Goal: Task Accomplishment & Management: Manage account settings

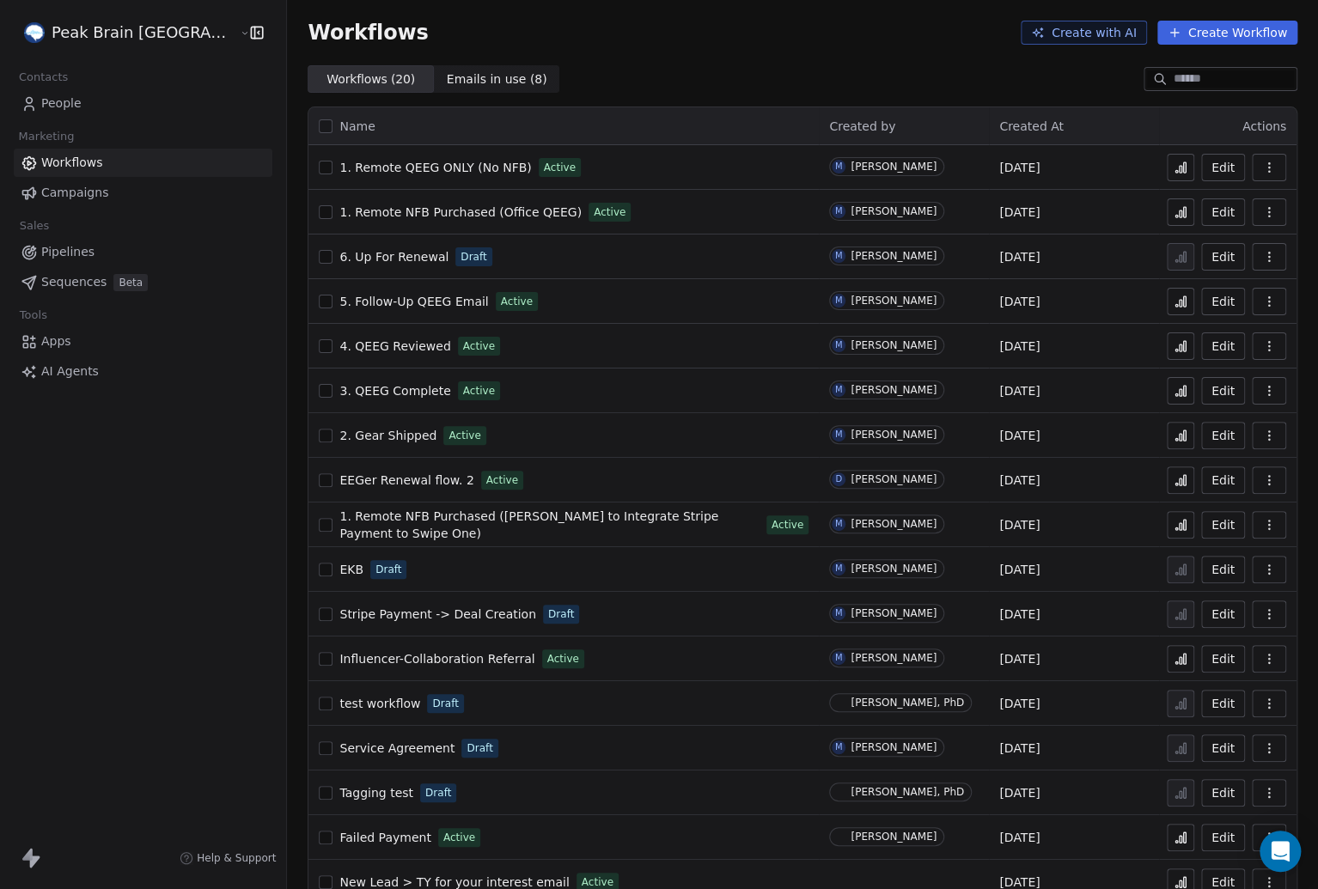
click at [125, 635] on div "Peak Brain USA Contacts People Marketing Workflows Campaigns Sales Pipelines Se…" at bounding box center [143, 444] width 286 height 889
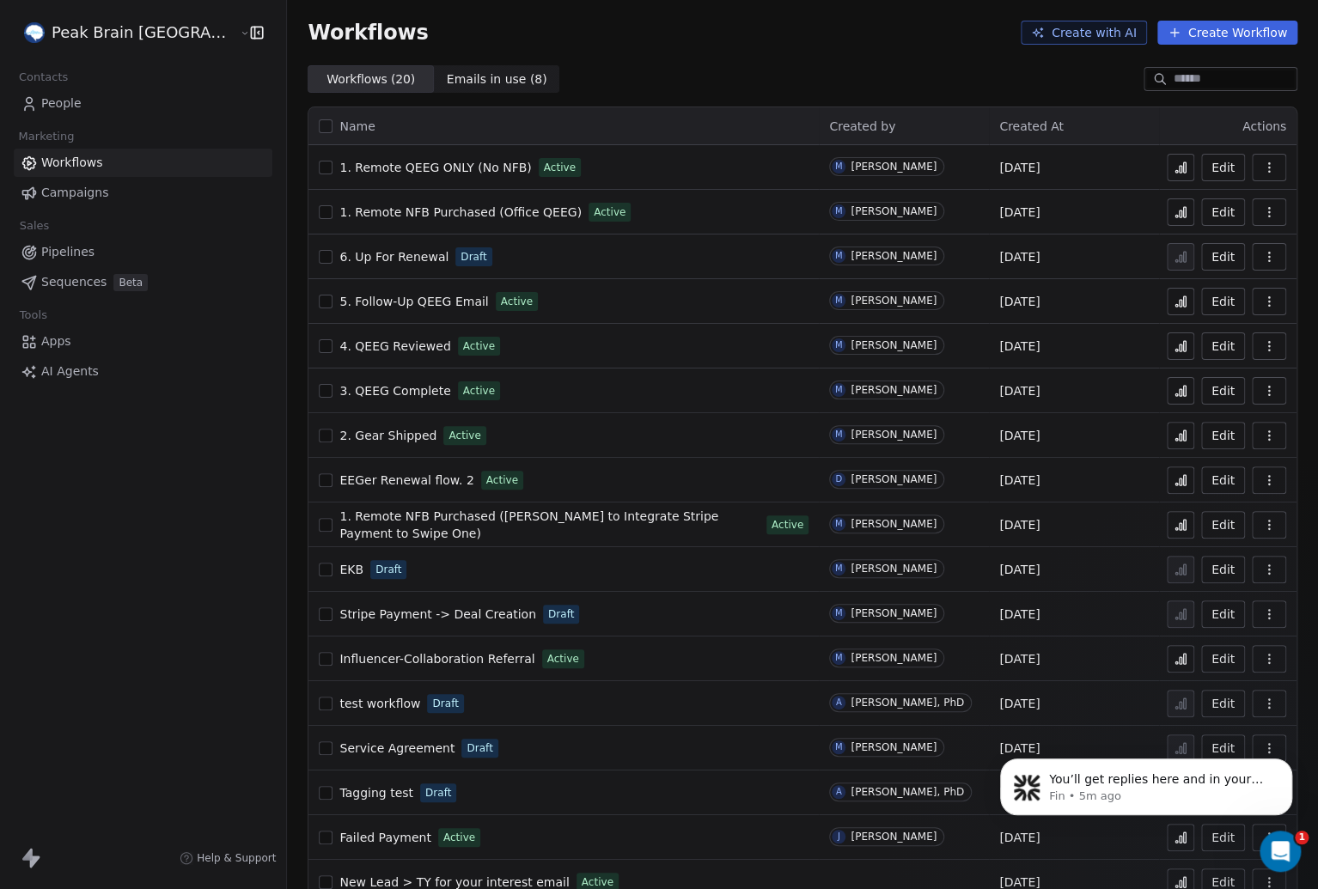
click at [205, 546] on div "Peak Brain USA Contacts People Marketing Workflows Campaigns Sales Pipelines Se…" at bounding box center [143, 444] width 286 height 889
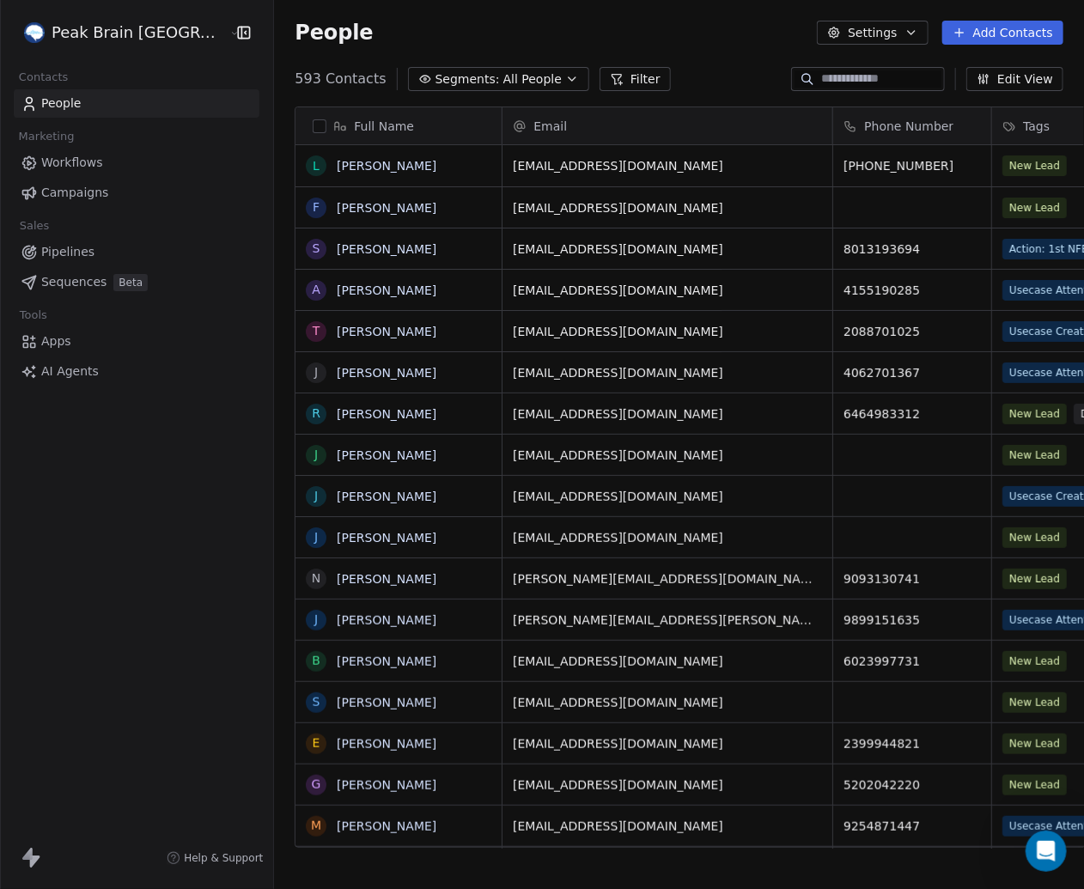
click at [88, 33] on html "Peak Brain USA Contacts People Marketing Workflows Campaigns Sales Pipelines Se…" at bounding box center [542, 444] width 1084 height 889
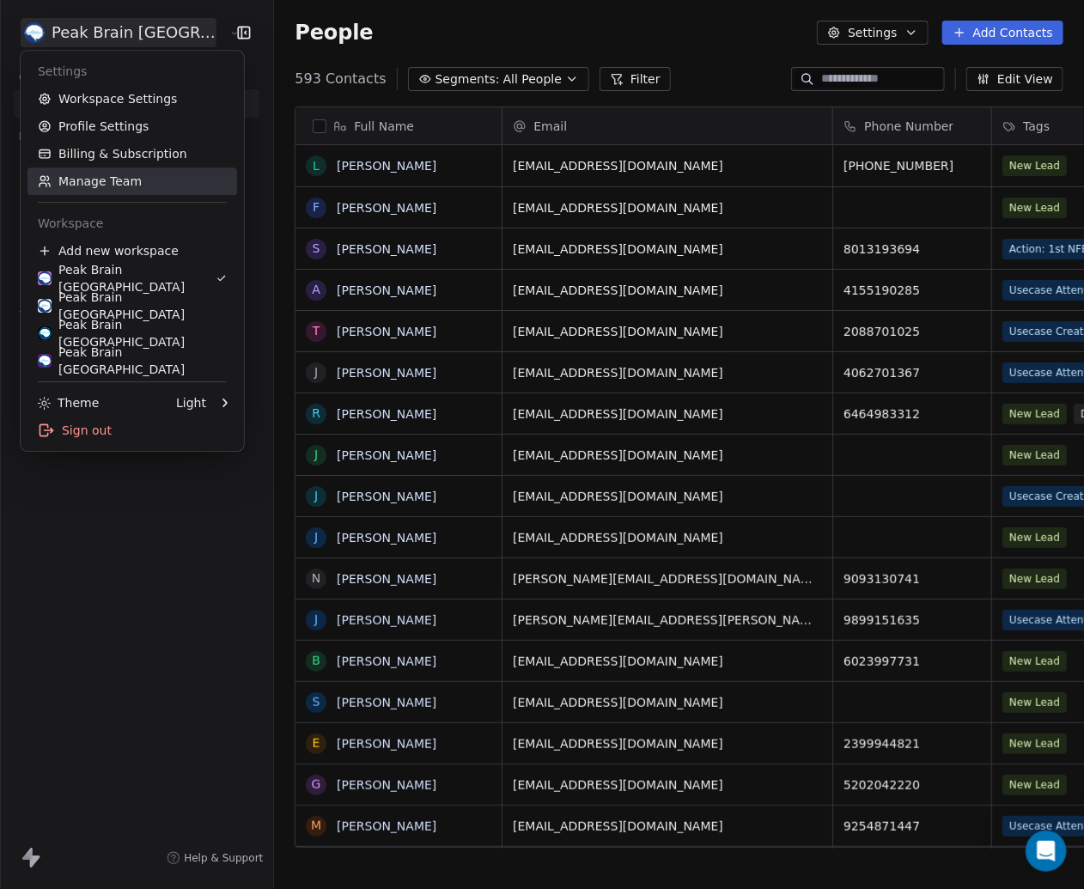
click at [90, 181] on link "Manage Team" at bounding box center [132, 181] width 210 height 27
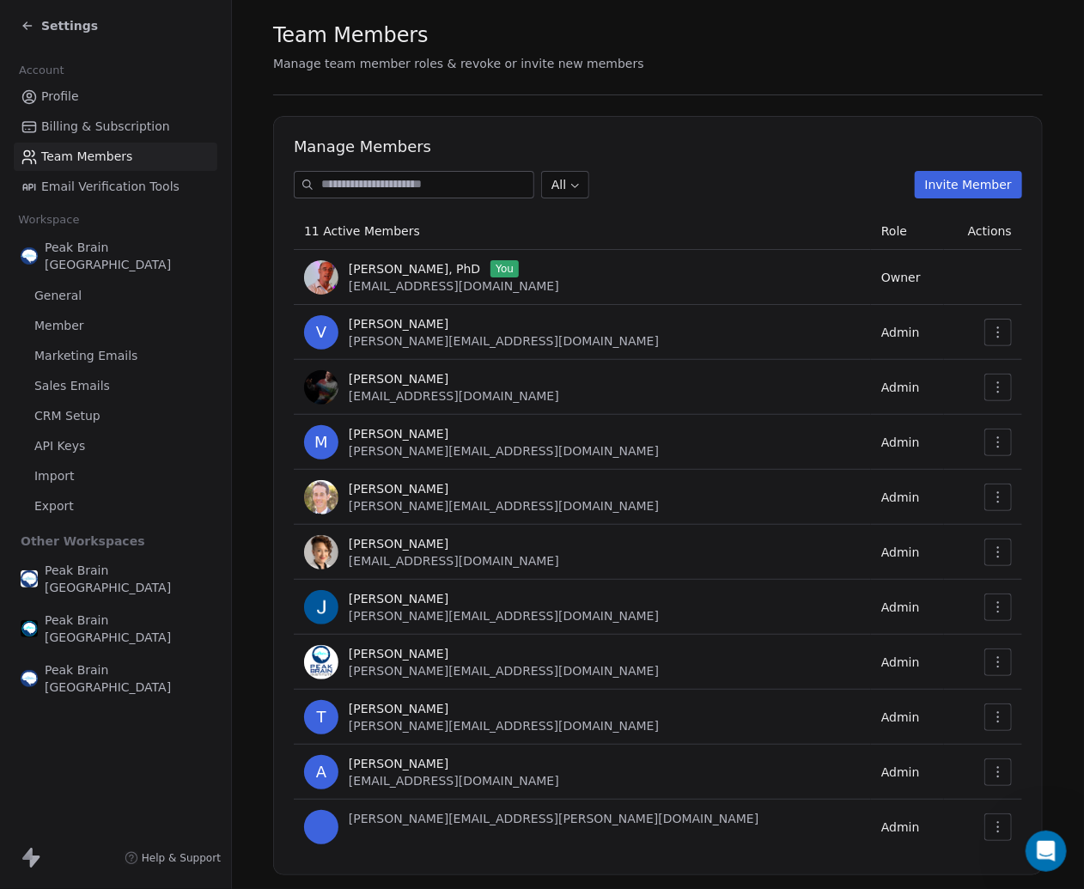
scroll to position [76, 0]
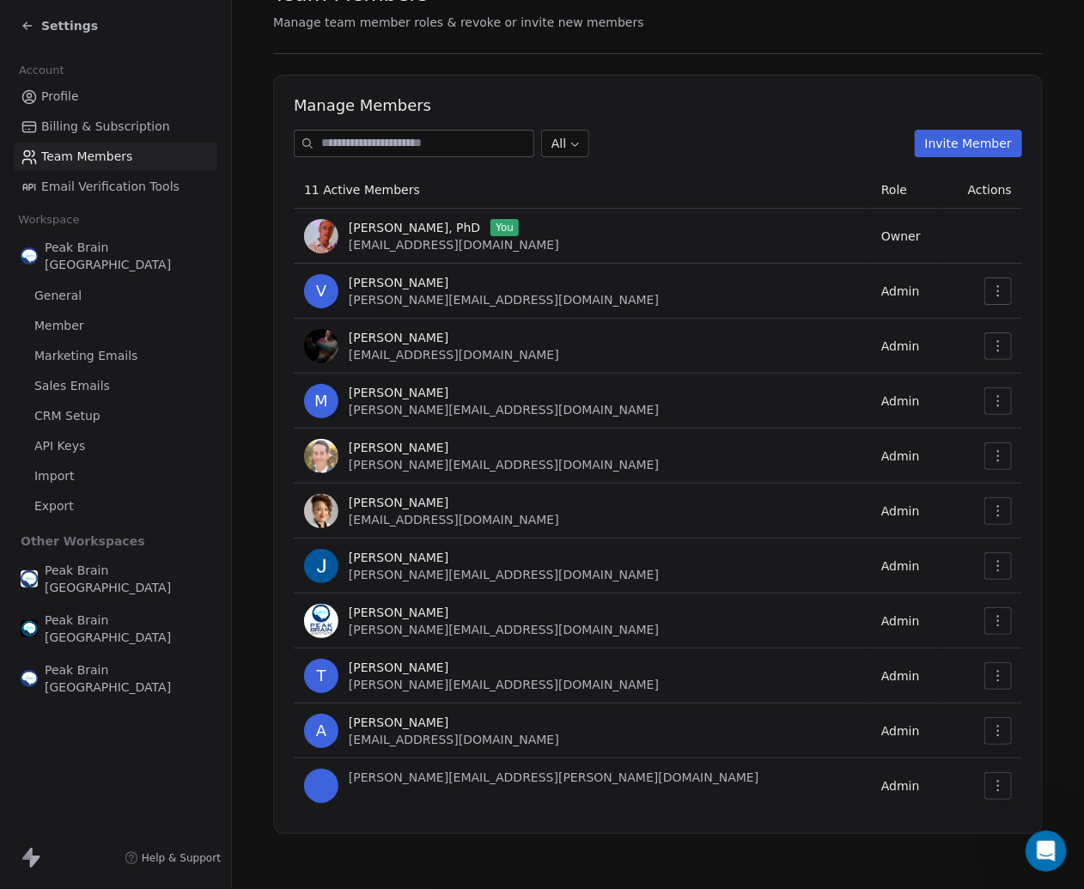
click at [997, 149] on button "Invite Member" at bounding box center [968, 143] width 107 height 27
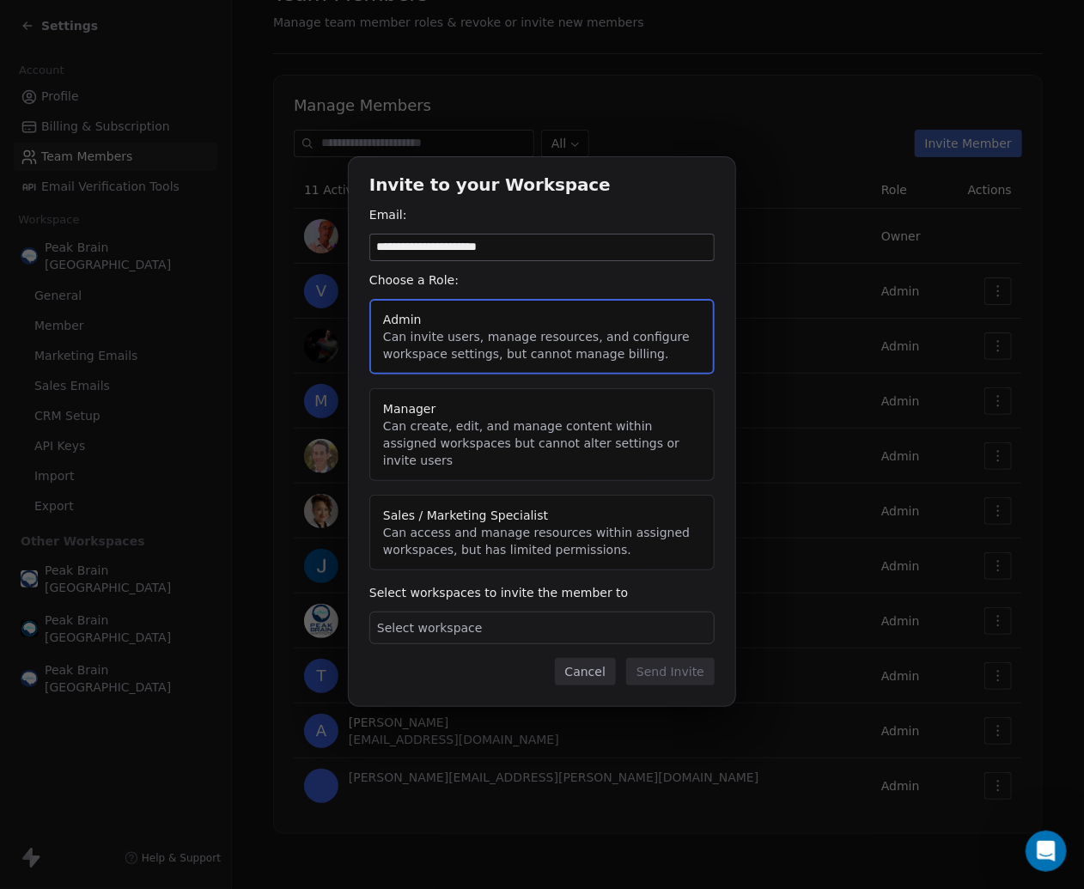
type input "**********"
click at [430, 619] on span "Select workspace" at bounding box center [430, 627] width 106 height 17
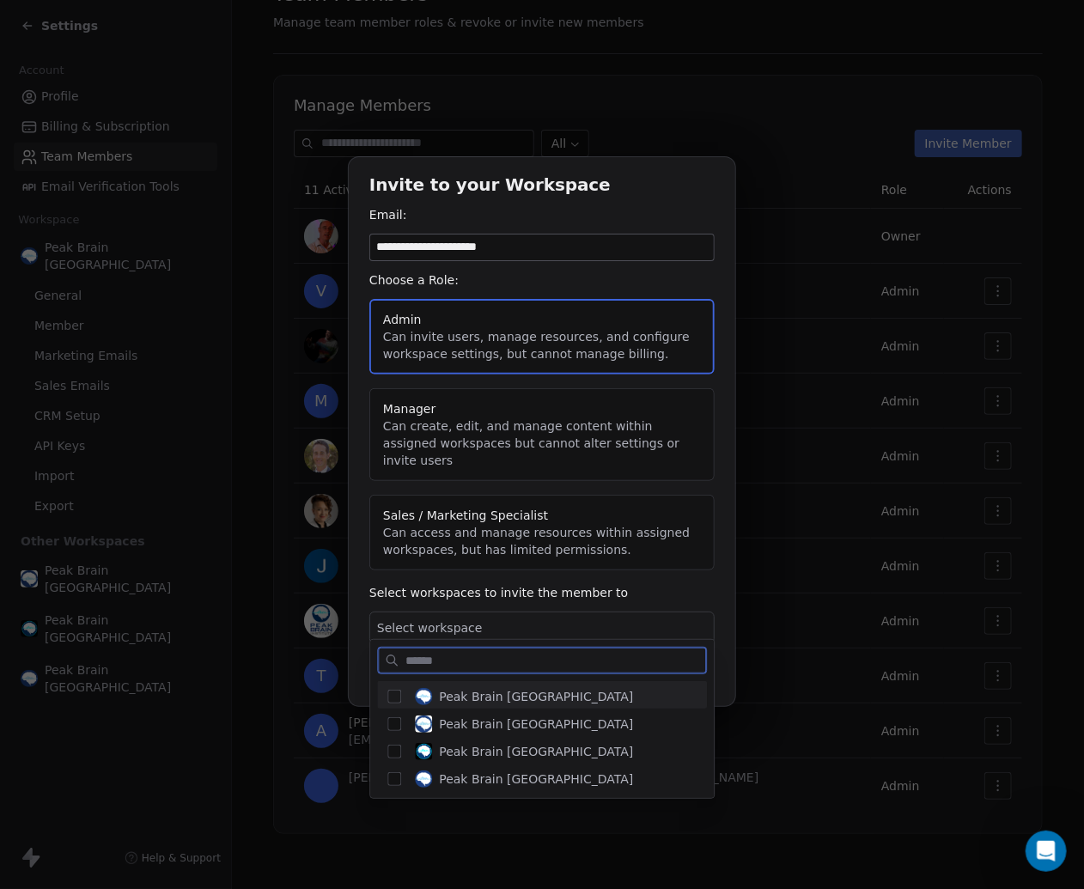
click at [397, 695] on button "Suggestions" at bounding box center [394, 697] width 14 height 14
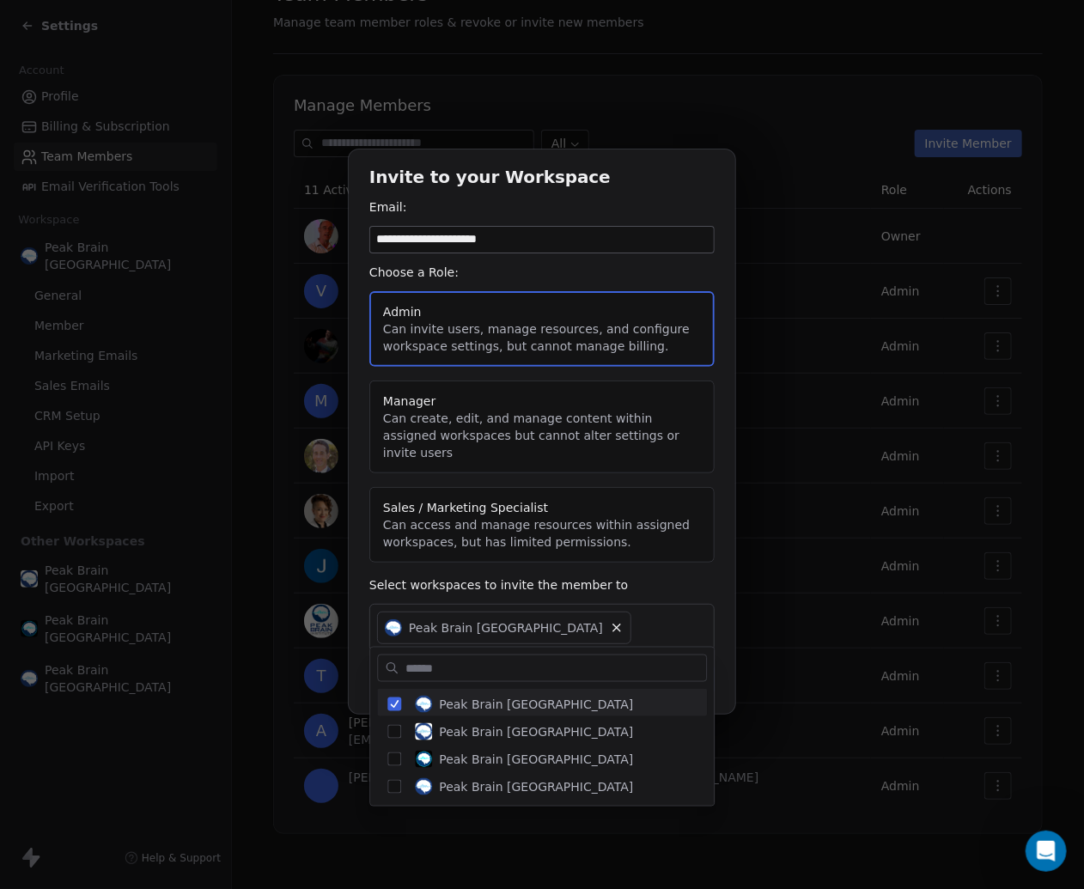
click at [360, 656] on div "**********" at bounding box center [542, 445] width 1084 height 646
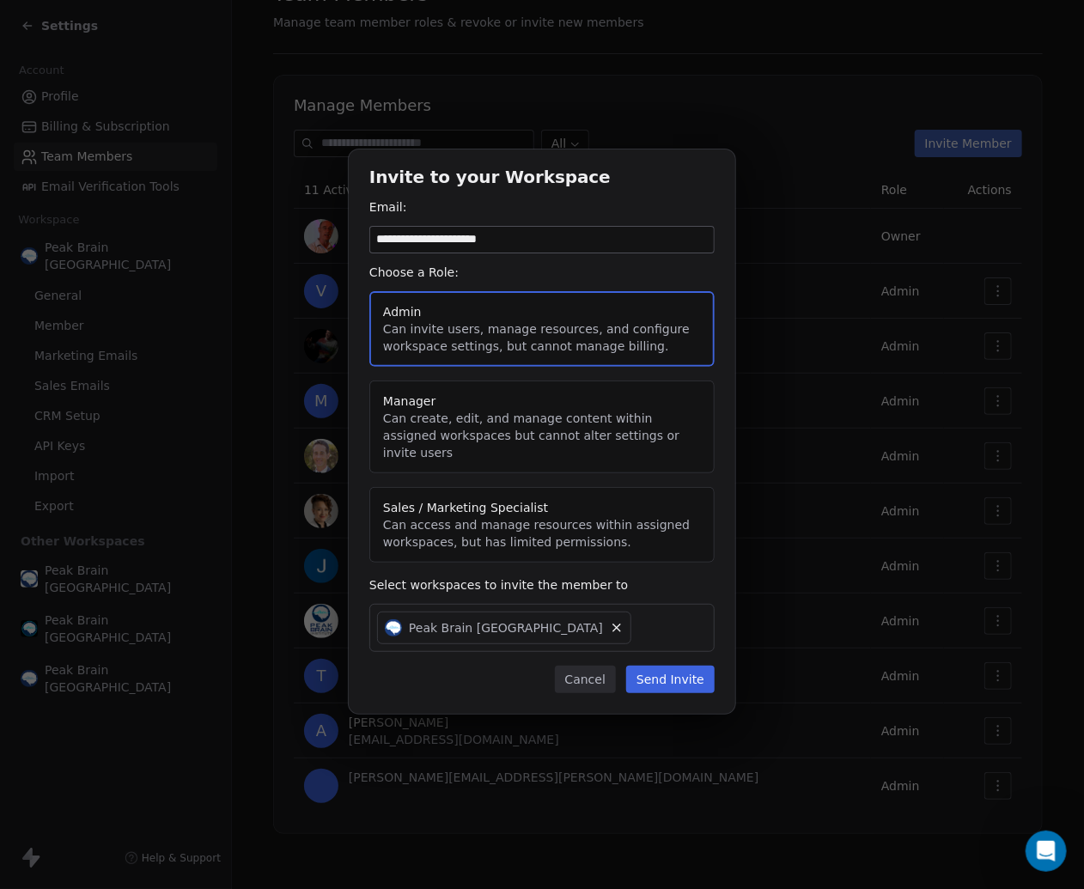
click at [657, 667] on button "Send Invite" at bounding box center [670, 679] width 88 height 27
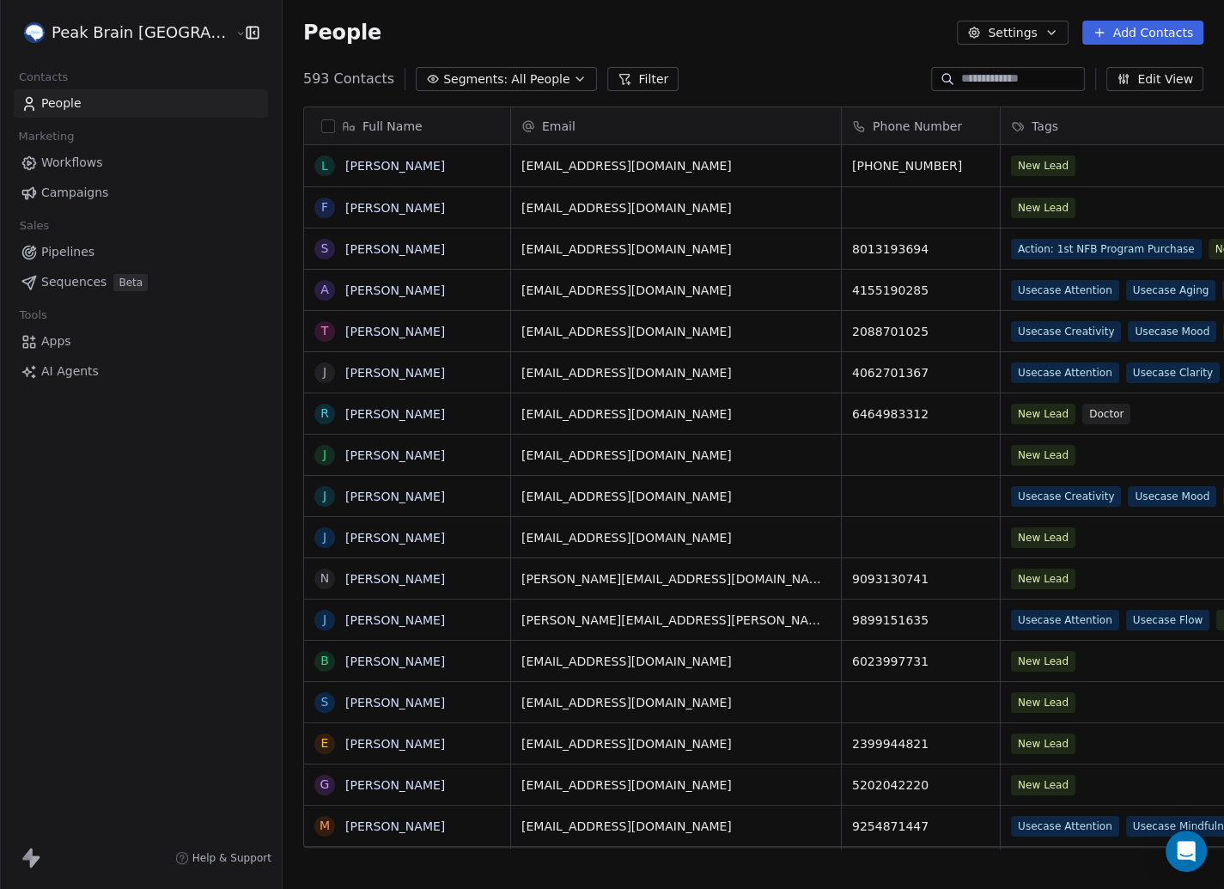
scroll to position [782, 991]
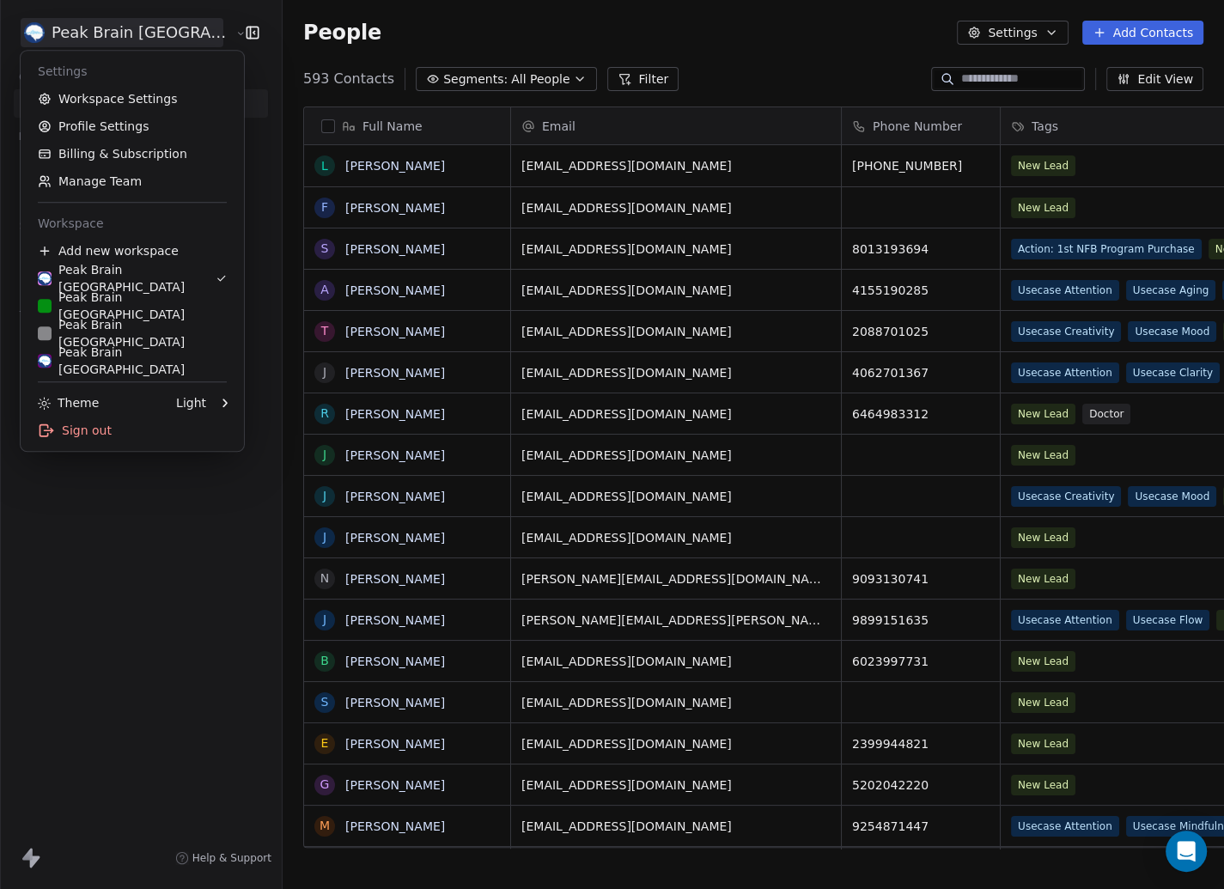
click at [167, 38] on html "Peak Brain [GEOGRAPHIC_DATA] Contacts People Marketing Workflows Campaigns Sale…" at bounding box center [612, 444] width 1224 height 889
click at [167, 38] on html "Peak Brain USA Contacts People Marketing Workflows Campaigns Sales Pipelines Se…" at bounding box center [612, 444] width 1224 height 889
click at [167, 34] on html "Peak Brain USA Contacts People Marketing Workflows Campaigns Sales Pipelines Se…" at bounding box center [612, 444] width 1224 height 889
click at [61, 103] on link "Workspace Settings" at bounding box center [132, 98] width 210 height 27
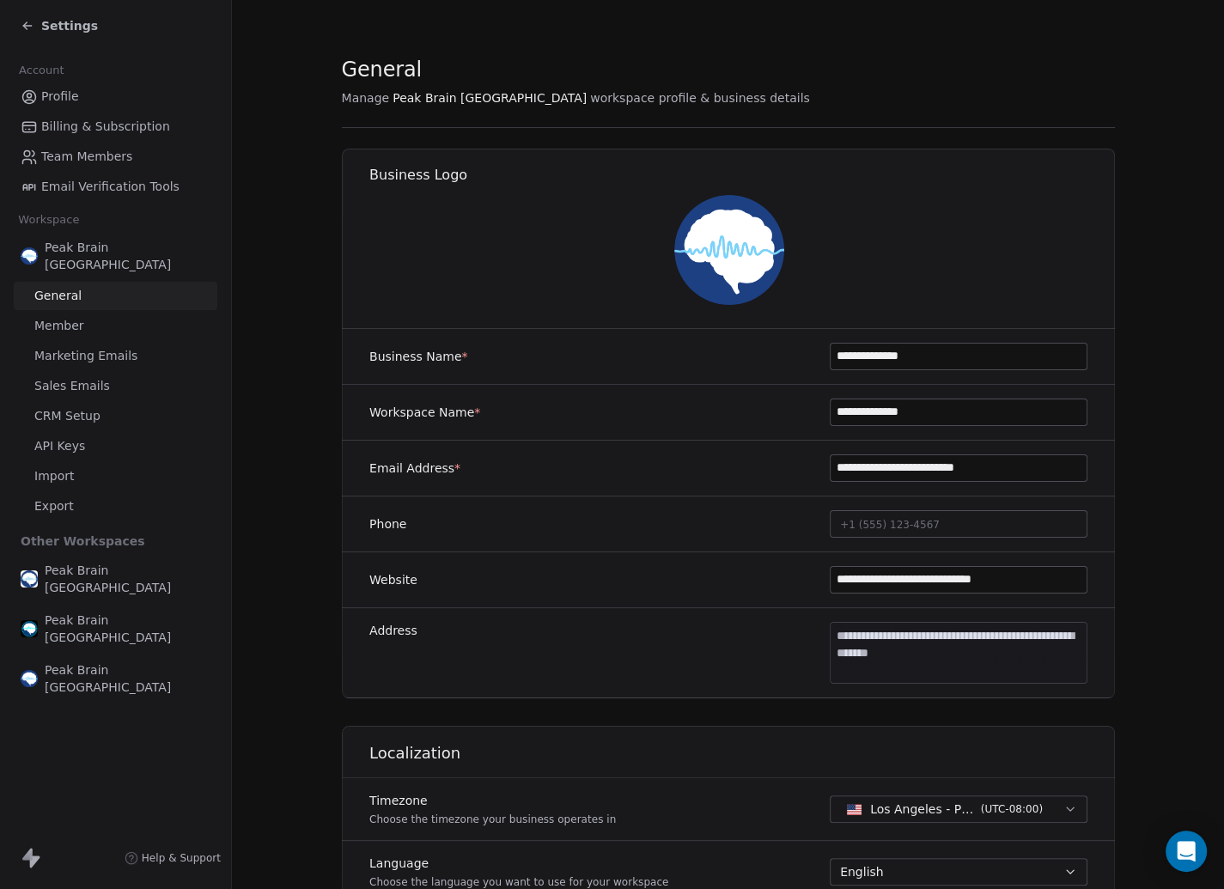
click at [58, 24] on span "Settings" at bounding box center [69, 25] width 57 height 17
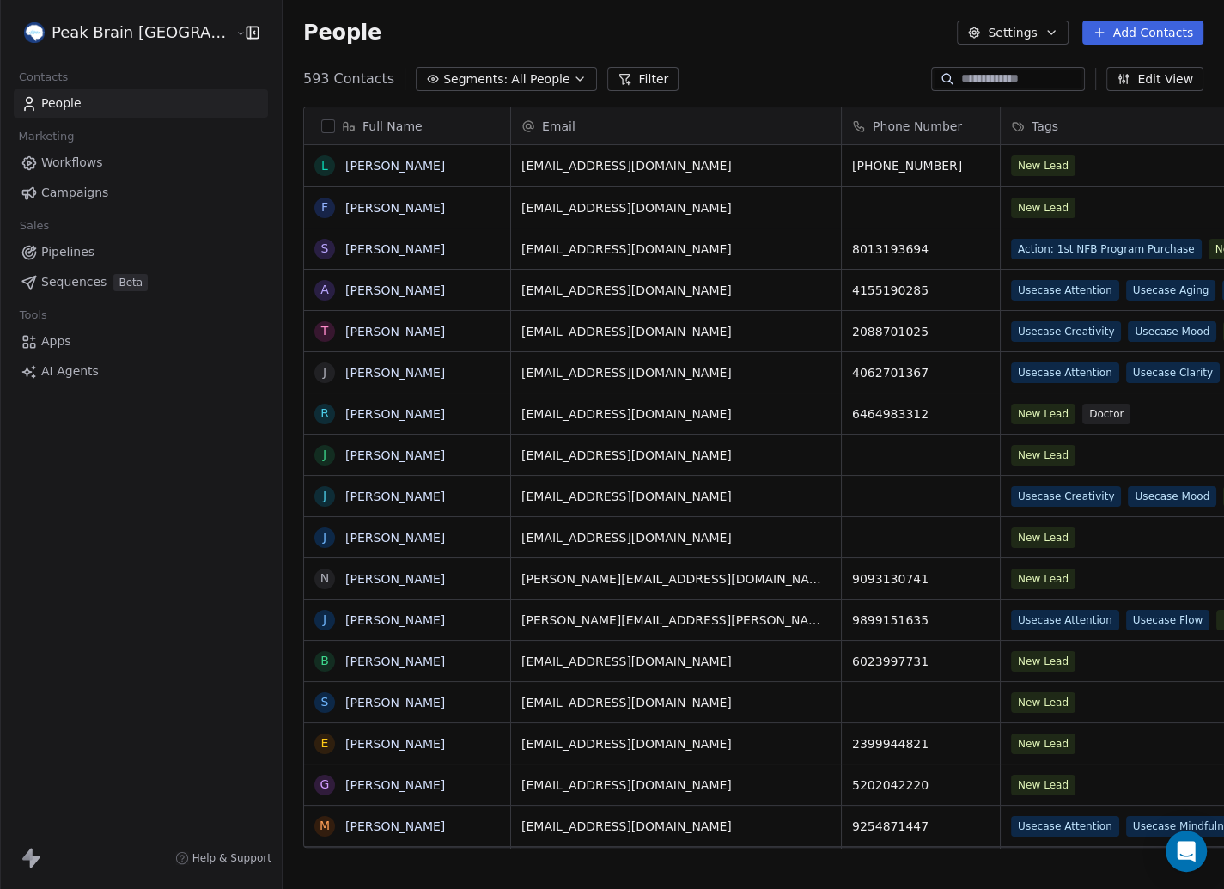
scroll to position [782, 991]
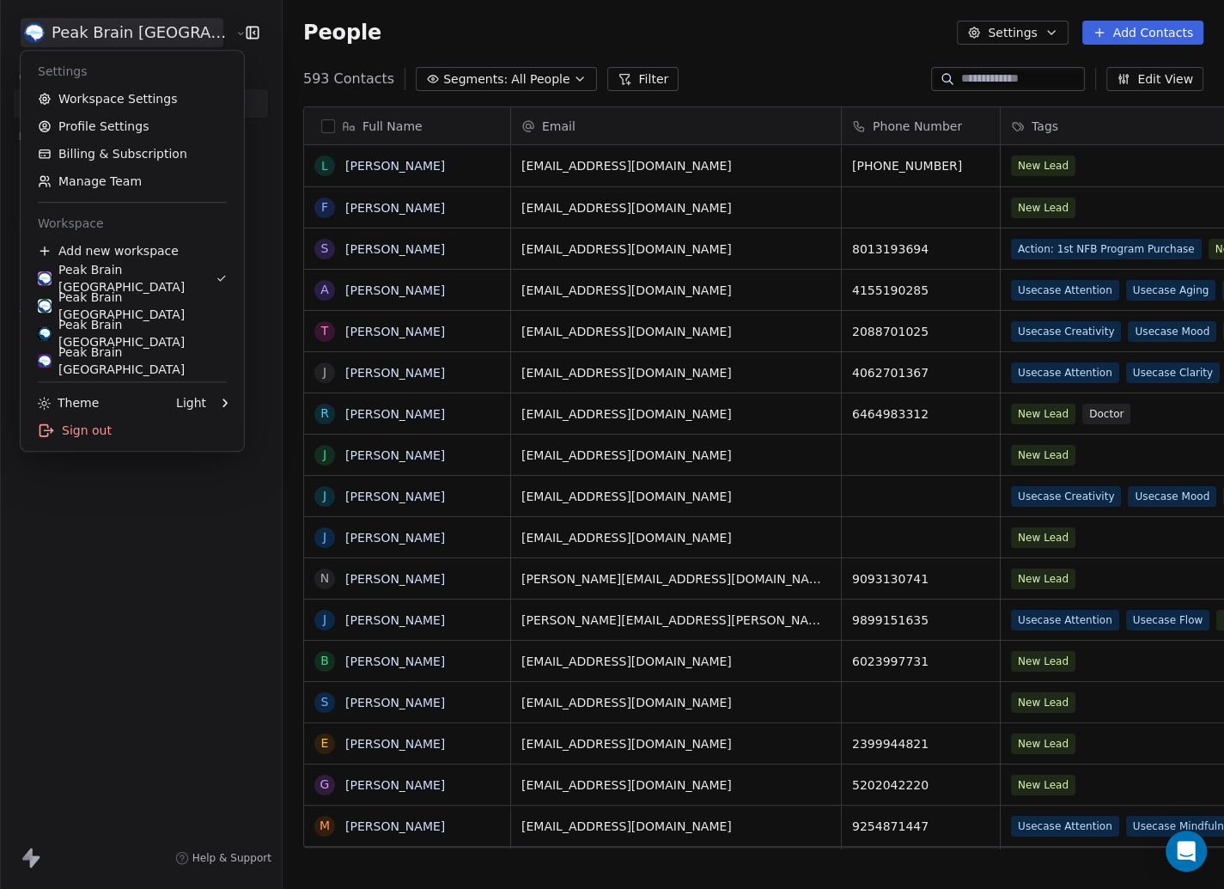
click at [113, 34] on html "Peak Brain USA Contacts People Marketing Workflows Campaigns Sales Pipelines Se…" at bounding box center [612, 444] width 1224 height 889
click at [116, 195] on div "Settings Workspace Settings Profile Settings Billing & Subscription Manage Team…" at bounding box center [132, 251] width 223 height 400
click at [116, 182] on link "Manage Team" at bounding box center [132, 181] width 210 height 27
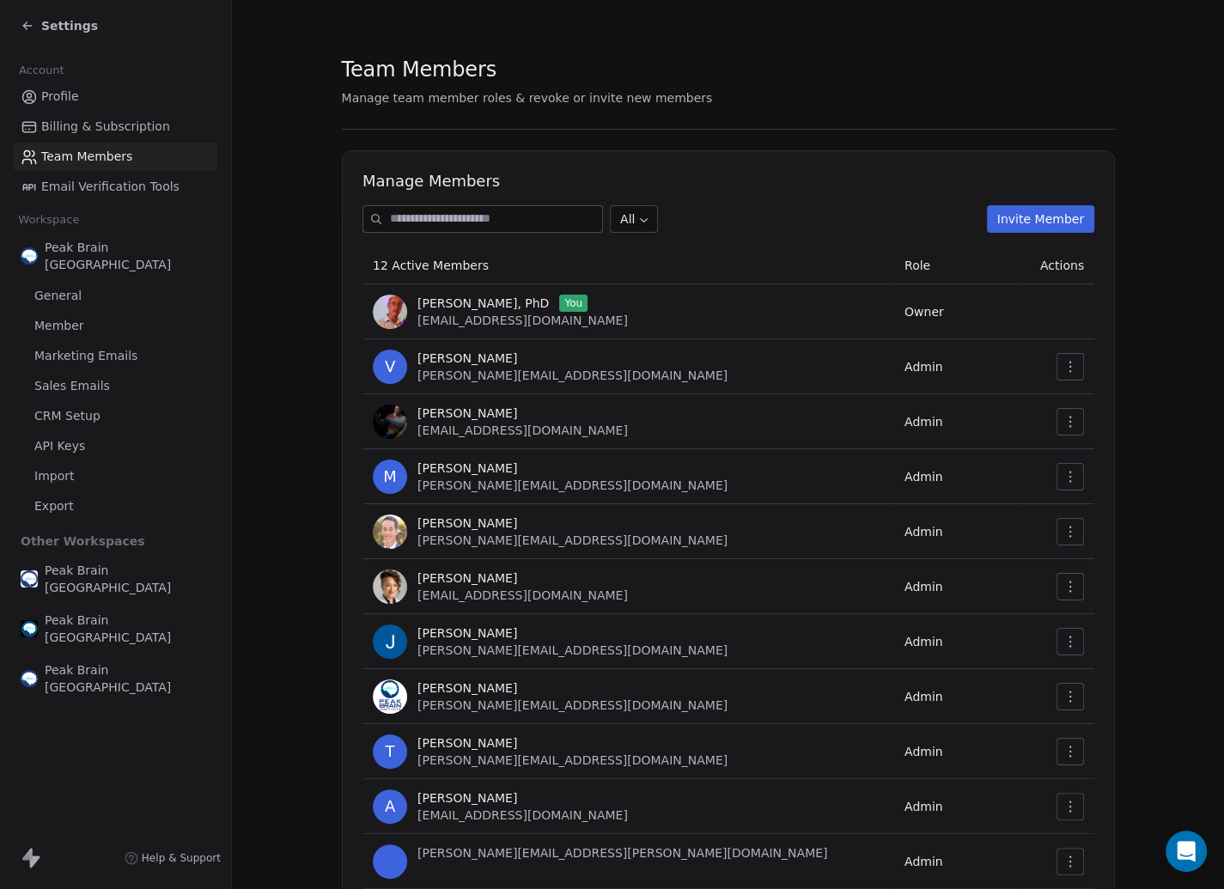
click at [460, 214] on input at bounding box center [496, 219] width 212 height 26
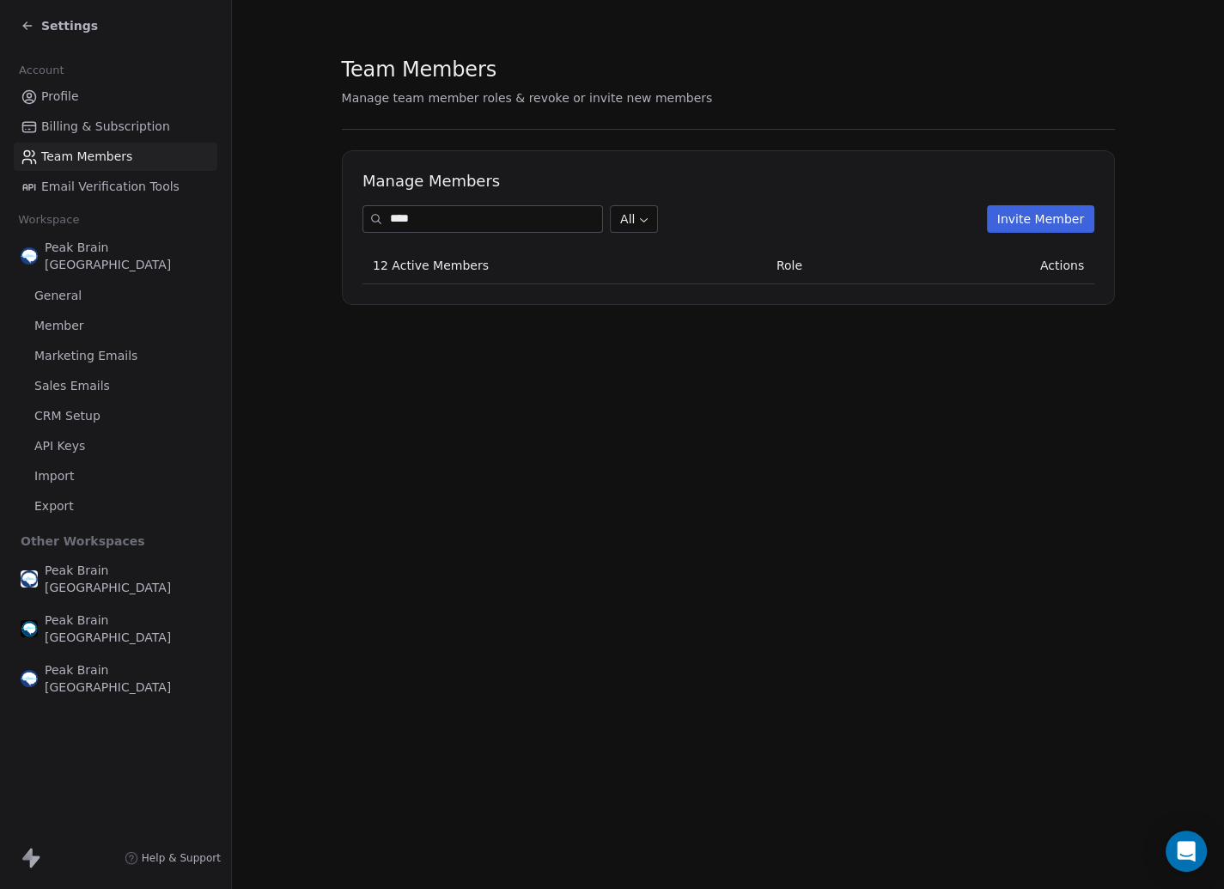
type input "****"
click at [1017, 222] on button "Invite Member" at bounding box center [1039, 218] width 107 height 27
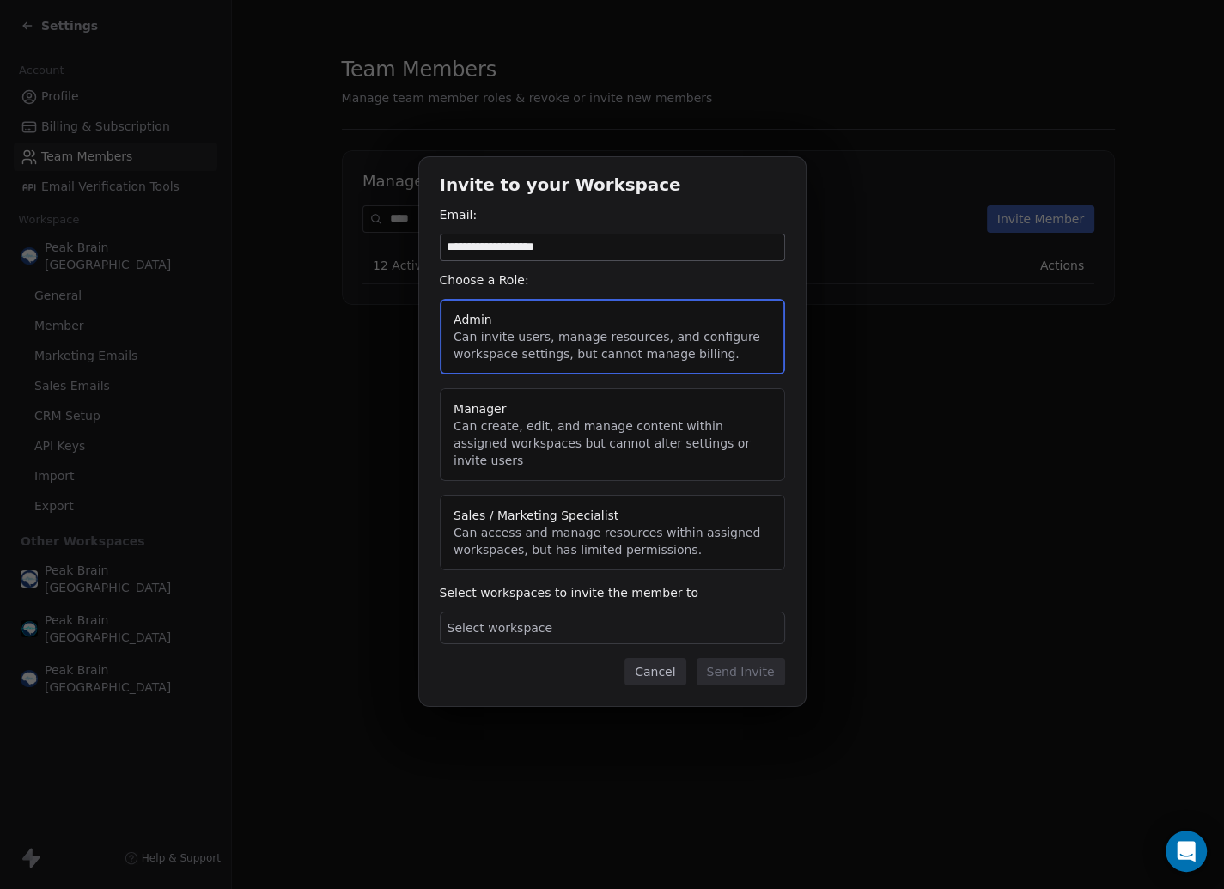
type input "**********"
click at [613, 615] on div "Select workspace" at bounding box center [612, 628] width 345 height 33
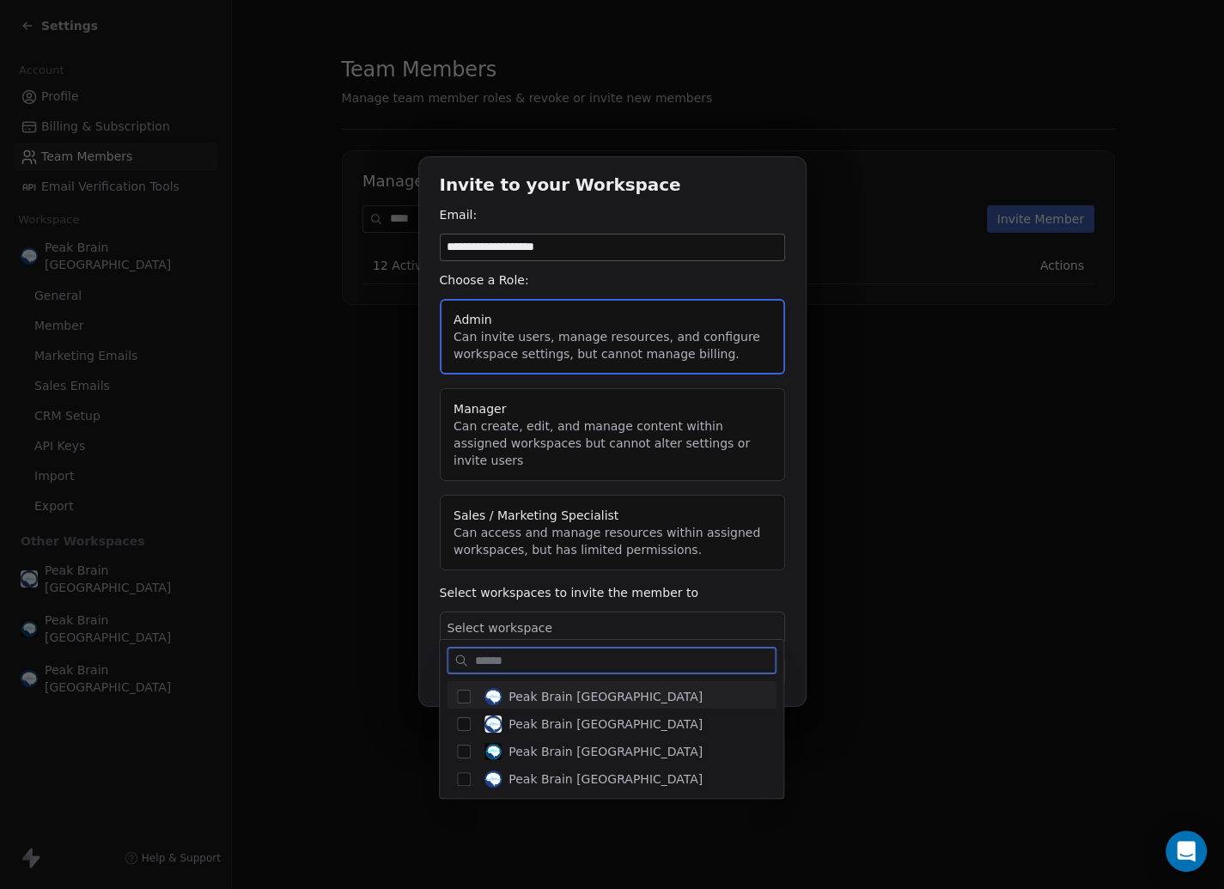
click at [465, 692] on button "Suggestions" at bounding box center [464, 697] width 14 height 14
click at [467, 717] on button "Suggestions" at bounding box center [464, 724] width 14 height 14
click at [465, 745] on button "Suggestions" at bounding box center [464, 752] width 14 height 14
click at [467, 780] on button "Suggestions" at bounding box center [464, 779] width 14 height 14
click at [464, 747] on button "Suggestions" at bounding box center [464, 752] width 14 height 14
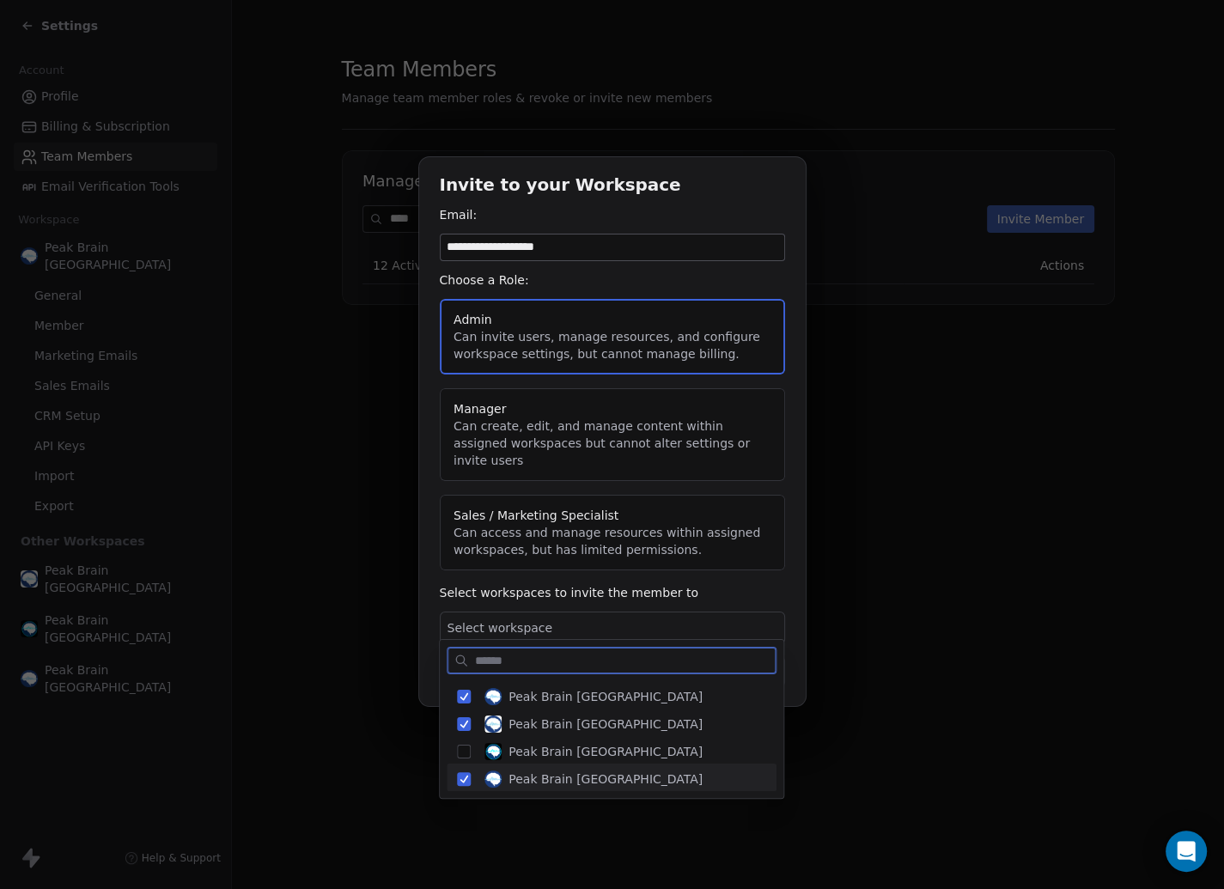
click at [462, 779] on button "Suggestions" at bounding box center [464, 779] width 14 height 14
click at [463, 745] on button "Suggestions" at bounding box center [464, 752] width 14 height 14
click at [463, 780] on button "Suggestions" at bounding box center [464, 779] width 14 height 14
click at [465, 751] on button "Suggestions" at bounding box center [464, 752] width 14 height 14
click at [461, 749] on button "Suggestions" at bounding box center [464, 752] width 14 height 14
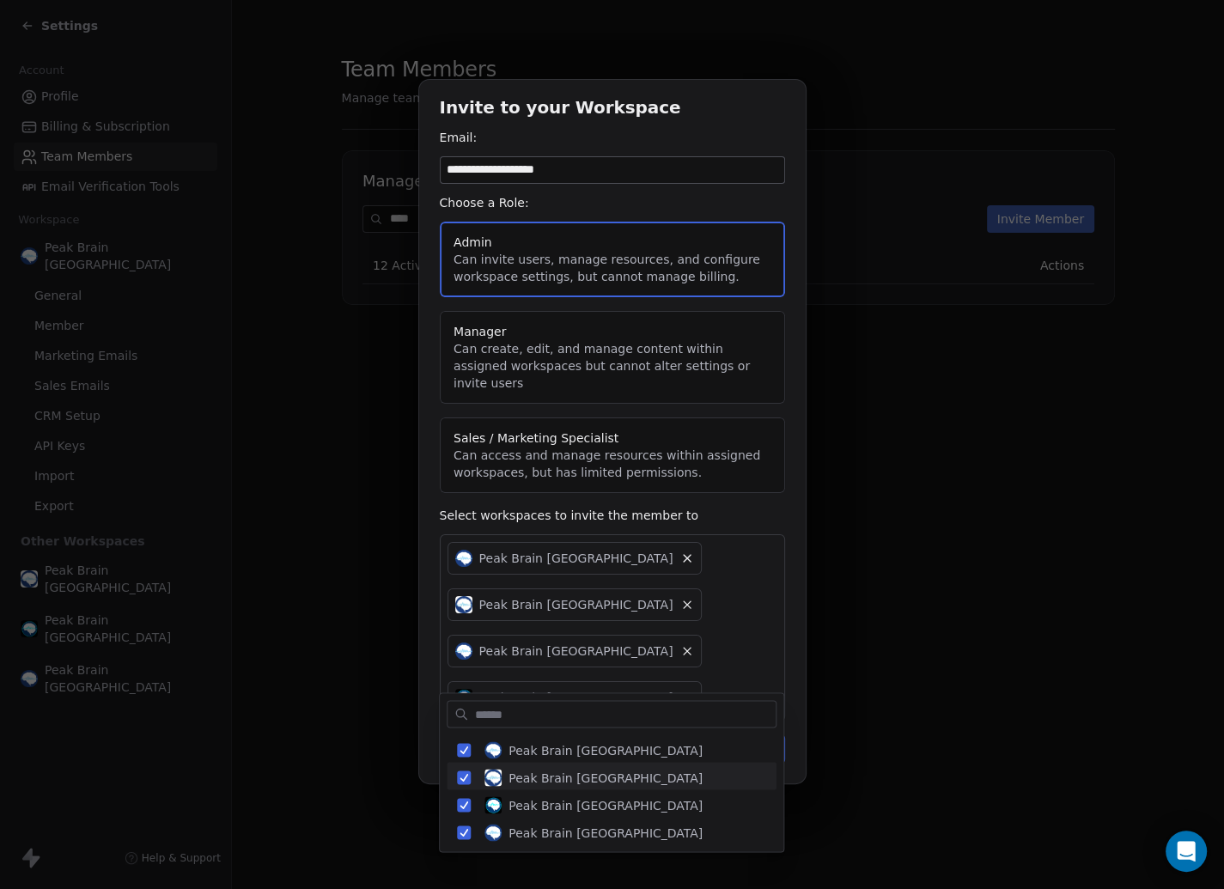
click at [691, 564] on div "**********" at bounding box center [612, 444] width 1224 height 785
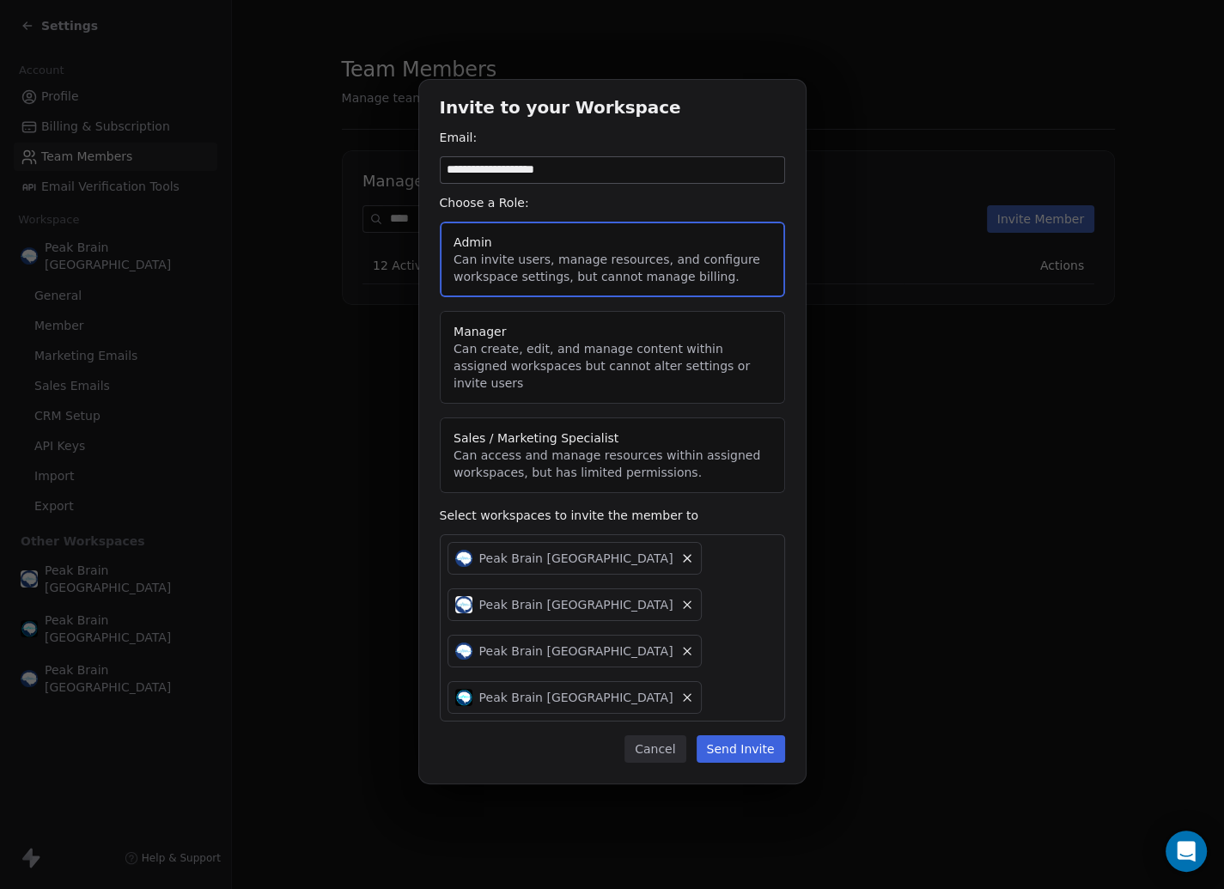
click at [747, 735] on button "Send Invite" at bounding box center [741, 748] width 88 height 27
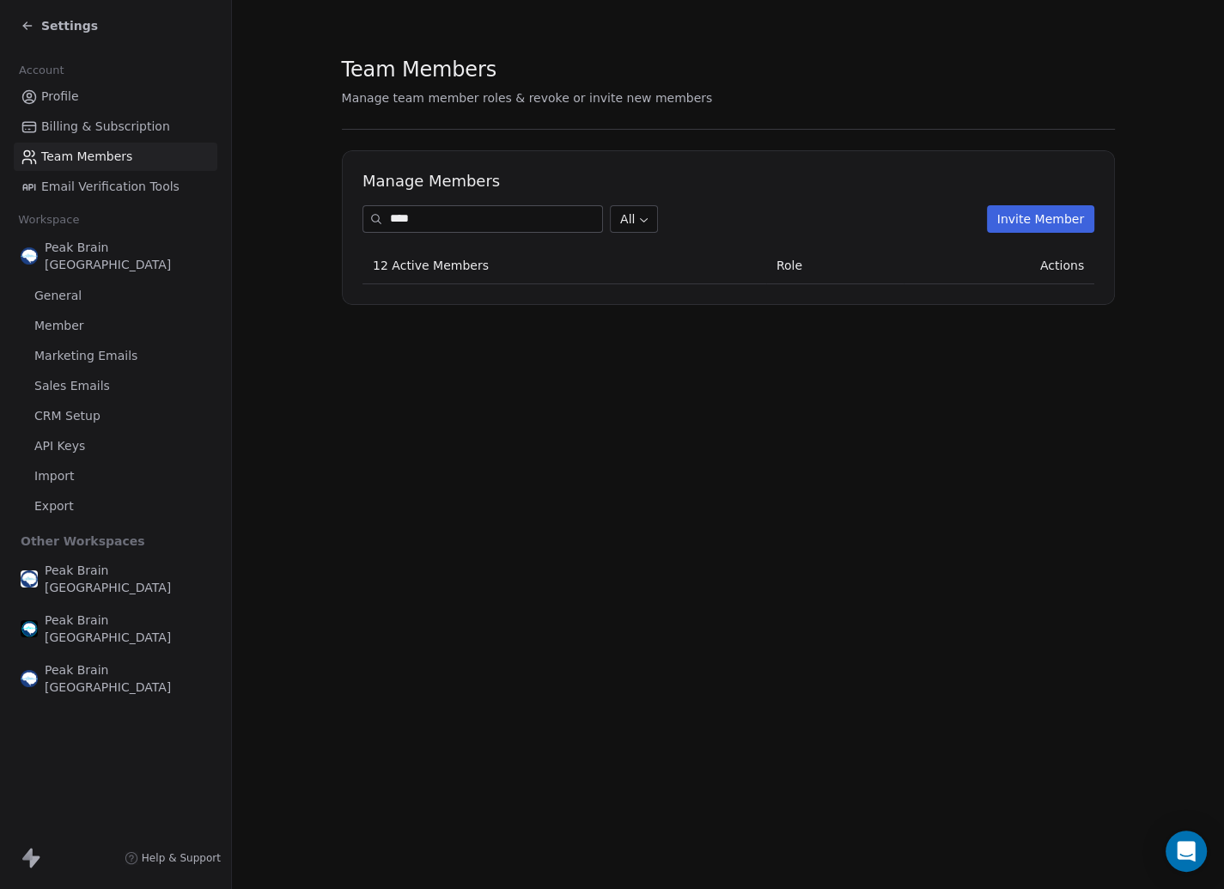
drag, startPoint x: 497, startPoint y: 228, endPoint x: 258, endPoint y: 149, distance: 251.3
click at [258, 149] on section "Team Members Manage team member roles & revoke or invite new members Manage Mem…" at bounding box center [728, 180] width 992 height 360
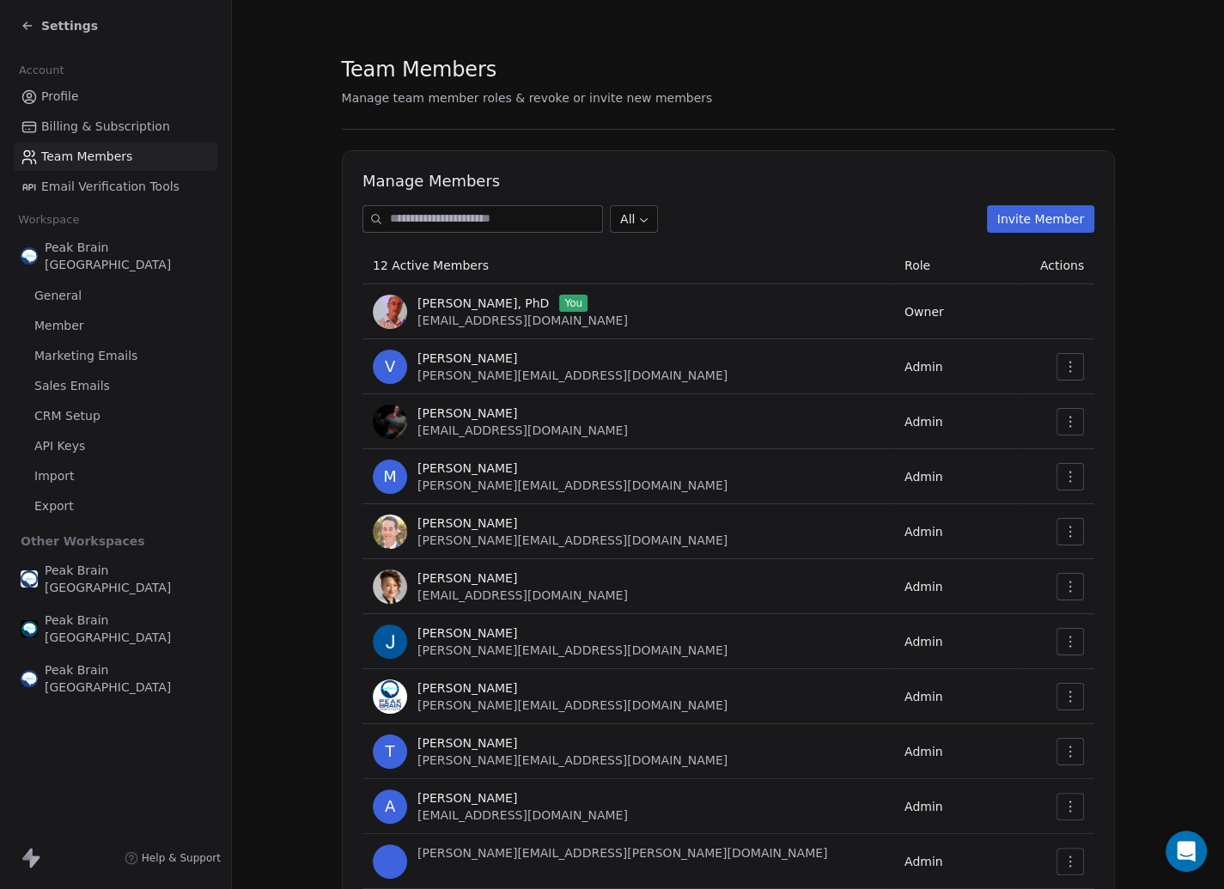
scroll to position [131, 0]
click at [642, 216] on body "Settings Account Profile Billing & Subscription Team Members Email Verification…" at bounding box center [612, 444] width 1224 height 889
click at [663, 179] on html "Settings Account Profile Billing & Subscription Team Members Email Verification…" at bounding box center [612, 444] width 1224 height 889
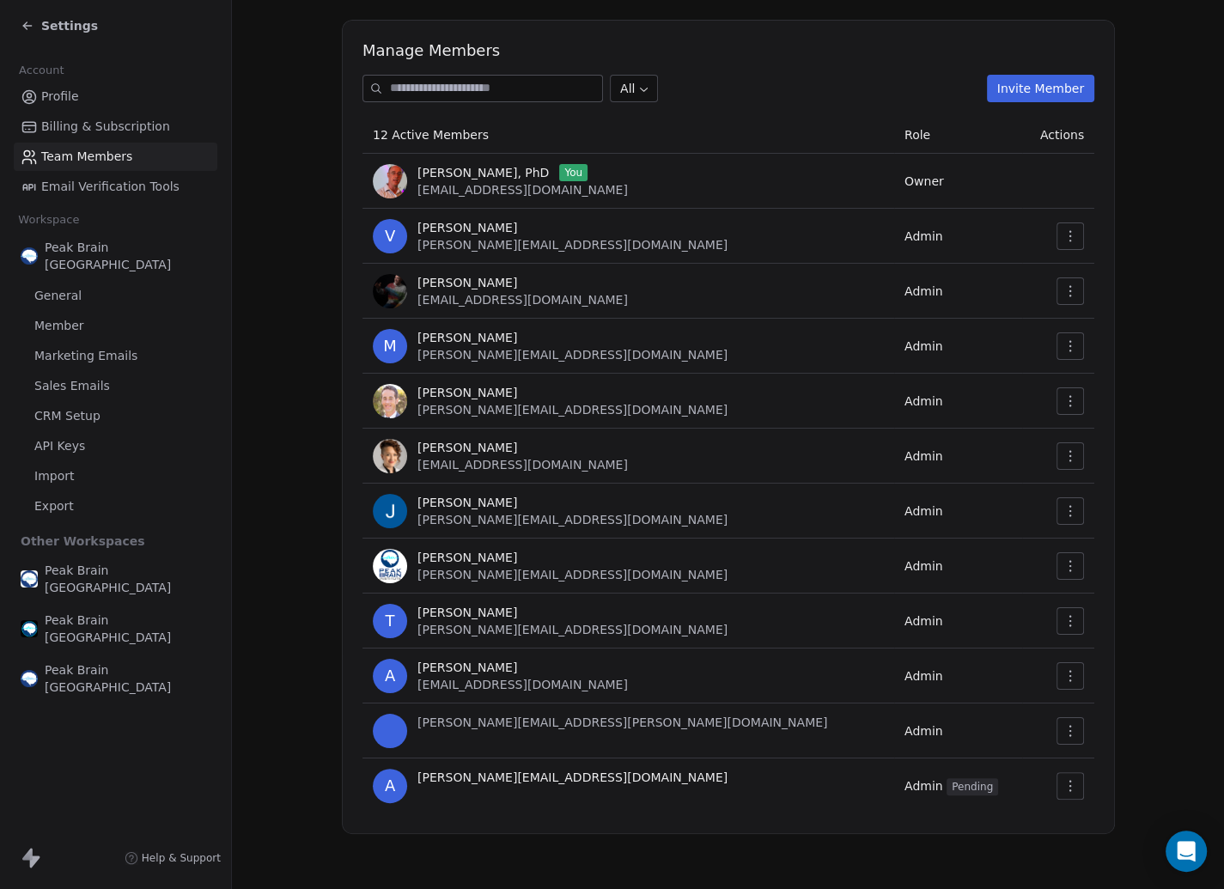
click at [1064, 782] on icon "button" at bounding box center [1071, 786] width 14 height 14
click at [1101, 819] on div "Resend Invite" at bounding box center [1115, 823] width 102 height 27
click at [148, 204] on div "Account Profile Billing & Subscription Team Members Email Verification Tools Wo…" at bounding box center [115, 377] width 231 height 651
click at [138, 192] on span "Email Verification Tools" at bounding box center [110, 187] width 138 height 18
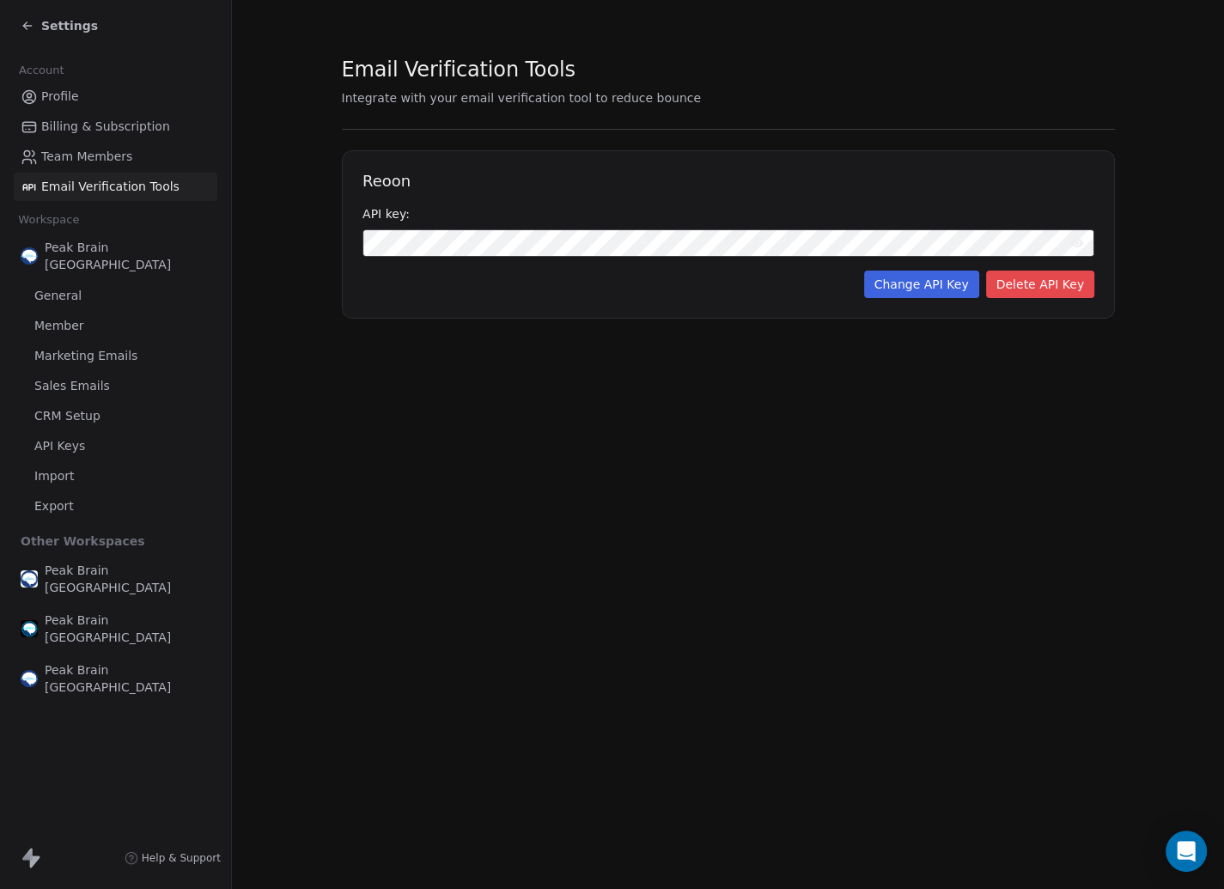
click at [97, 164] on span "Team Members" at bounding box center [86, 157] width 91 height 18
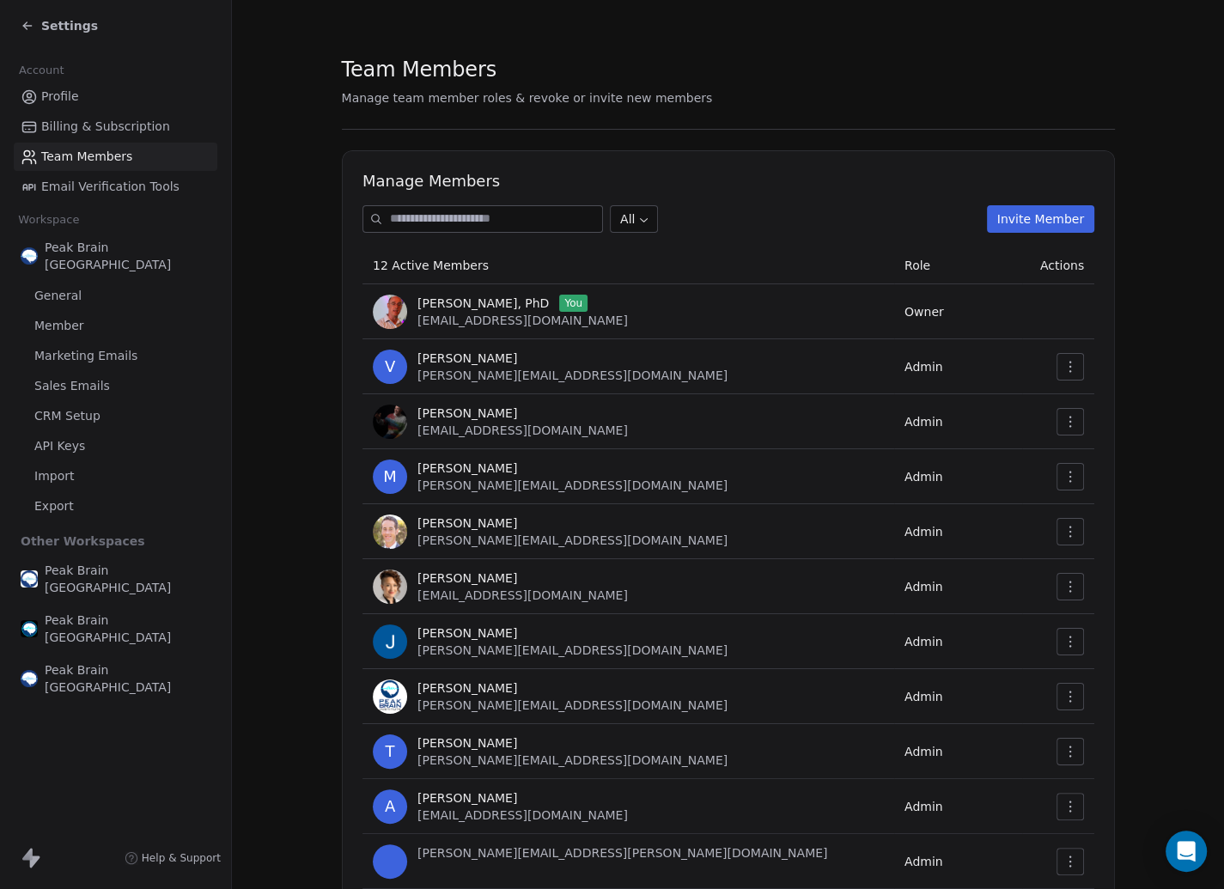
scroll to position [131, 0]
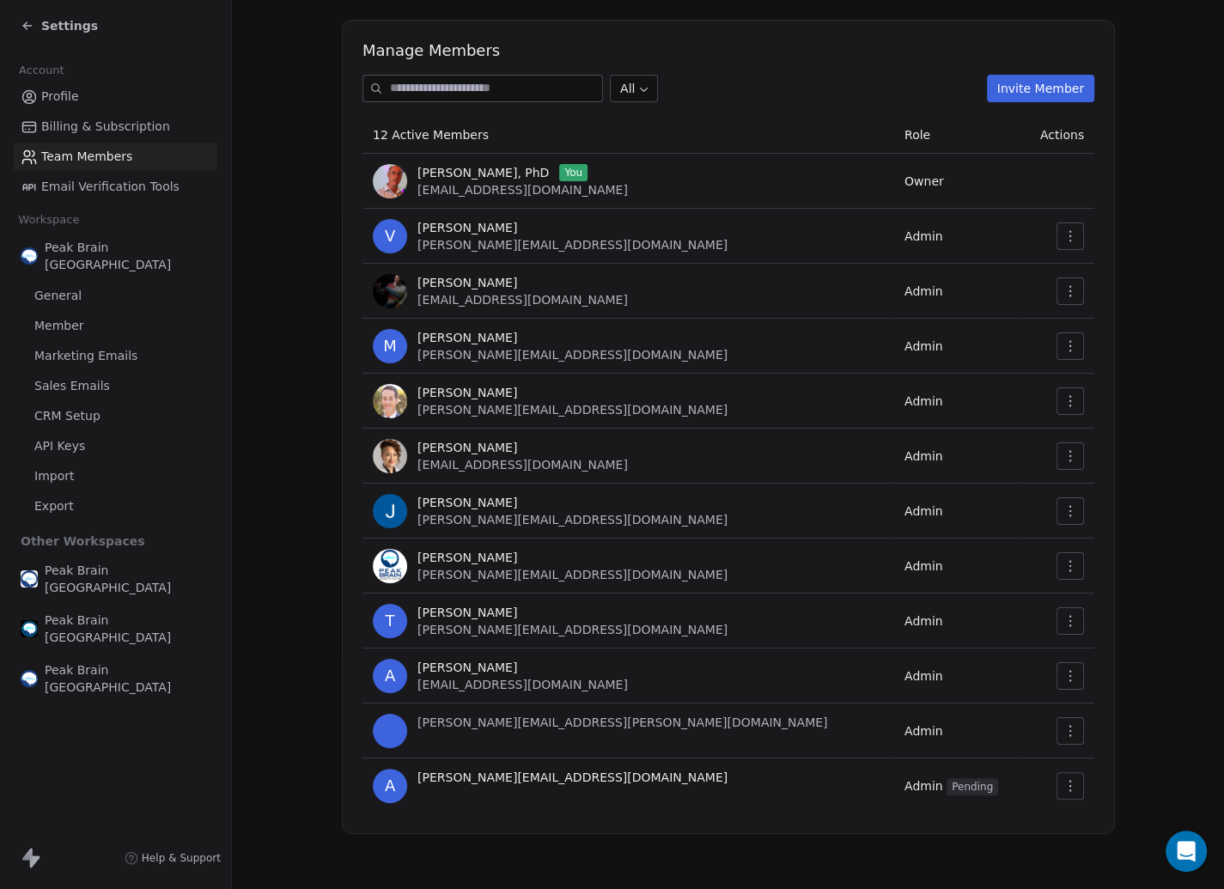
click at [54, 92] on span "Profile" at bounding box center [60, 97] width 38 height 18
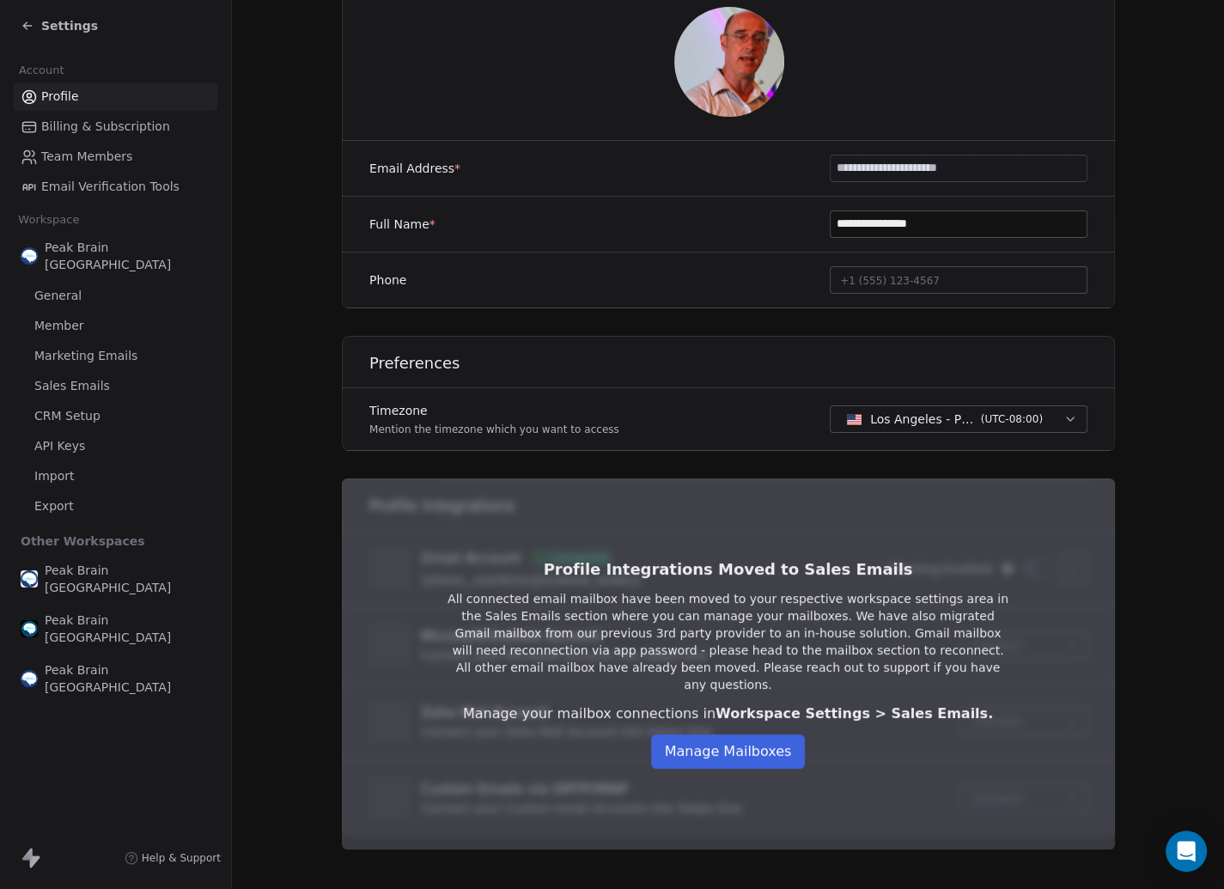
scroll to position [192, 0]
click at [57, 149] on span "Team Members" at bounding box center [86, 157] width 91 height 18
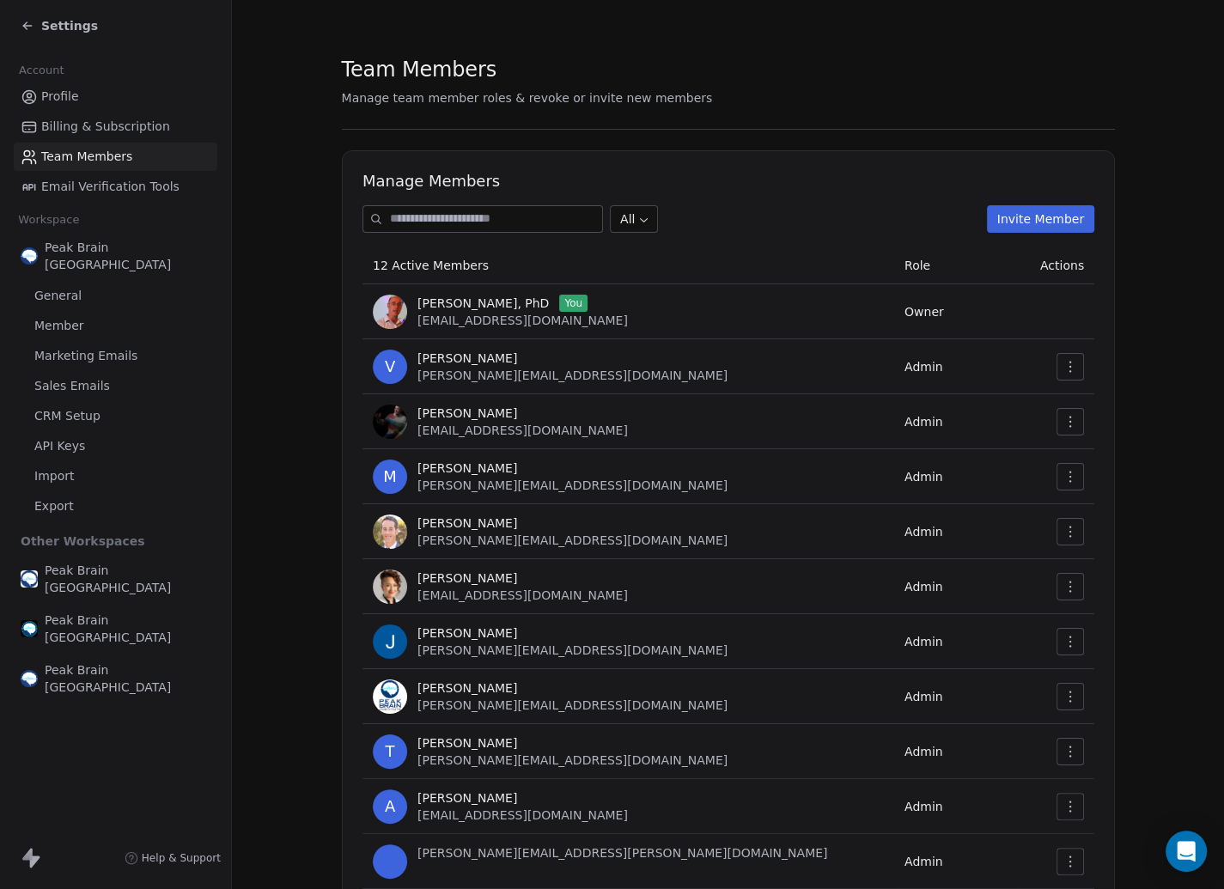
scroll to position [131, 0]
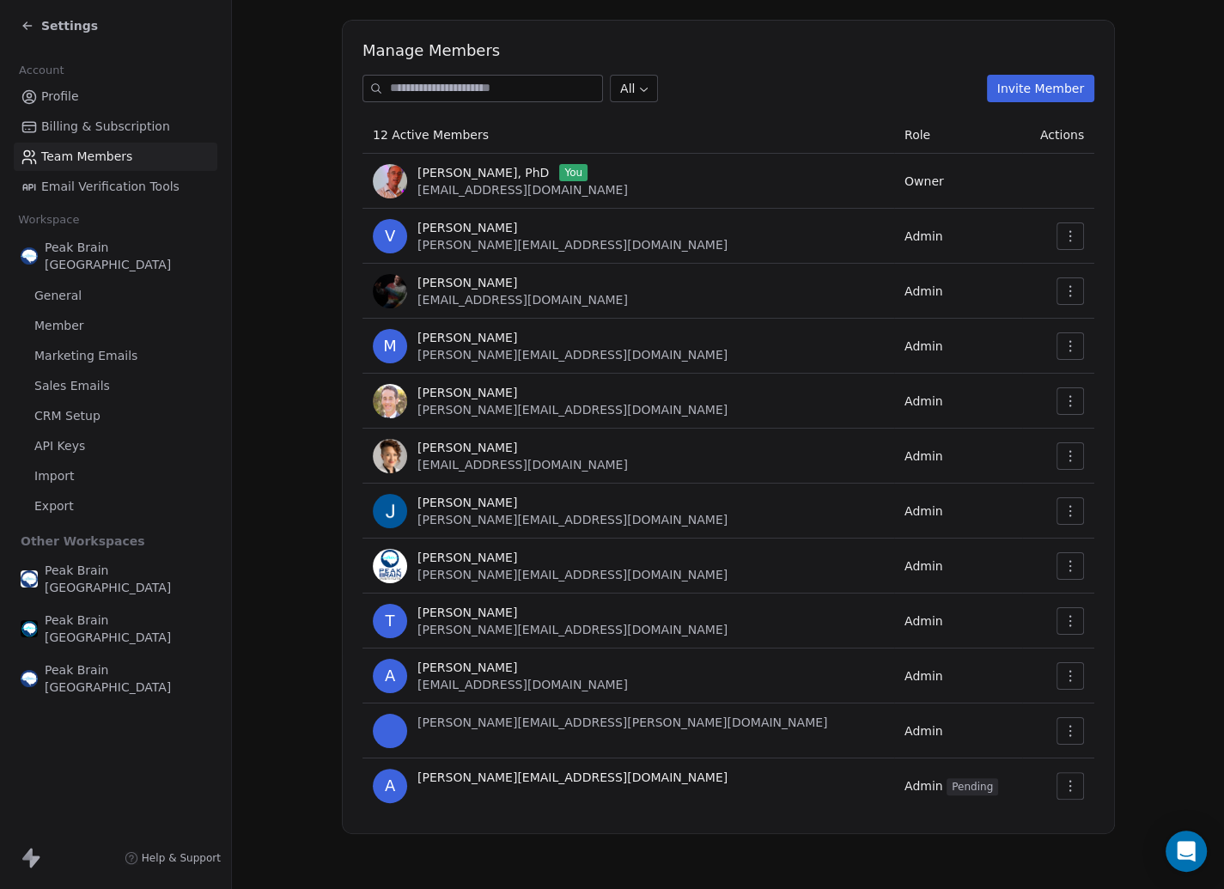
click at [287, 135] on section "Team Members Manage team member roles & revoke or invite new members Manage Mem…" at bounding box center [728, 379] width 992 height 1020
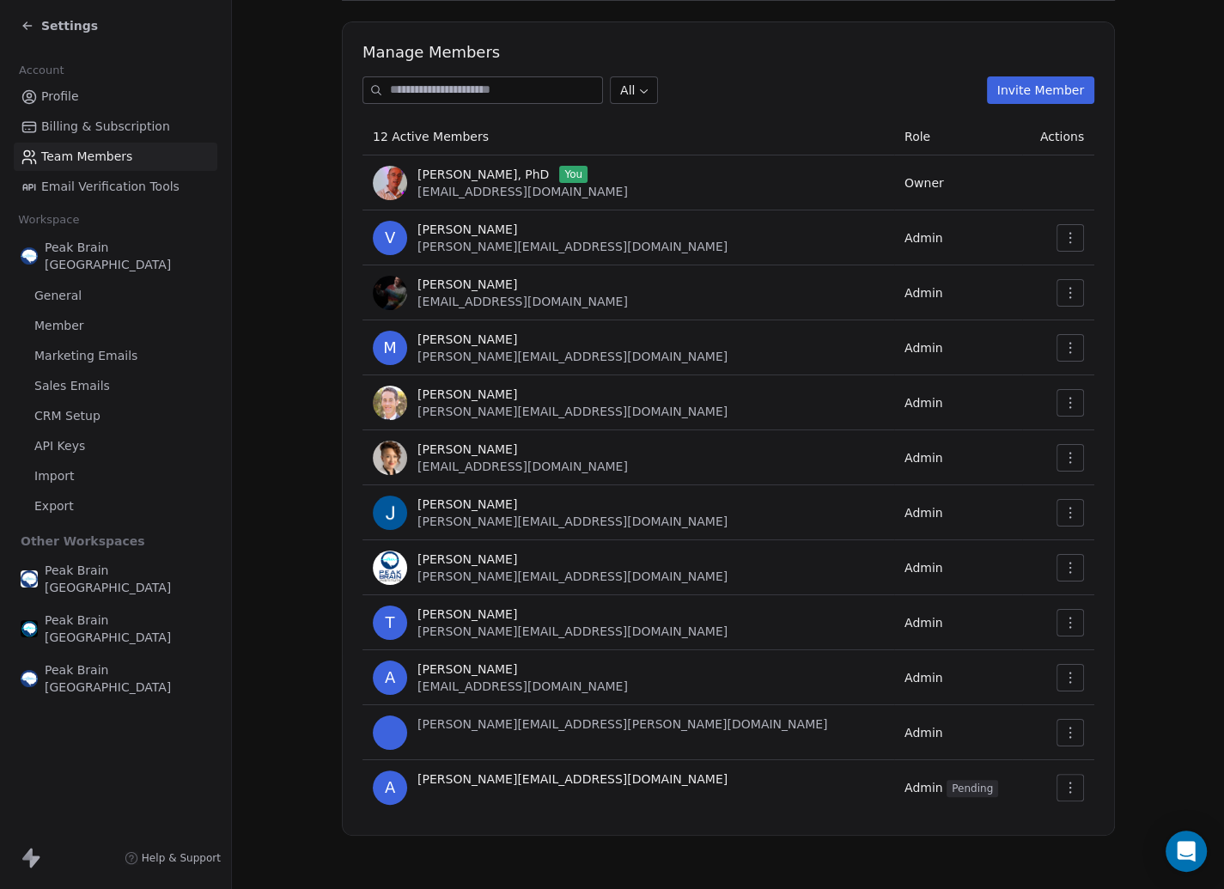
scroll to position [130, 0]
click at [125, 126] on span "Billing & Subscription" at bounding box center [105, 127] width 129 height 18
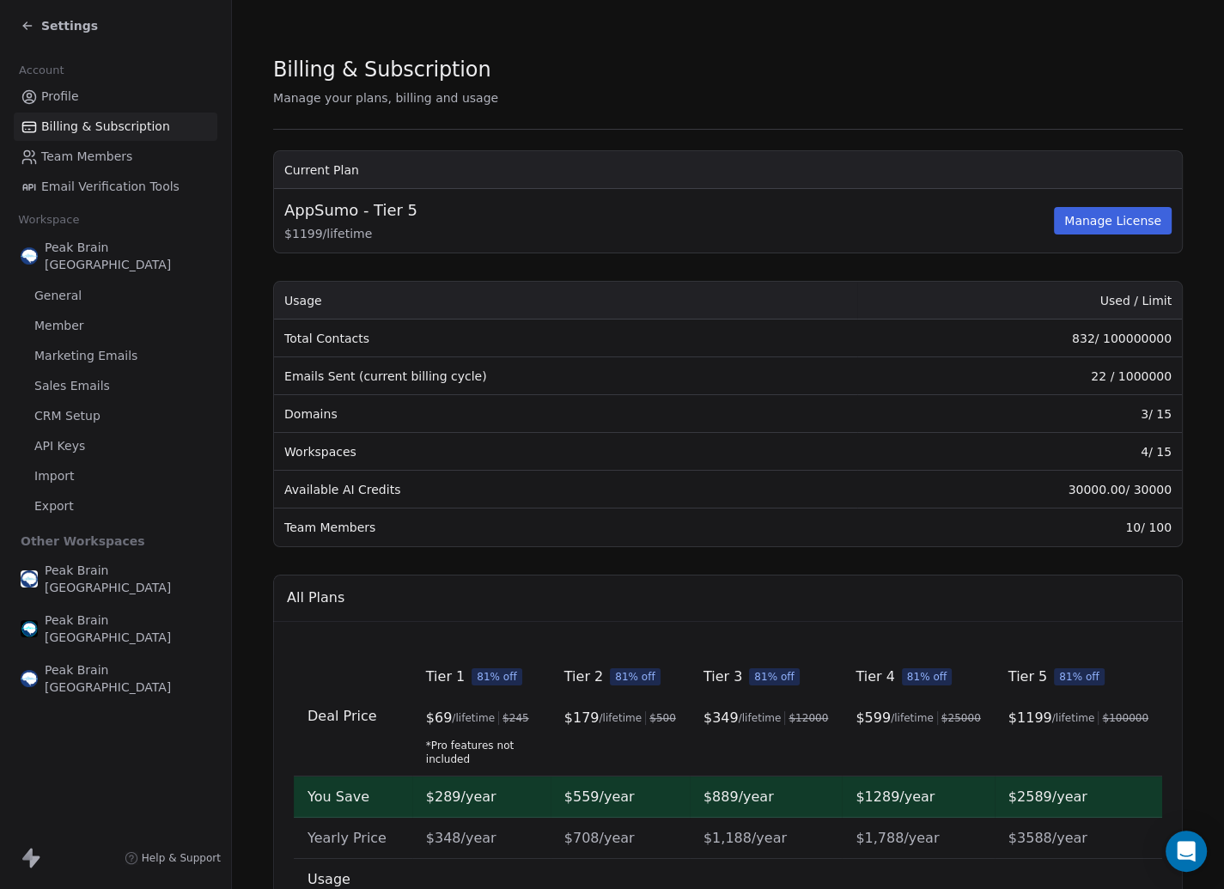
click at [82, 155] on span "Team Members" at bounding box center [86, 157] width 91 height 18
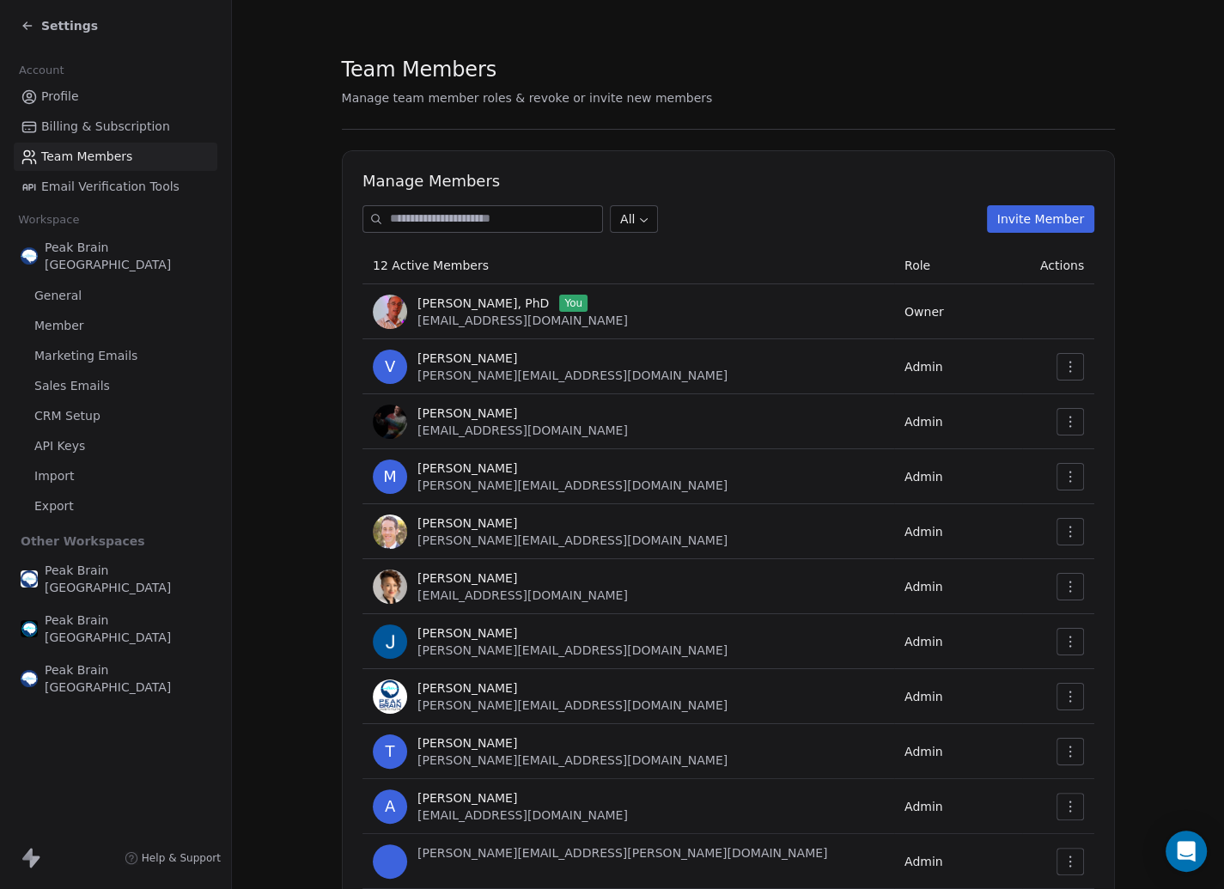
scroll to position [131, 0]
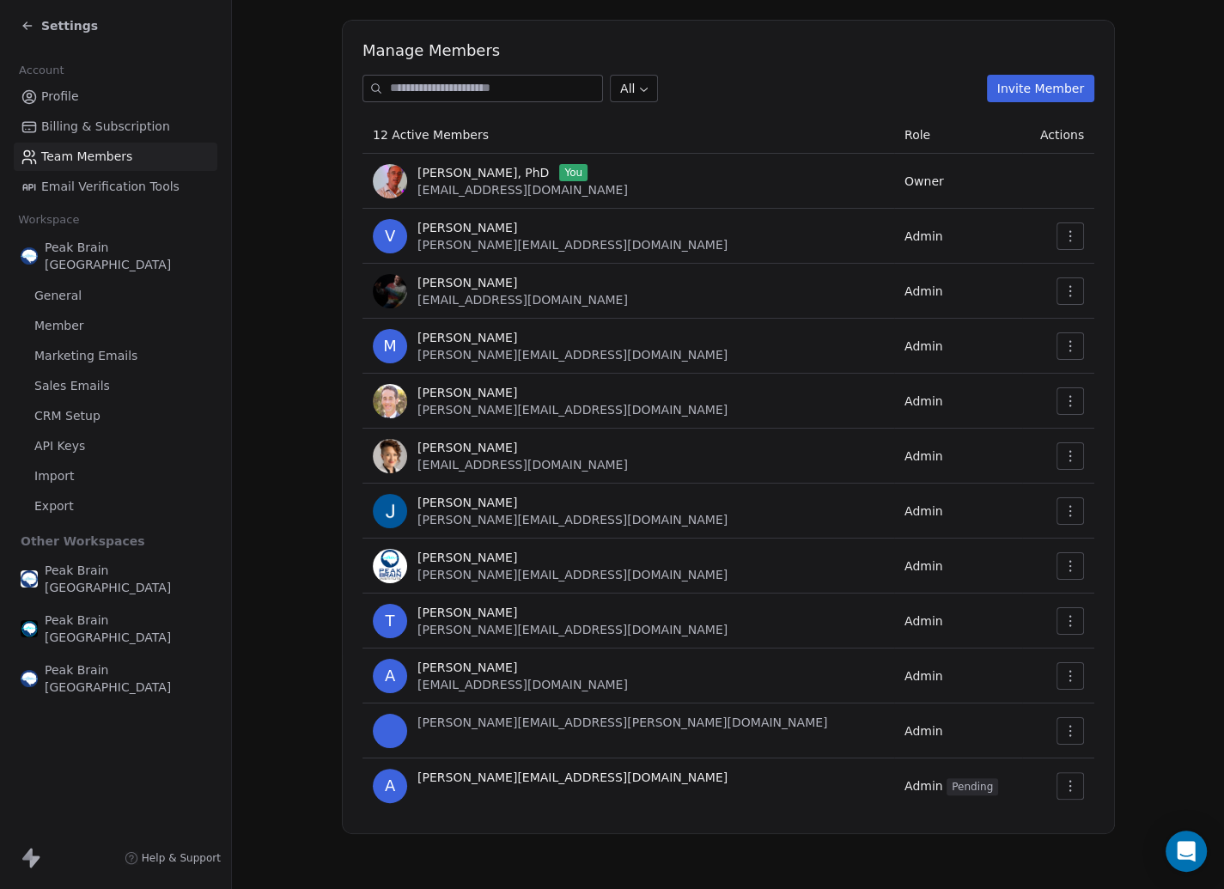
click at [1058, 784] on button "button" at bounding box center [1070, 785] width 27 height 27
click at [1090, 845] on div "Revoke Invite" at bounding box center [1115, 851] width 102 height 27
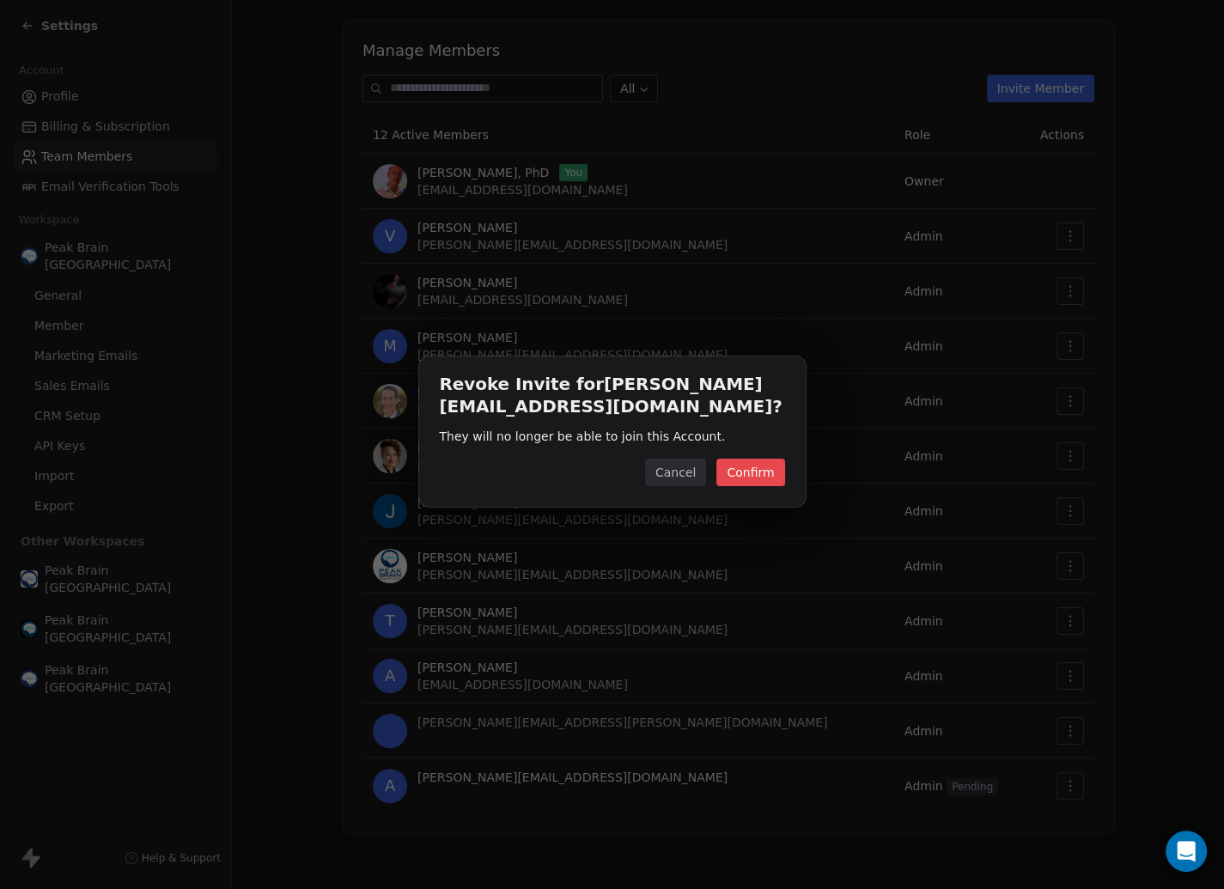
click at [754, 479] on button "Confirm" at bounding box center [751, 472] width 68 height 27
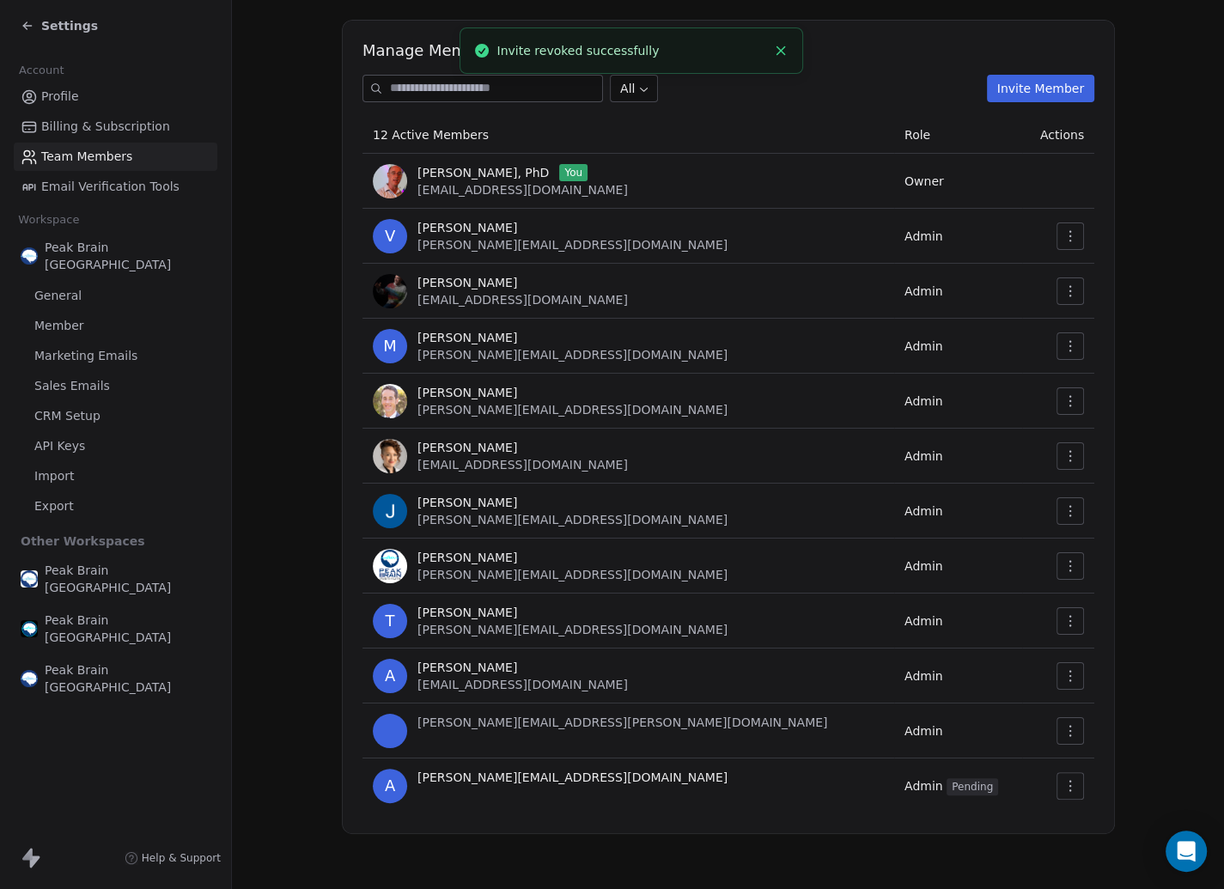
scroll to position [76, 0]
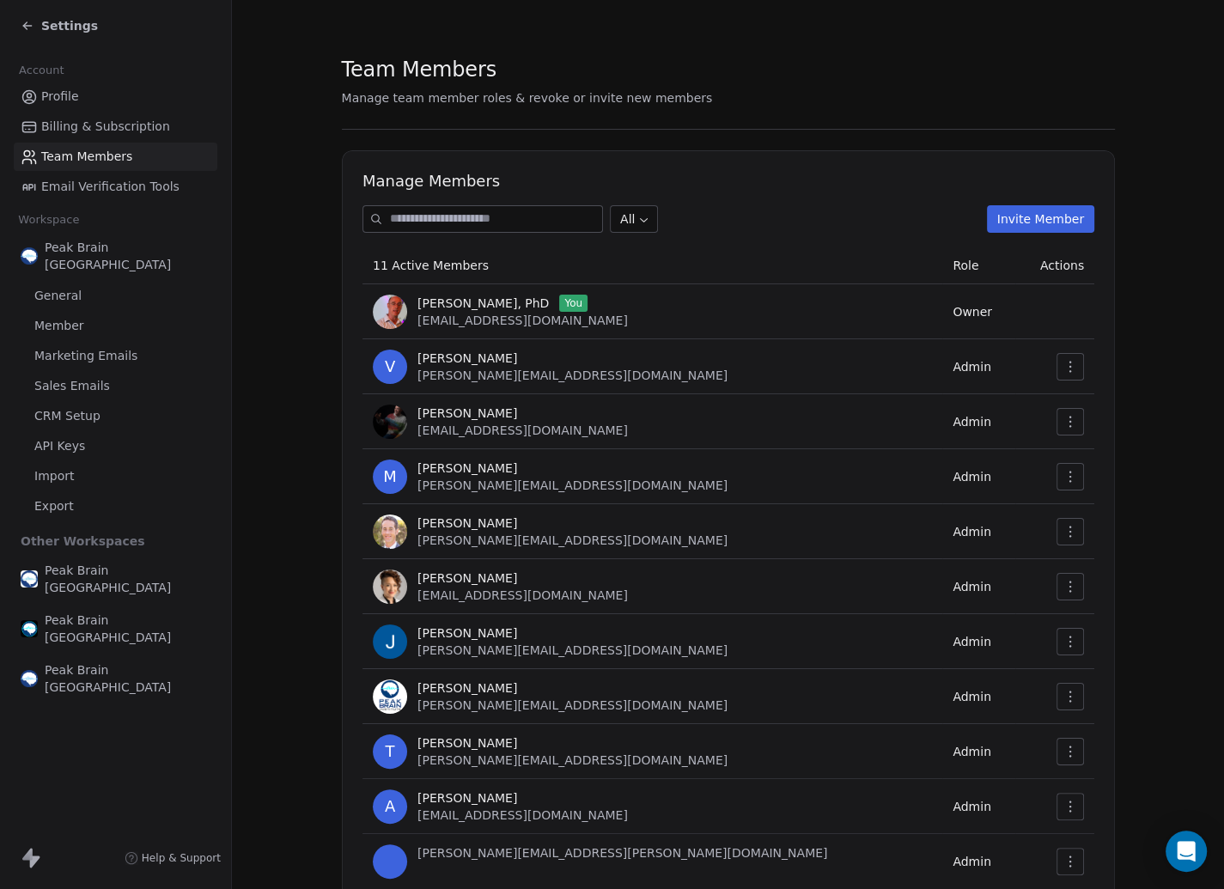
scroll to position [76, 0]
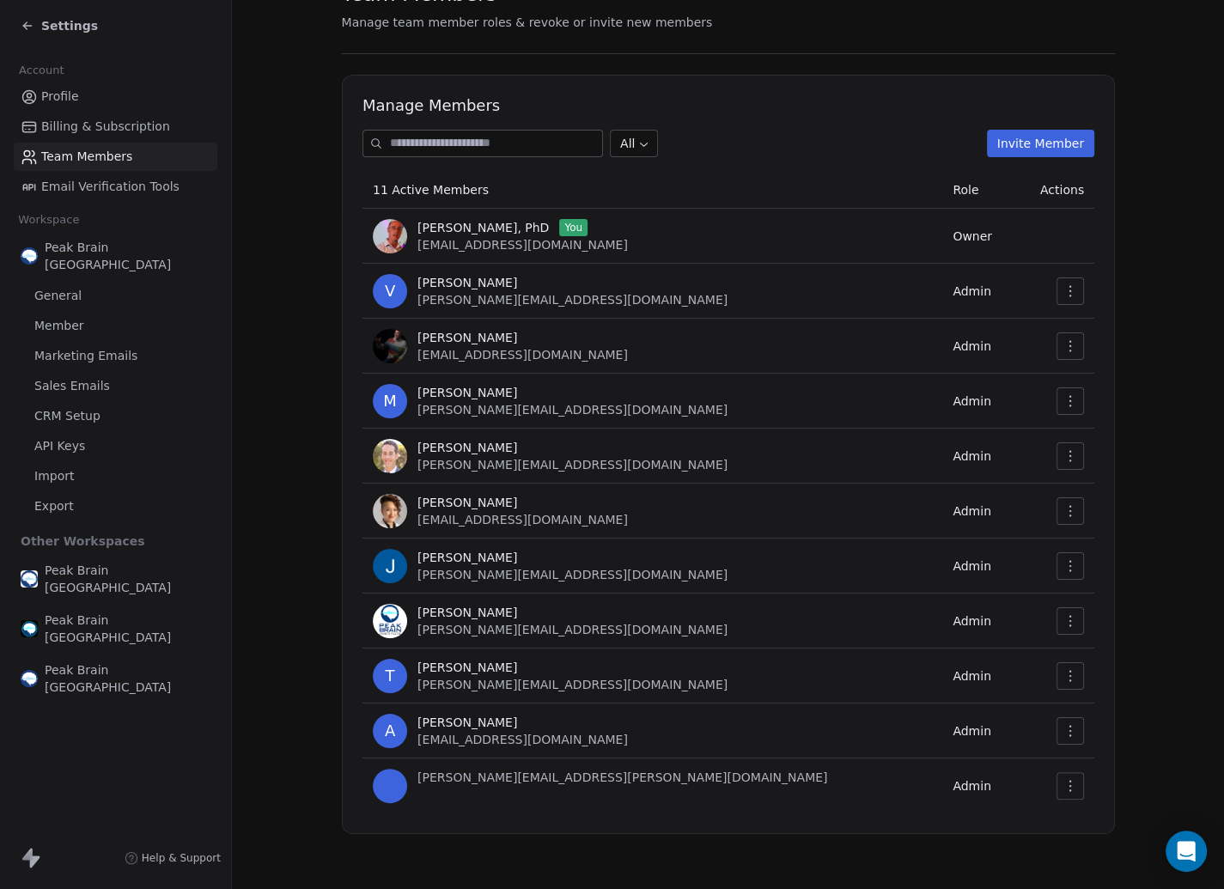
click at [1015, 138] on button "Invite Member" at bounding box center [1039, 143] width 107 height 27
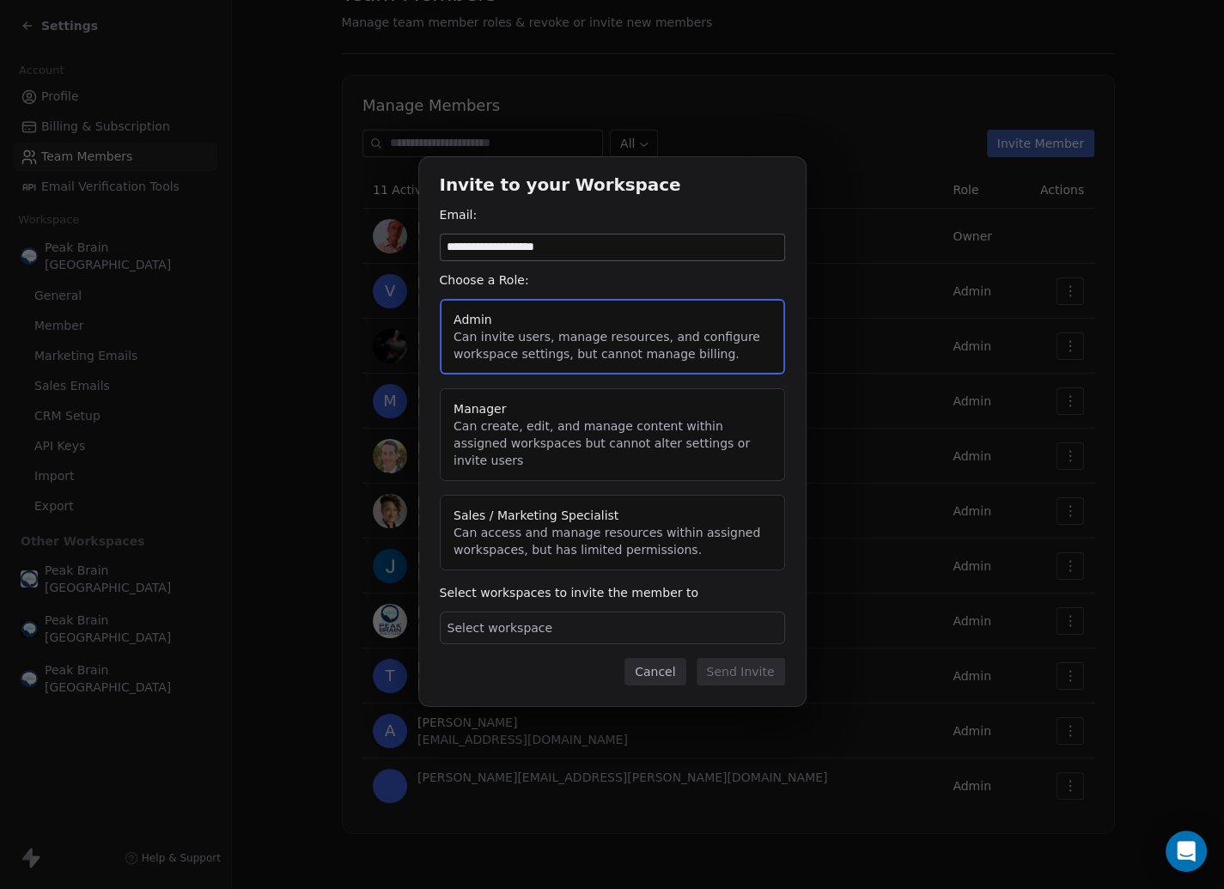
type input "**********"
click at [654, 619] on div "Select workspace" at bounding box center [612, 628] width 345 height 33
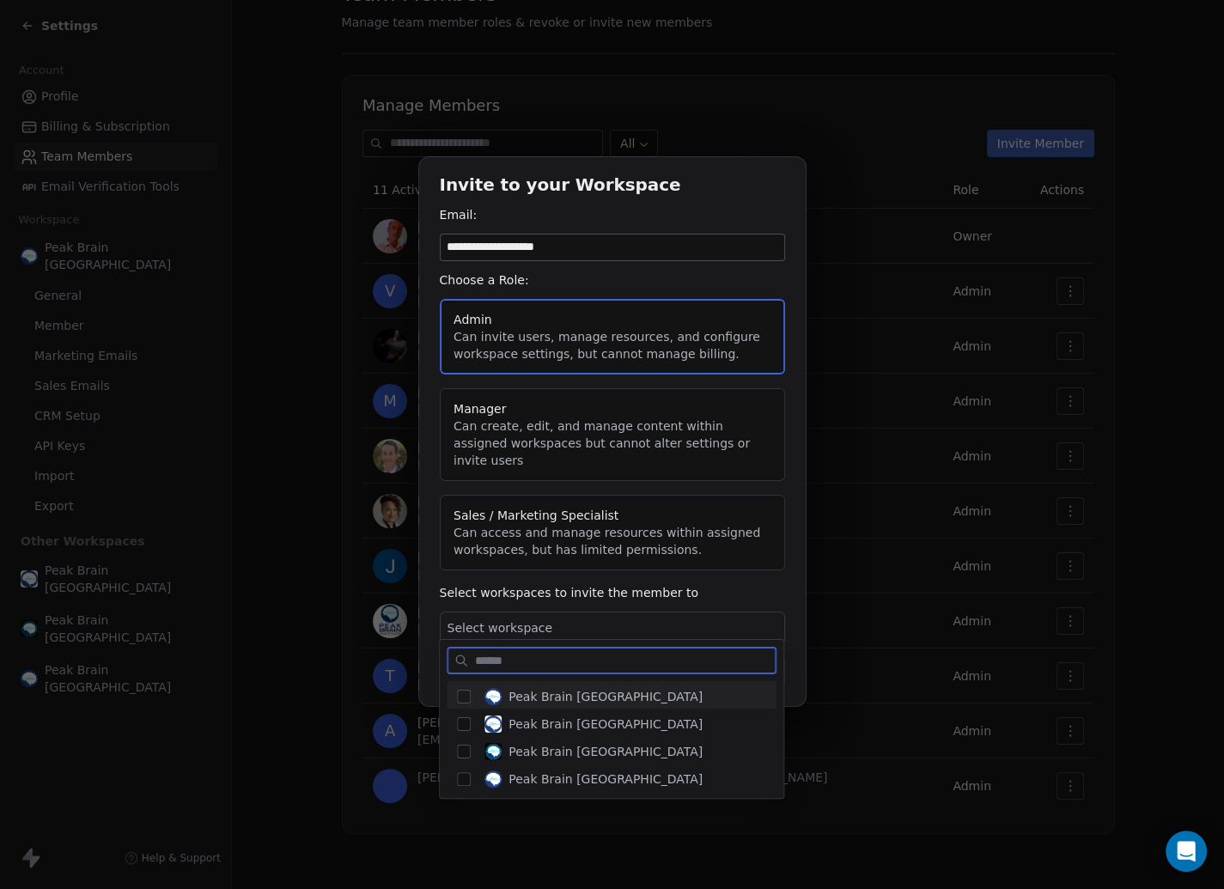
click at [459, 698] on button "Suggestions" at bounding box center [464, 697] width 14 height 14
click at [436, 619] on div "**********" at bounding box center [612, 445] width 1224 height 631
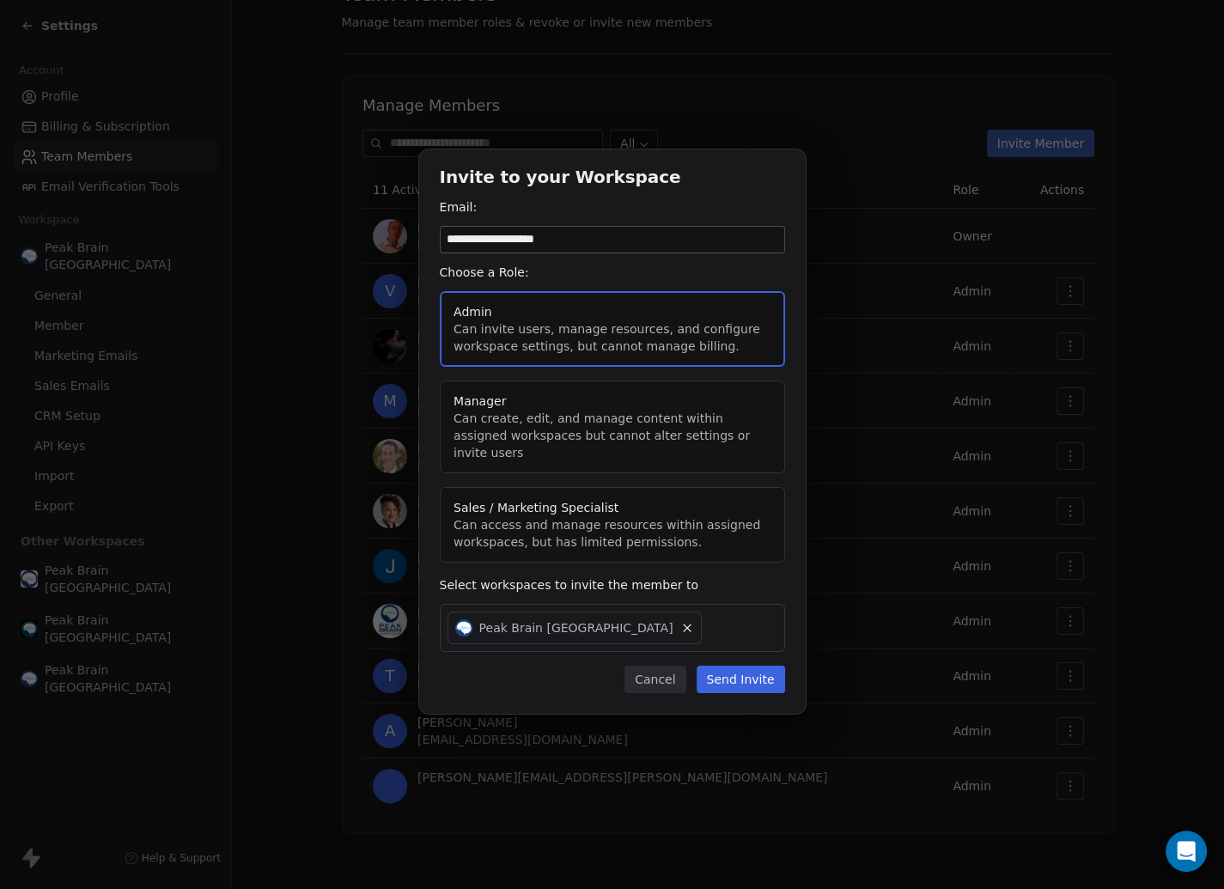
click at [747, 673] on button "Send Invite" at bounding box center [741, 679] width 88 height 27
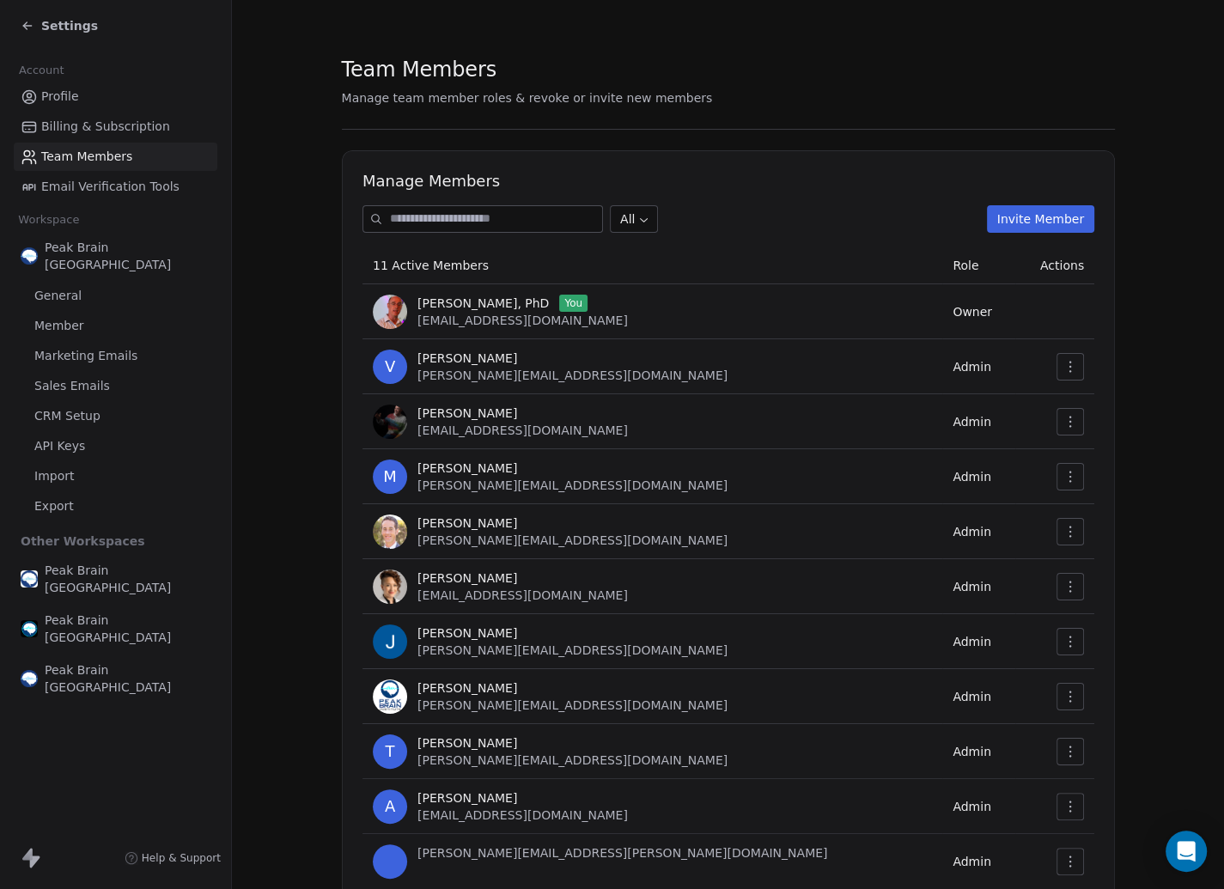
scroll to position [76, 0]
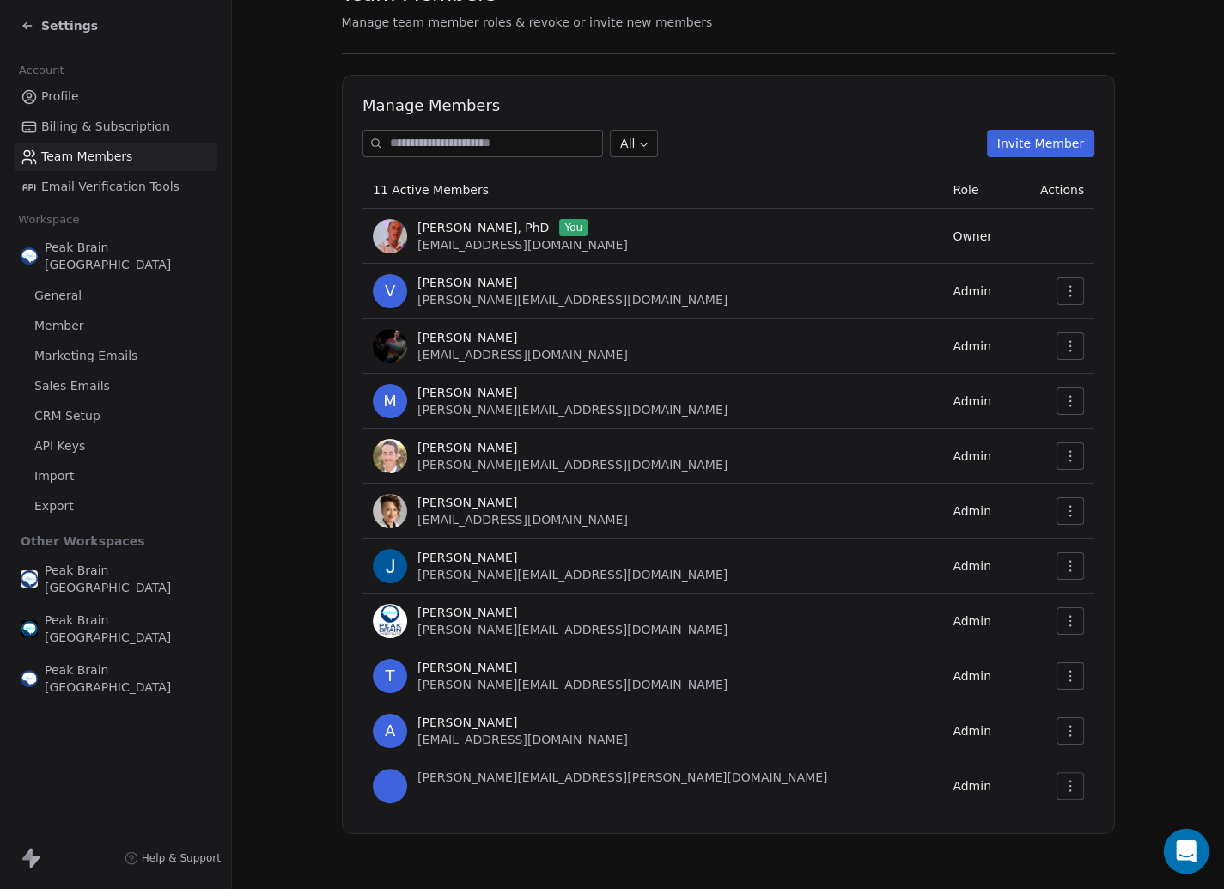
click at [1176, 840] on div "Open Intercom Messenger" at bounding box center [1187, 852] width 46 height 46
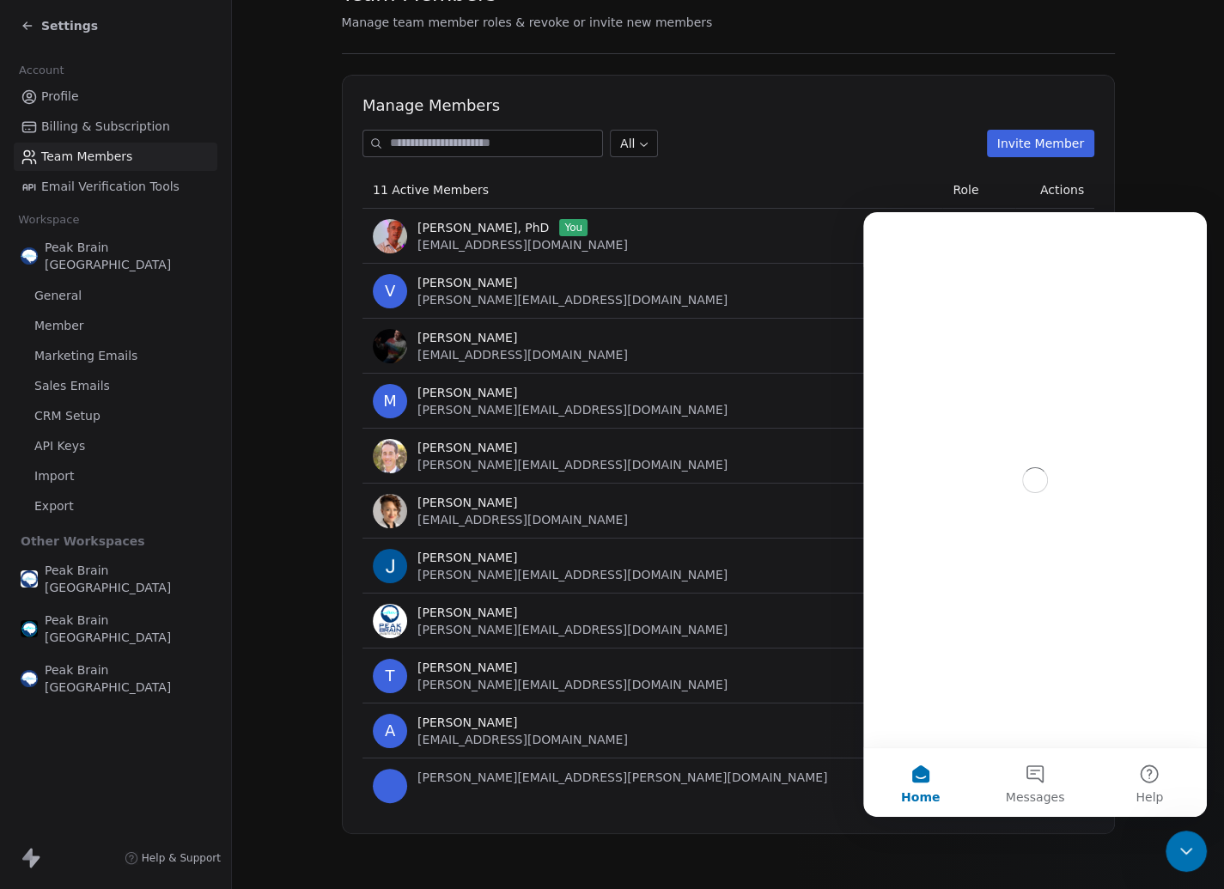
scroll to position [0, 0]
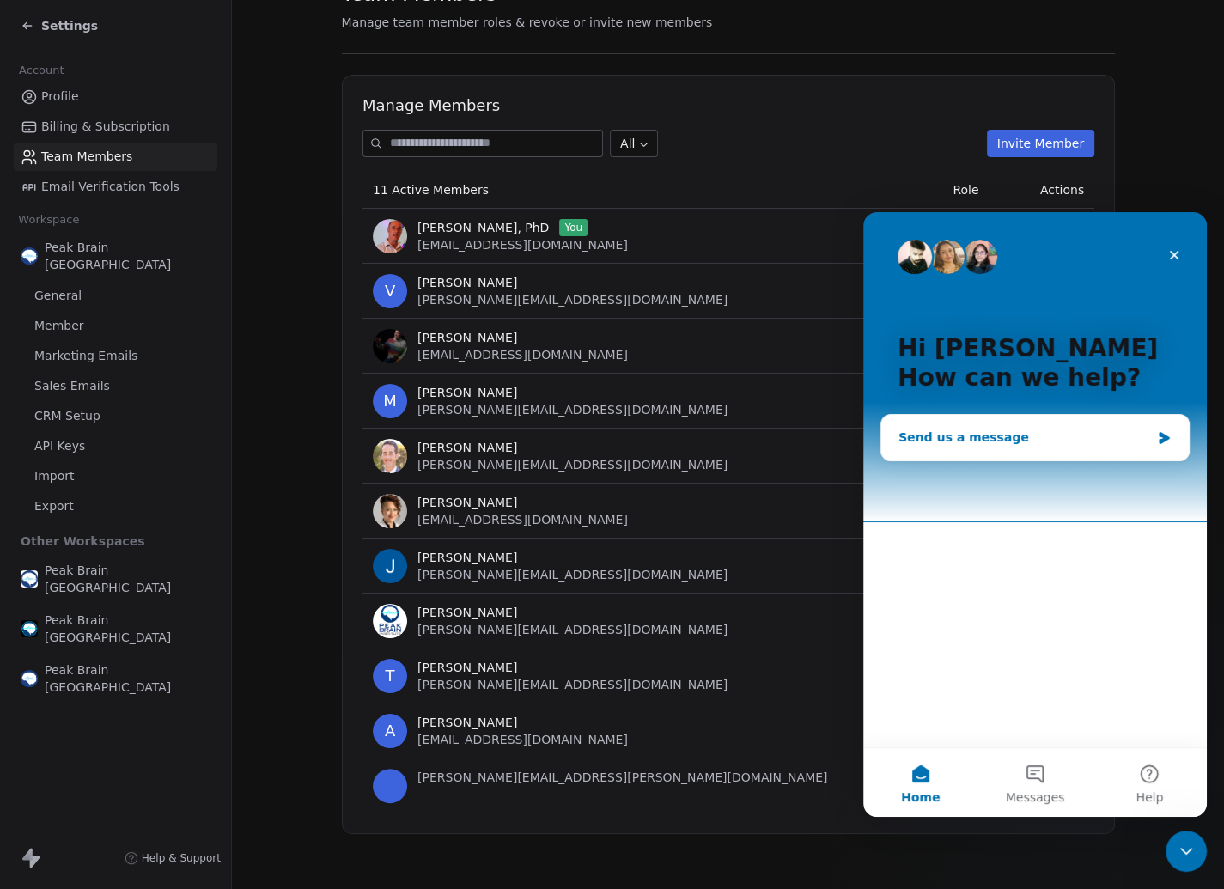
click at [977, 440] on div "Send us a message" at bounding box center [1025, 438] width 252 height 18
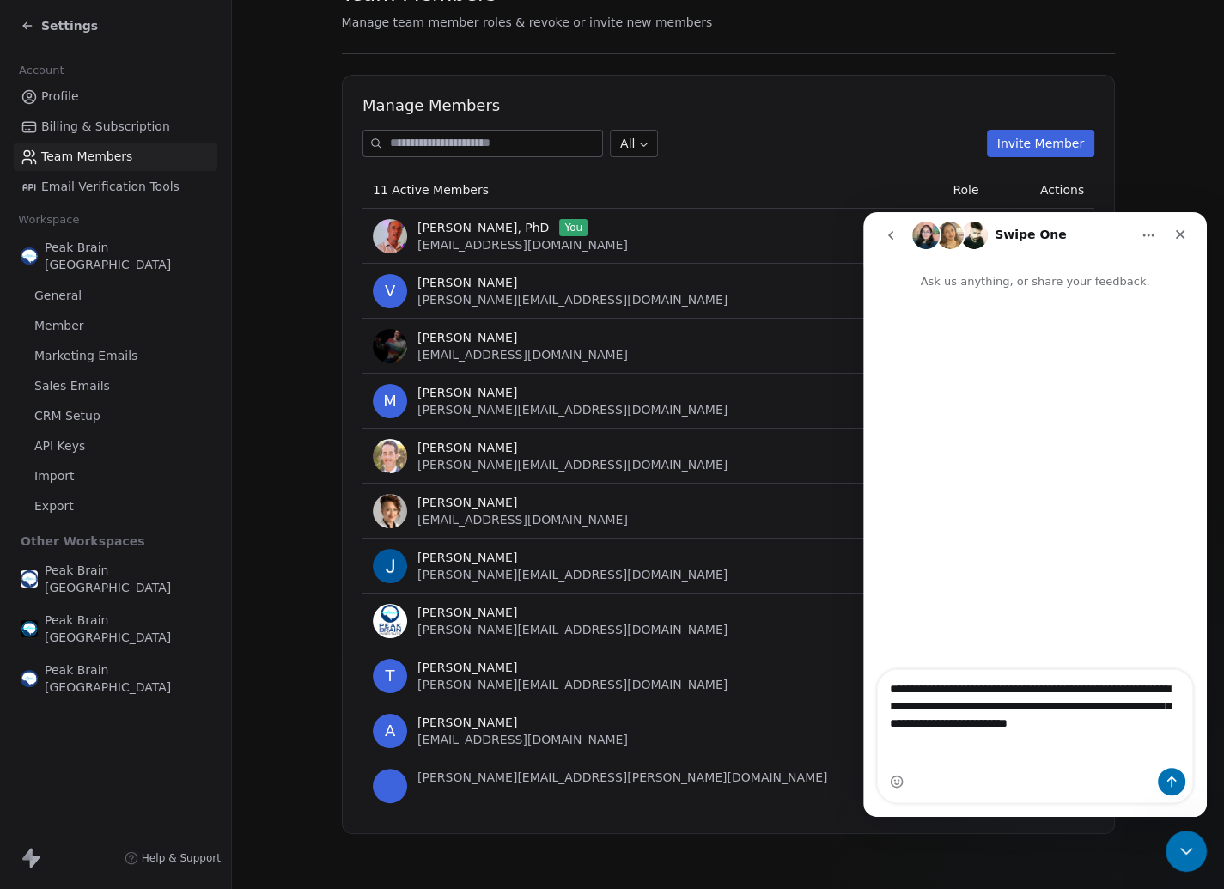
type textarea "**********"
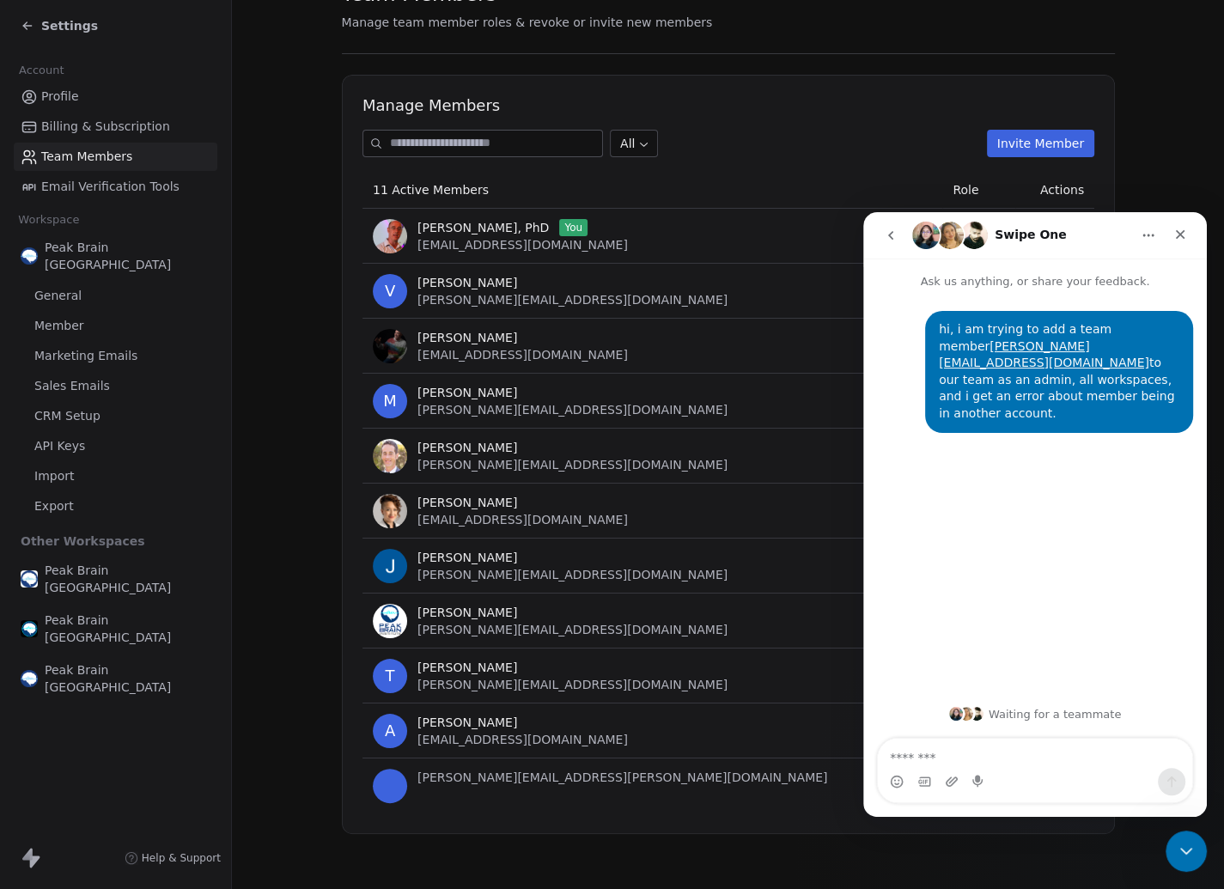
click at [297, 286] on section "Team Members Manage team member roles & revoke or invite new members Manage Mem…" at bounding box center [728, 406] width 992 height 965
click at [81, 123] on span "Billing & Subscription" at bounding box center [105, 127] width 129 height 18
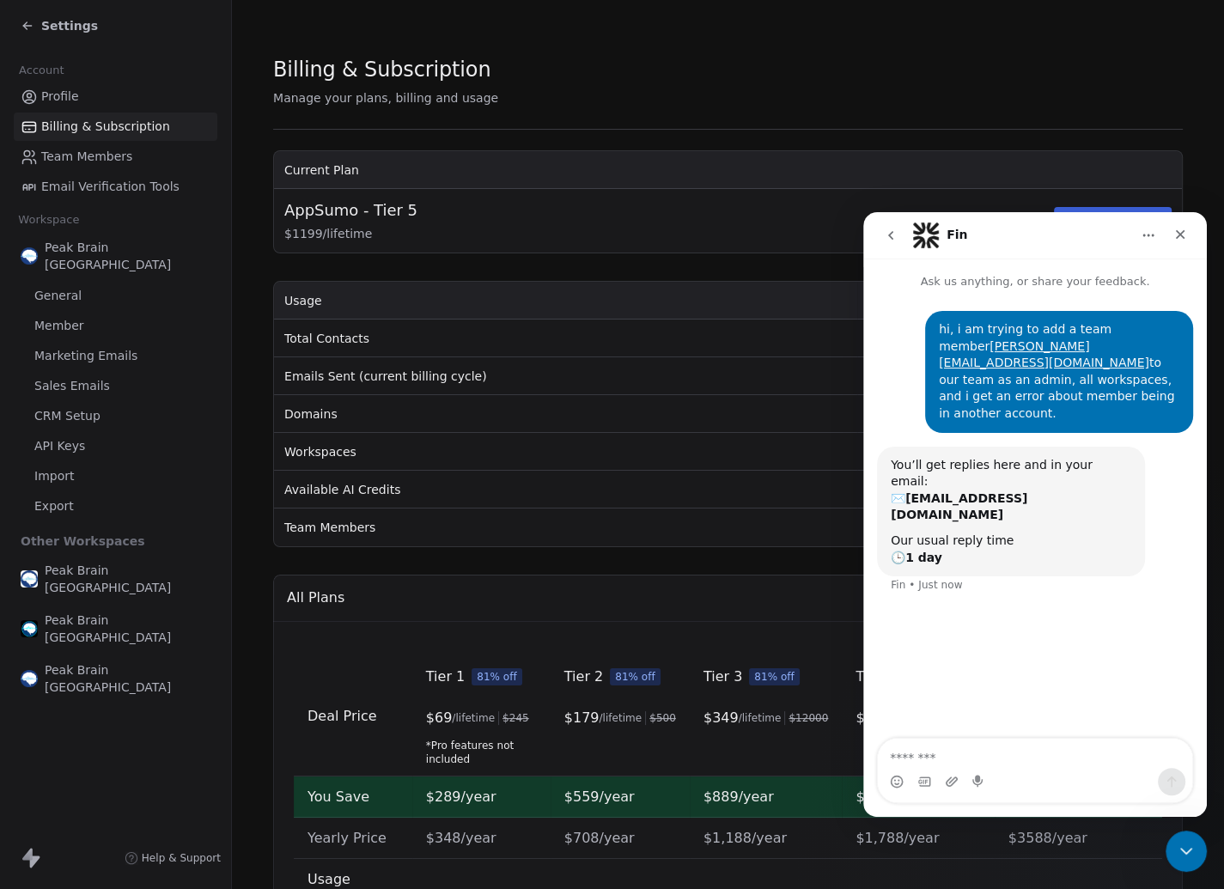
click at [76, 154] on span "Team Members" at bounding box center [86, 157] width 91 height 18
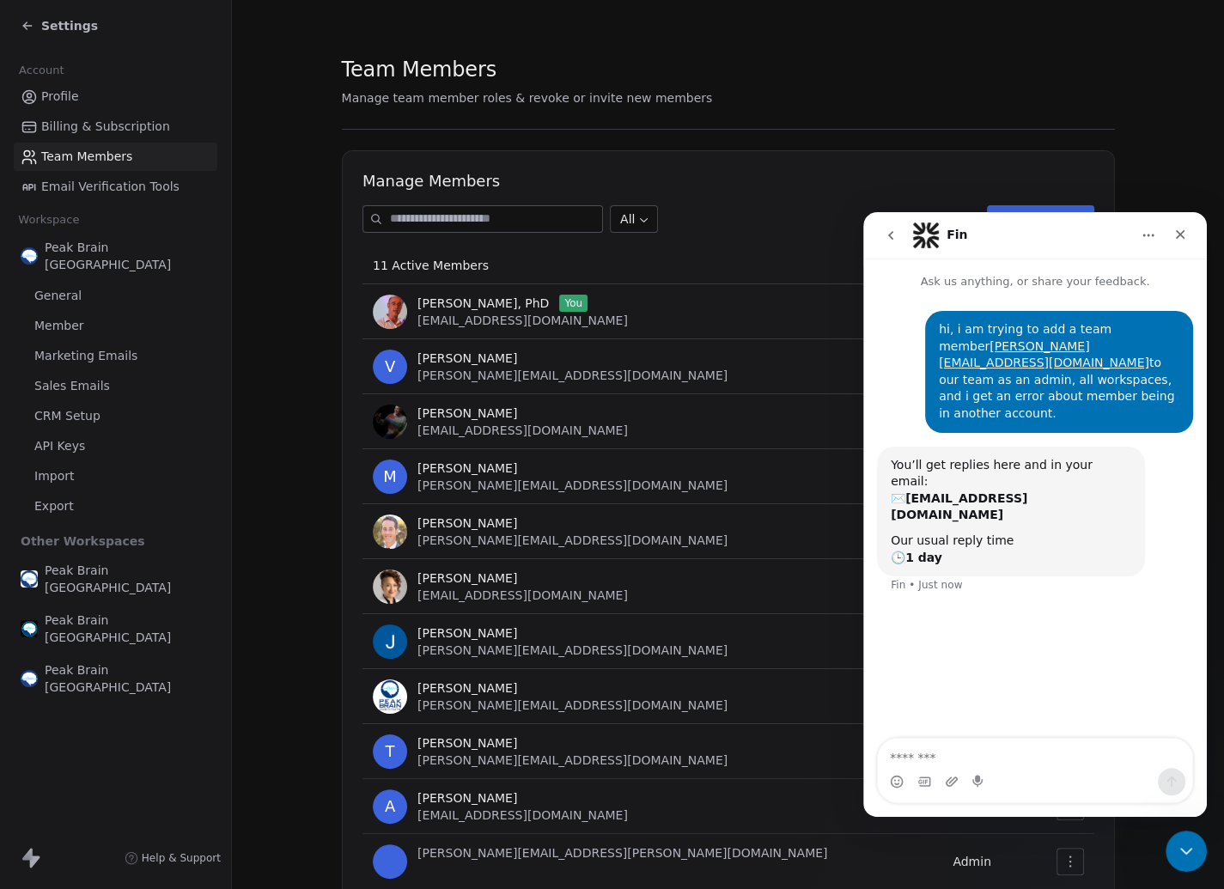
scroll to position [76, 0]
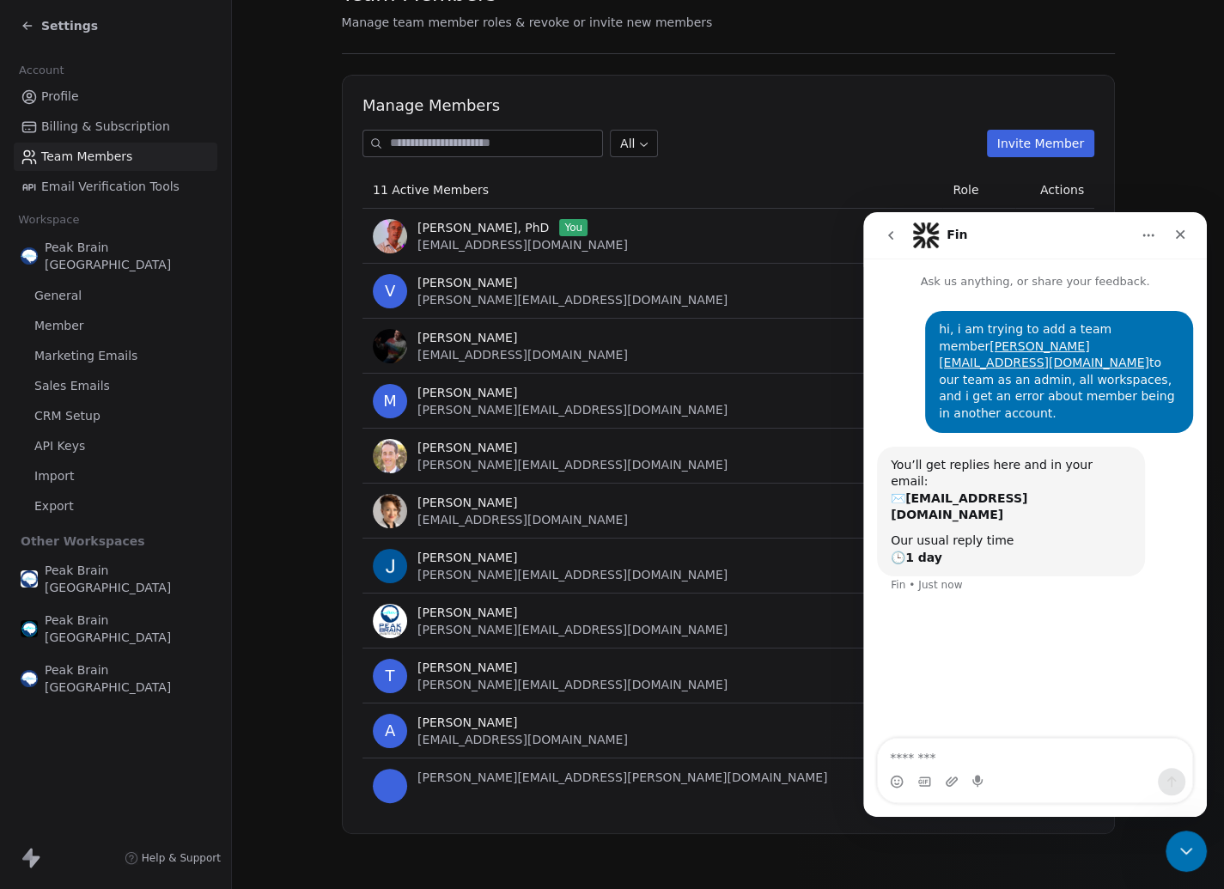
click at [414, 138] on input at bounding box center [496, 144] width 212 height 26
click at [1028, 140] on button "Invite Member" at bounding box center [1039, 143] width 107 height 27
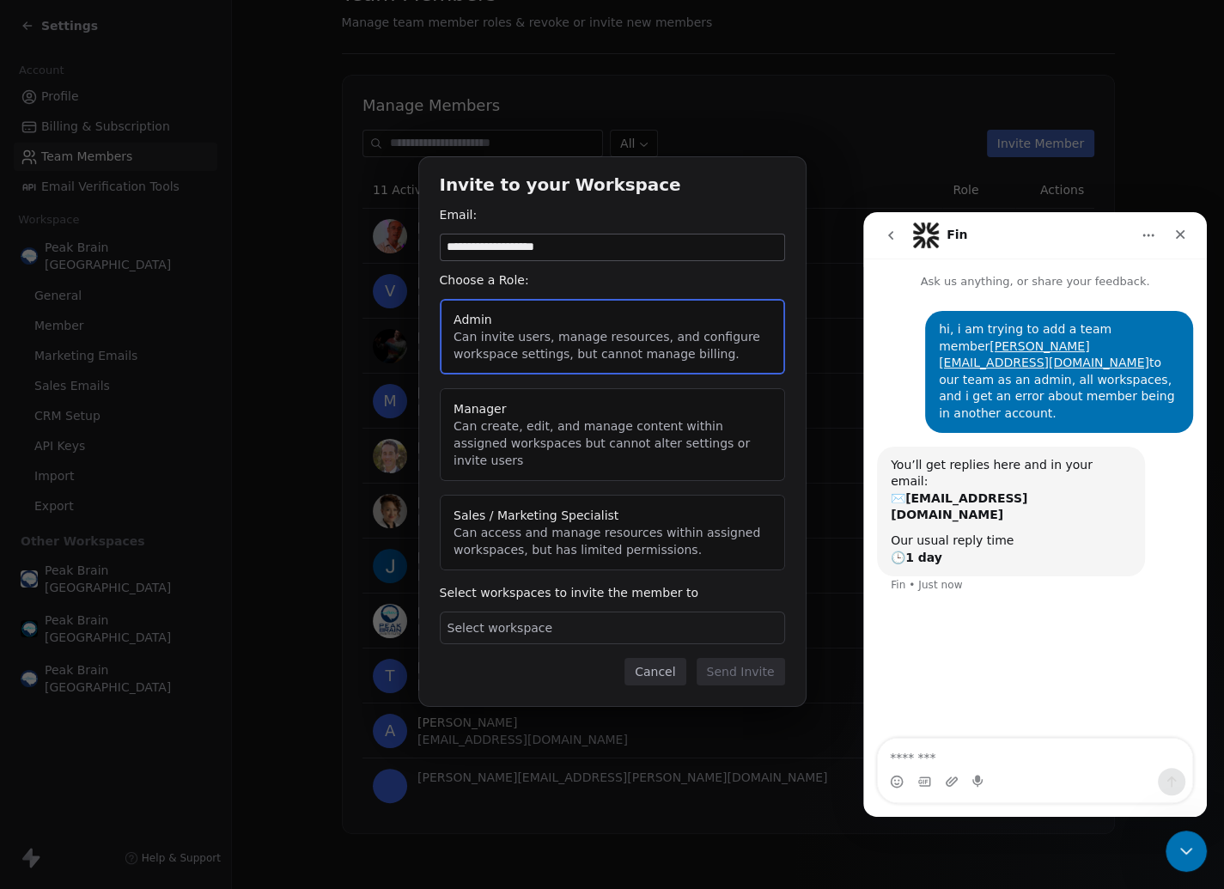
type input "**********"
click at [521, 339] on button "Admin Can invite users, manage resources, and configure workspace settings, but…" at bounding box center [612, 337] width 345 height 76
click at [556, 614] on div "Select workspace" at bounding box center [612, 628] width 345 height 33
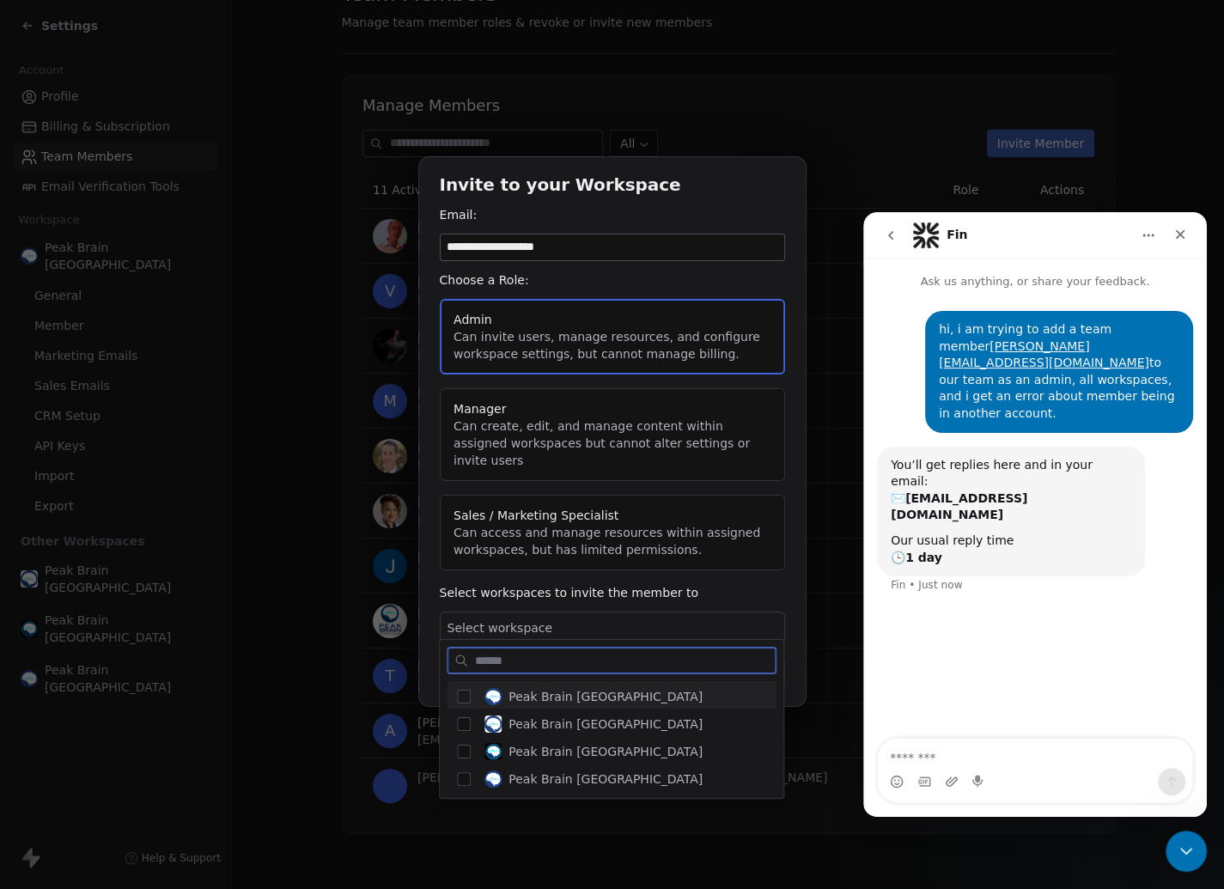
click at [462, 686] on div "Peak Brain [GEOGRAPHIC_DATA]" at bounding box center [612, 694] width 330 height 27
click at [462, 702] on button "Suggestions" at bounding box center [464, 697] width 14 height 14
click at [463, 718] on button "Suggestions" at bounding box center [464, 724] width 14 height 14
click at [463, 695] on button "Suggestions" at bounding box center [464, 697] width 14 height 14
click at [464, 749] on button "Suggestions" at bounding box center [464, 752] width 14 height 14
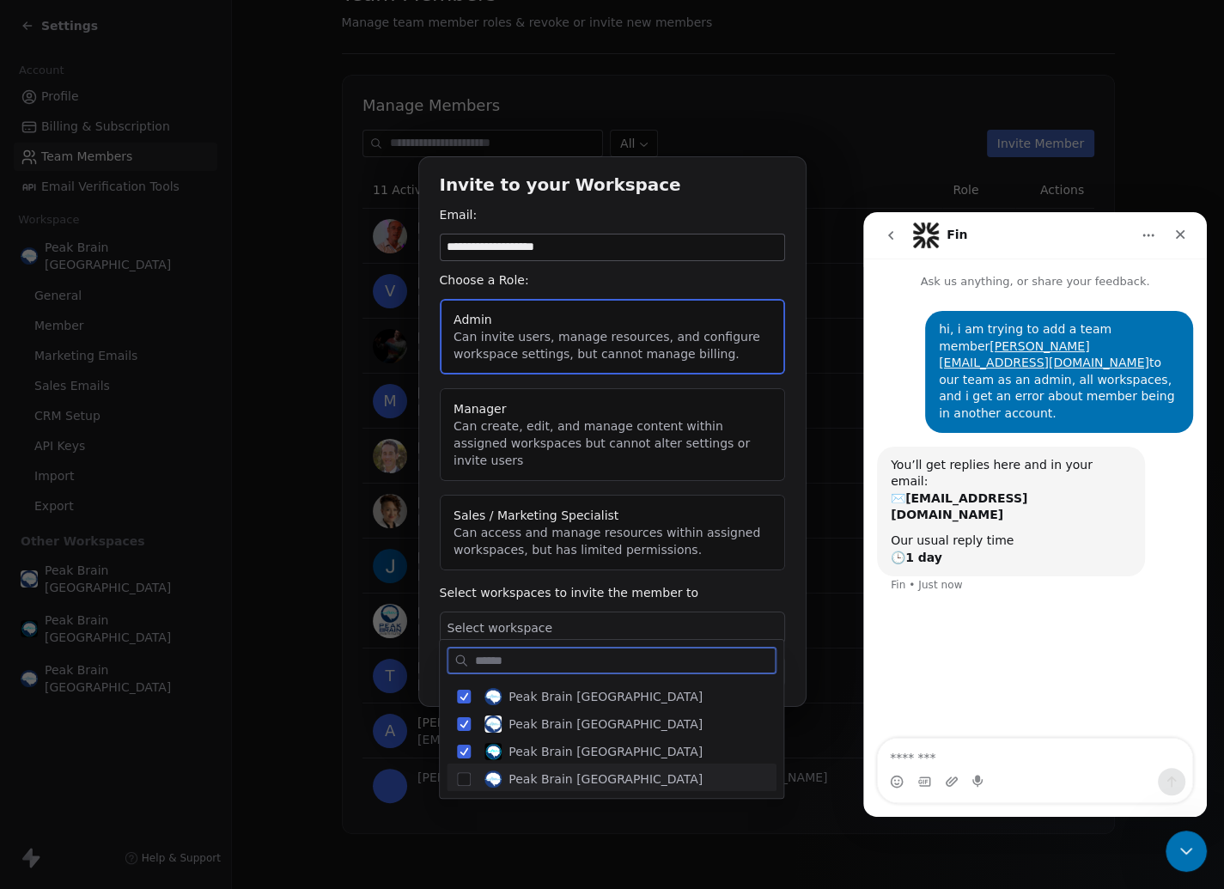
click at [464, 772] on button "Suggestions" at bounding box center [464, 779] width 14 height 14
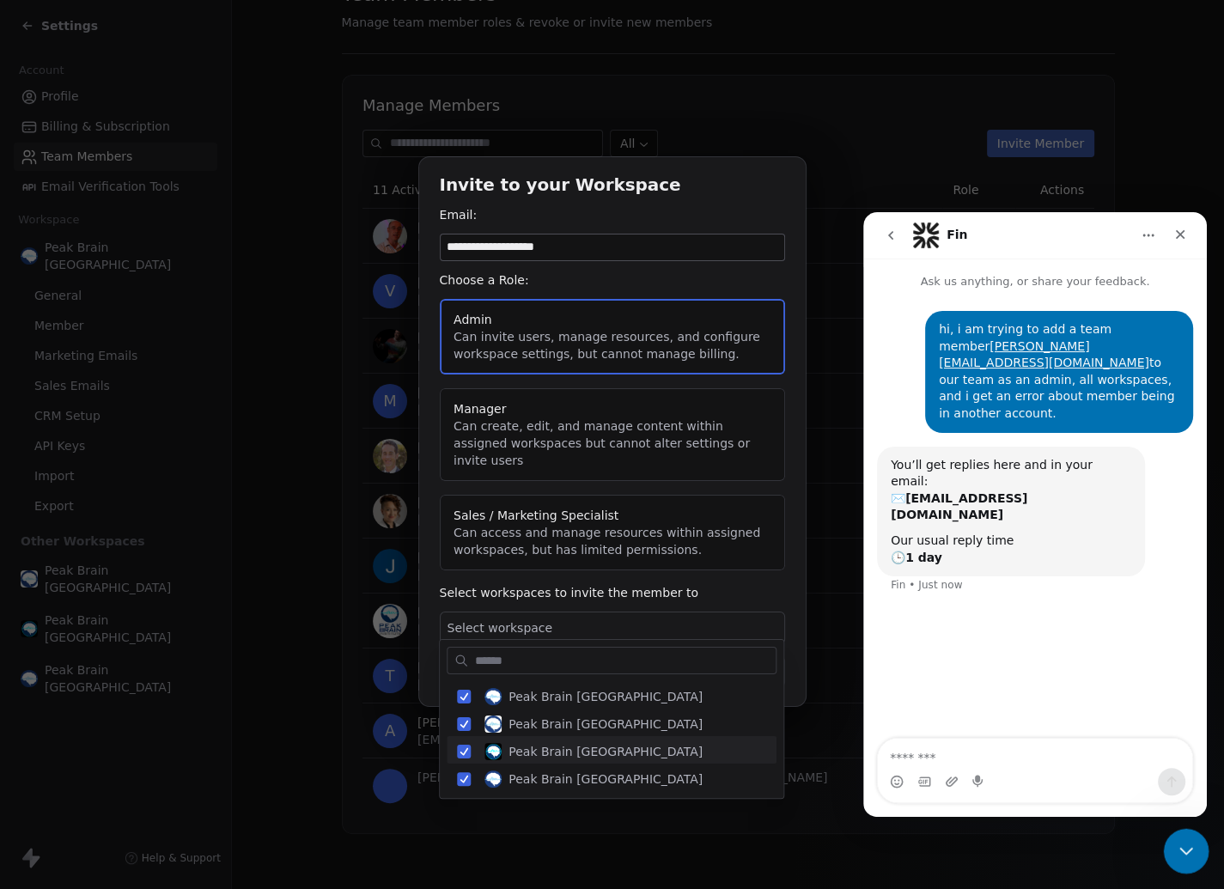
click at [1197, 849] on div "Close Intercom Messenger" at bounding box center [1183, 848] width 41 height 41
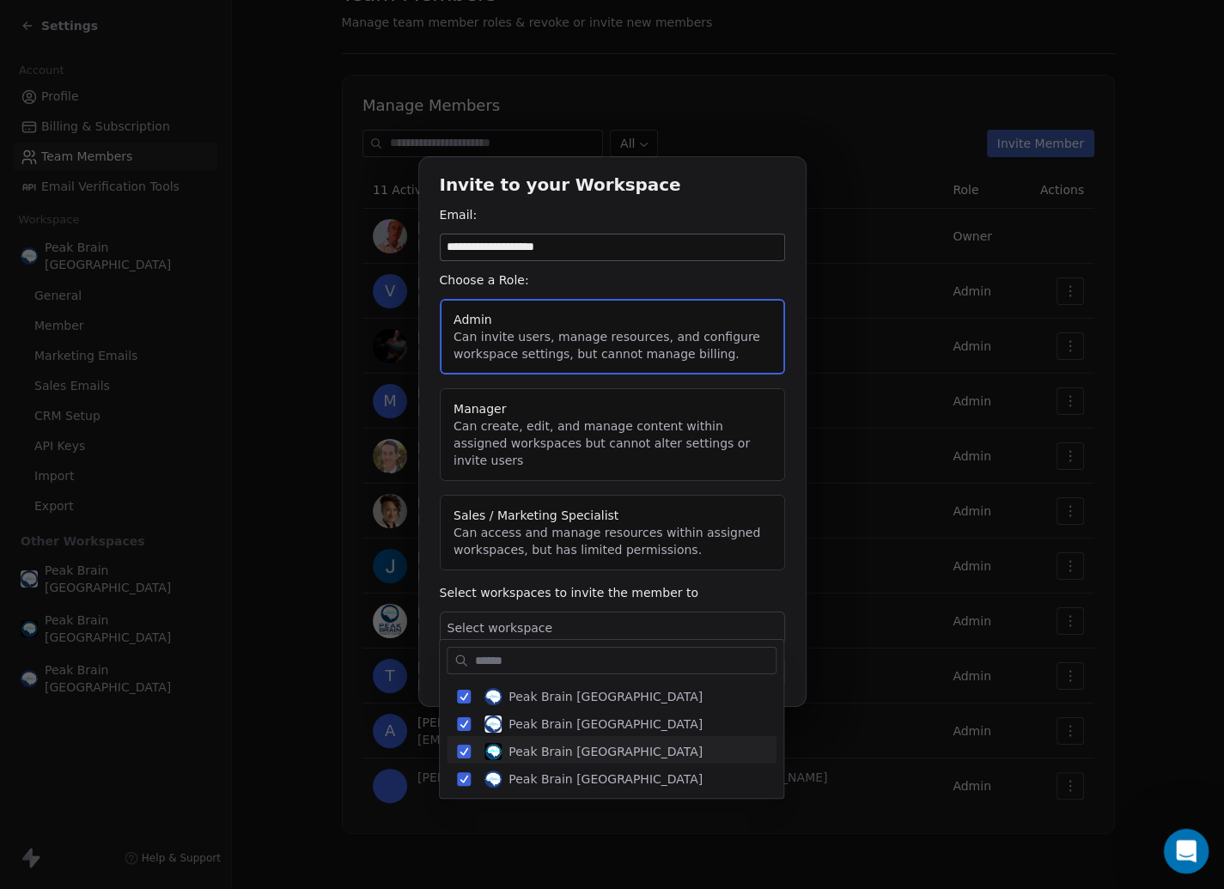
scroll to position [0, 0]
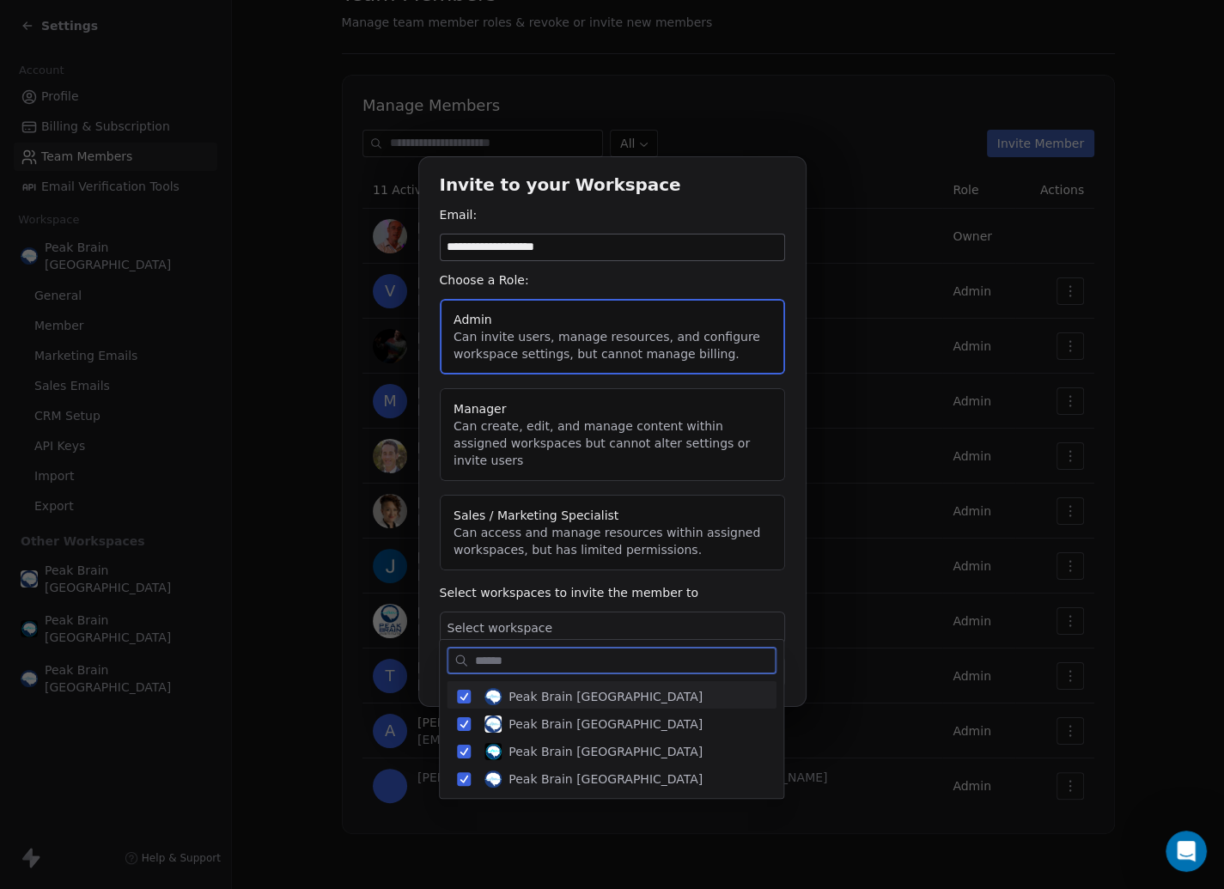
click at [598, 643] on div at bounding box center [612, 657] width 344 height 34
click at [563, 632] on div "**********" at bounding box center [612, 445] width 1224 height 631
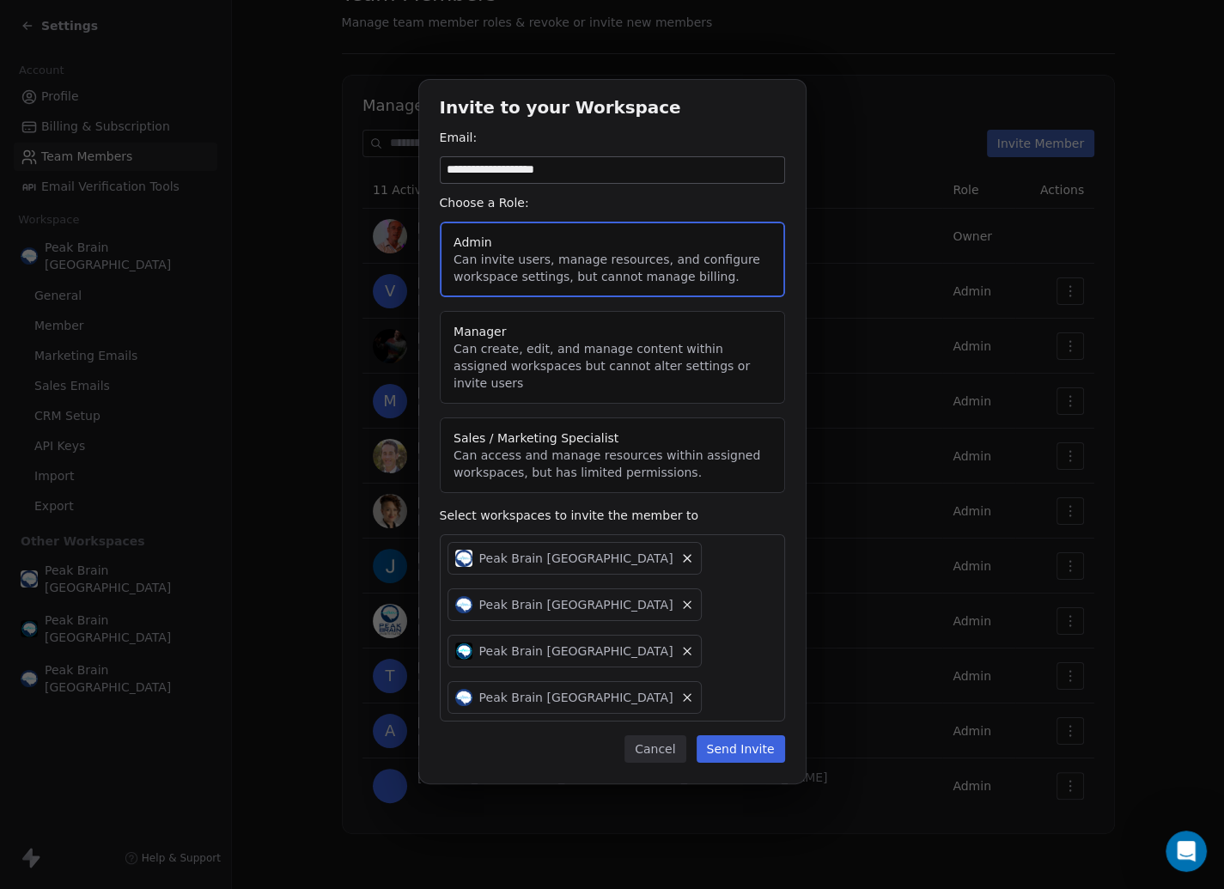
click at [731, 735] on button "Send Invite" at bounding box center [741, 748] width 88 height 27
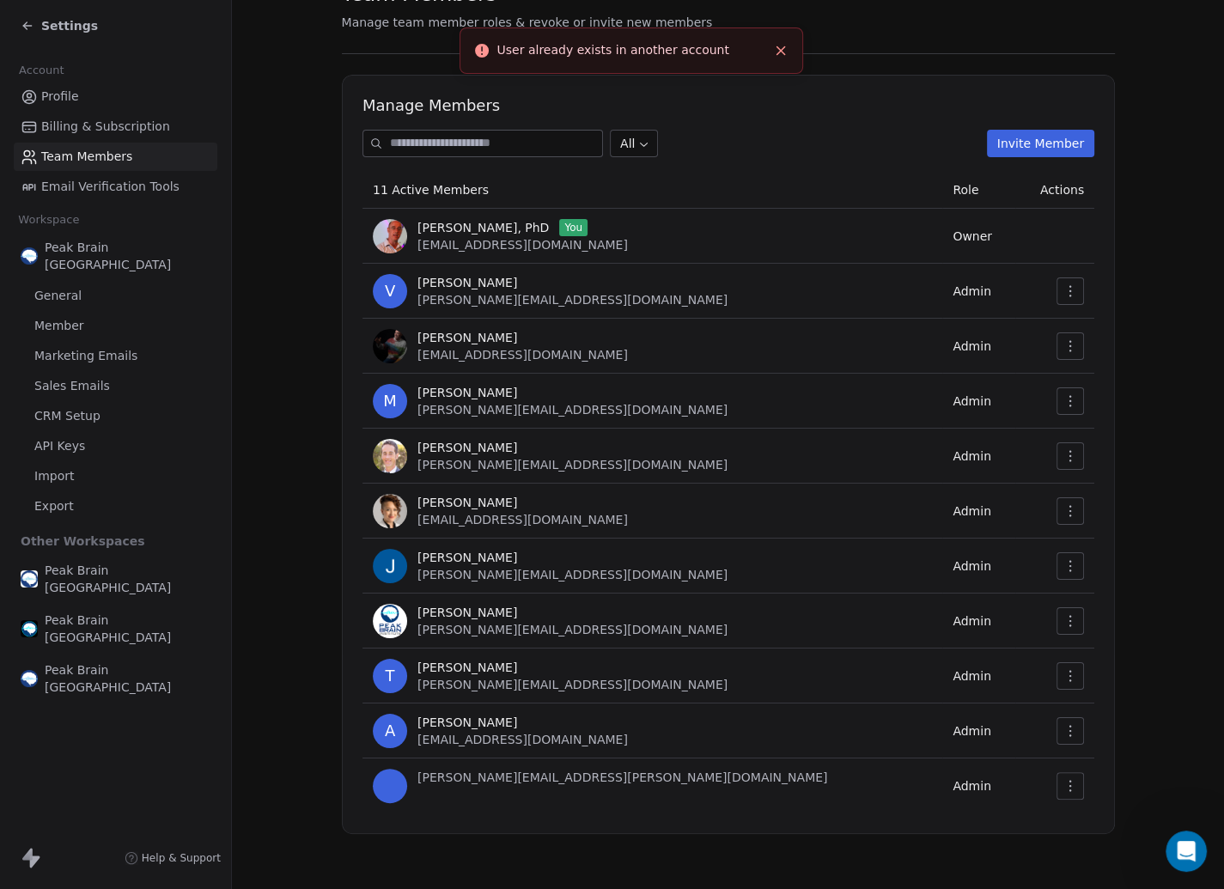
click at [783, 52] on line "Close toast" at bounding box center [781, 50] width 8 height 8
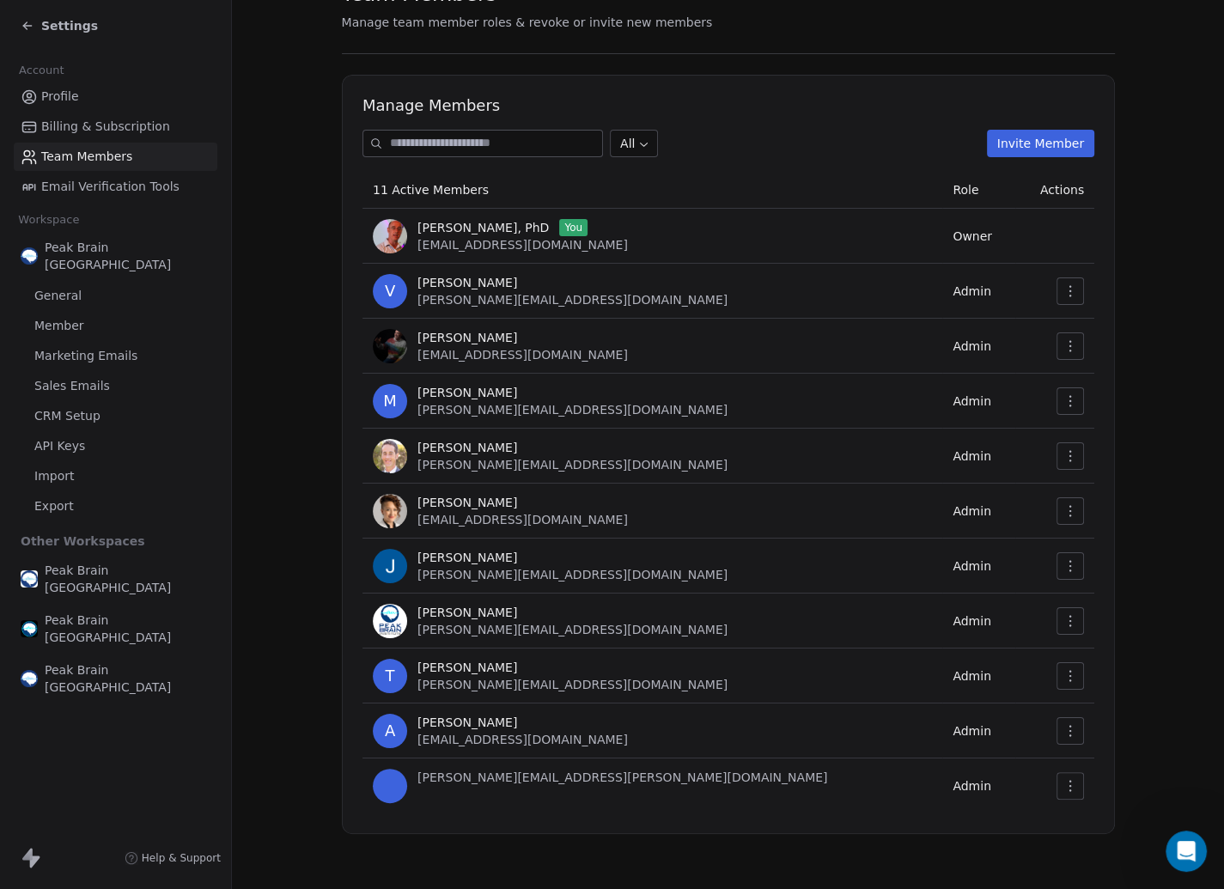
click at [64, 96] on span "Profile" at bounding box center [60, 97] width 38 height 18
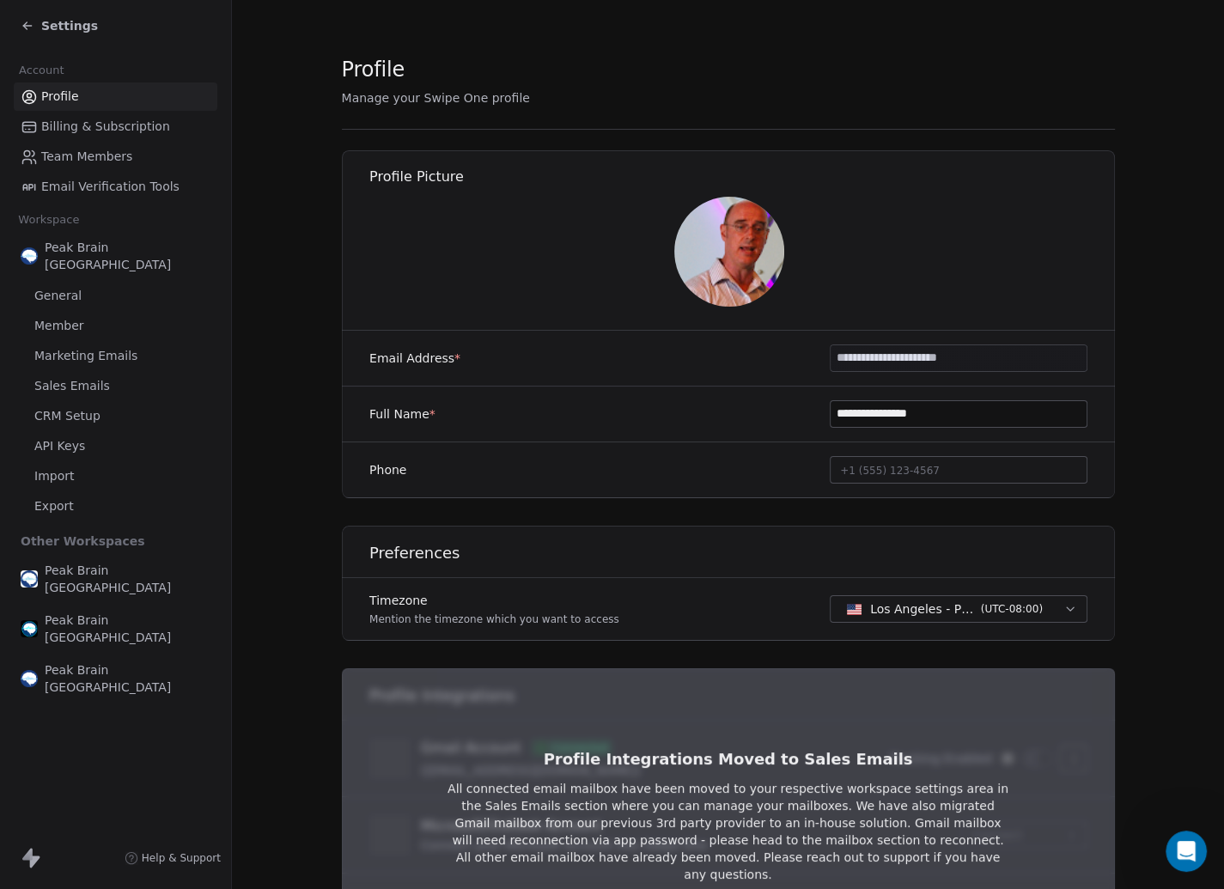
click at [52, 25] on span "Settings" at bounding box center [69, 25] width 57 height 17
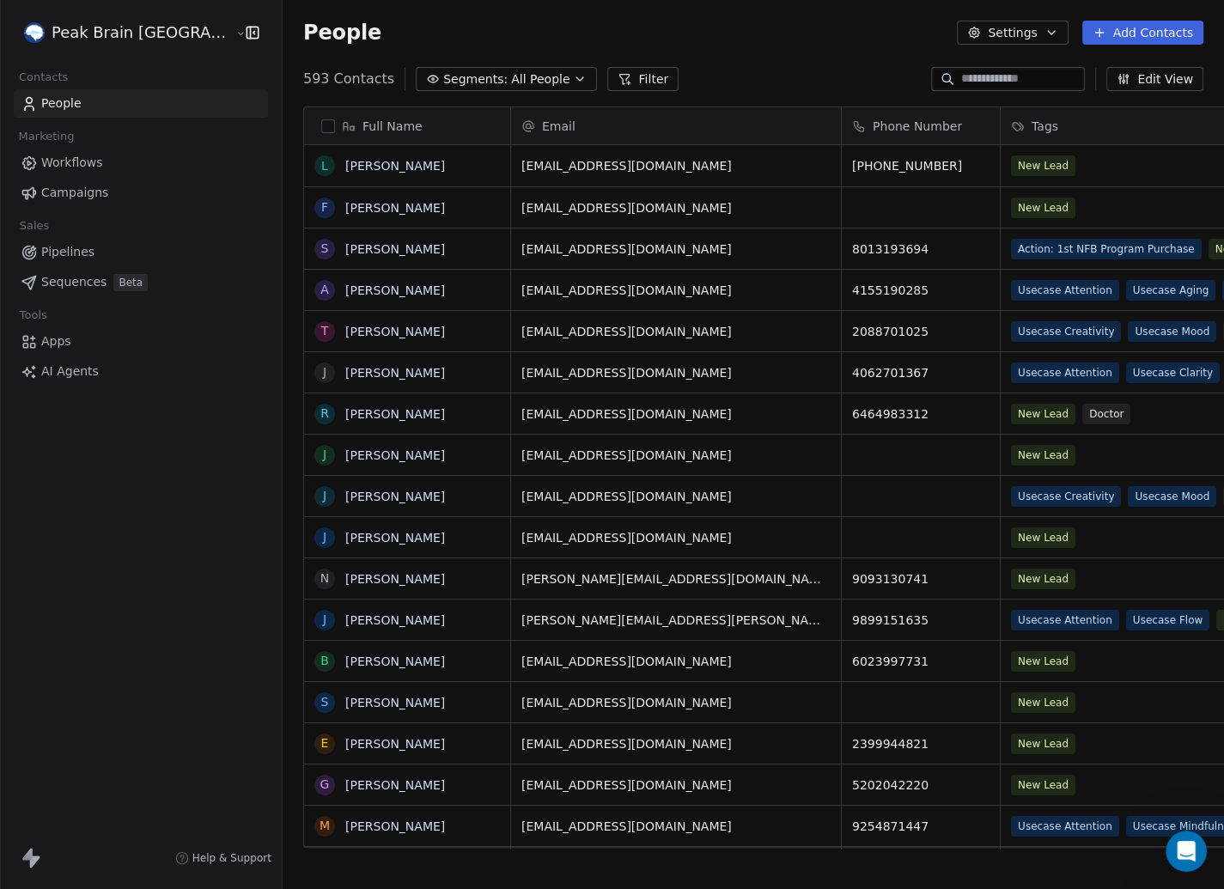
scroll to position [782, 991]
click at [1187, 844] on icon "Open Intercom Messenger" at bounding box center [1184, 849] width 28 height 28
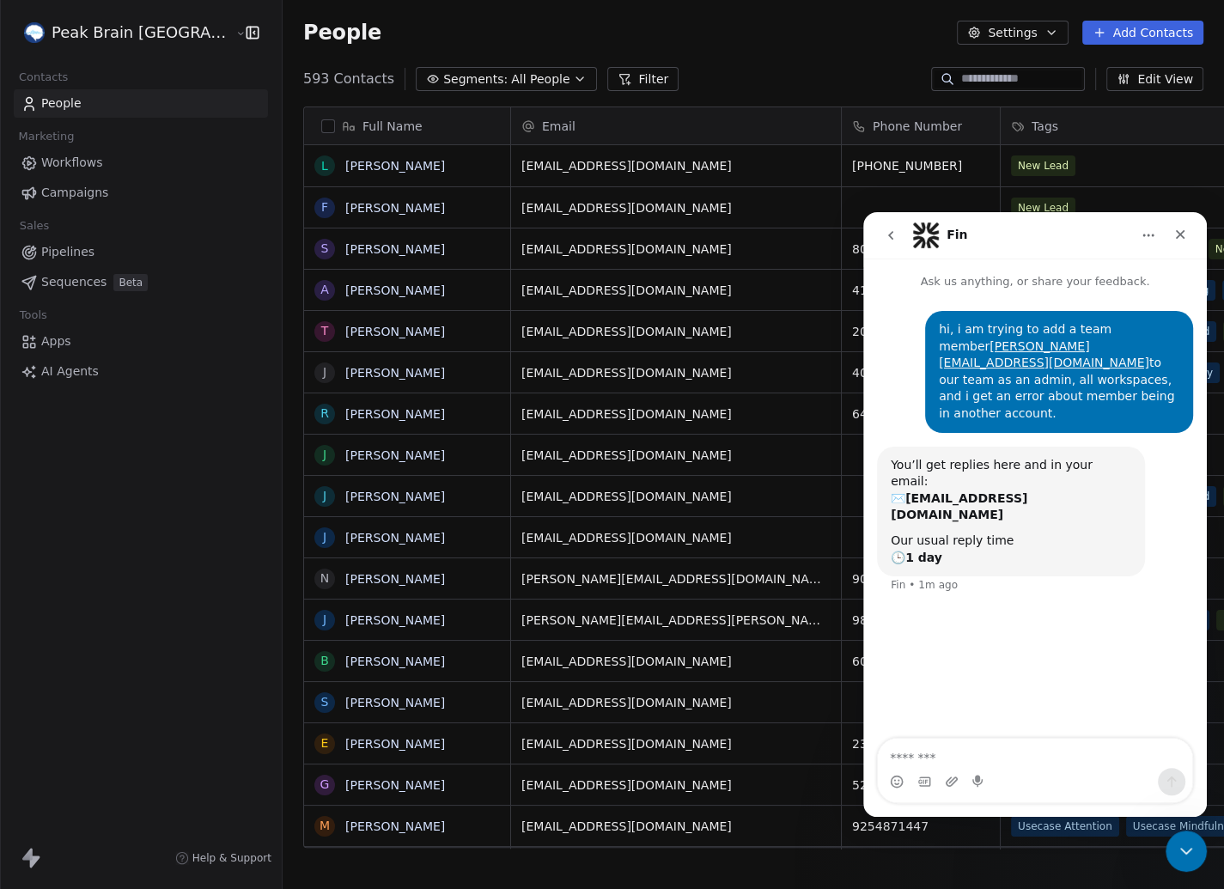
click at [137, 492] on div "Peak Brain USA Contacts People Marketing Workflows Campaigns Sales Pipelines Se…" at bounding box center [141, 444] width 282 height 889
click at [67, 159] on span "Workflows" at bounding box center [72, 163] width 62 height 18
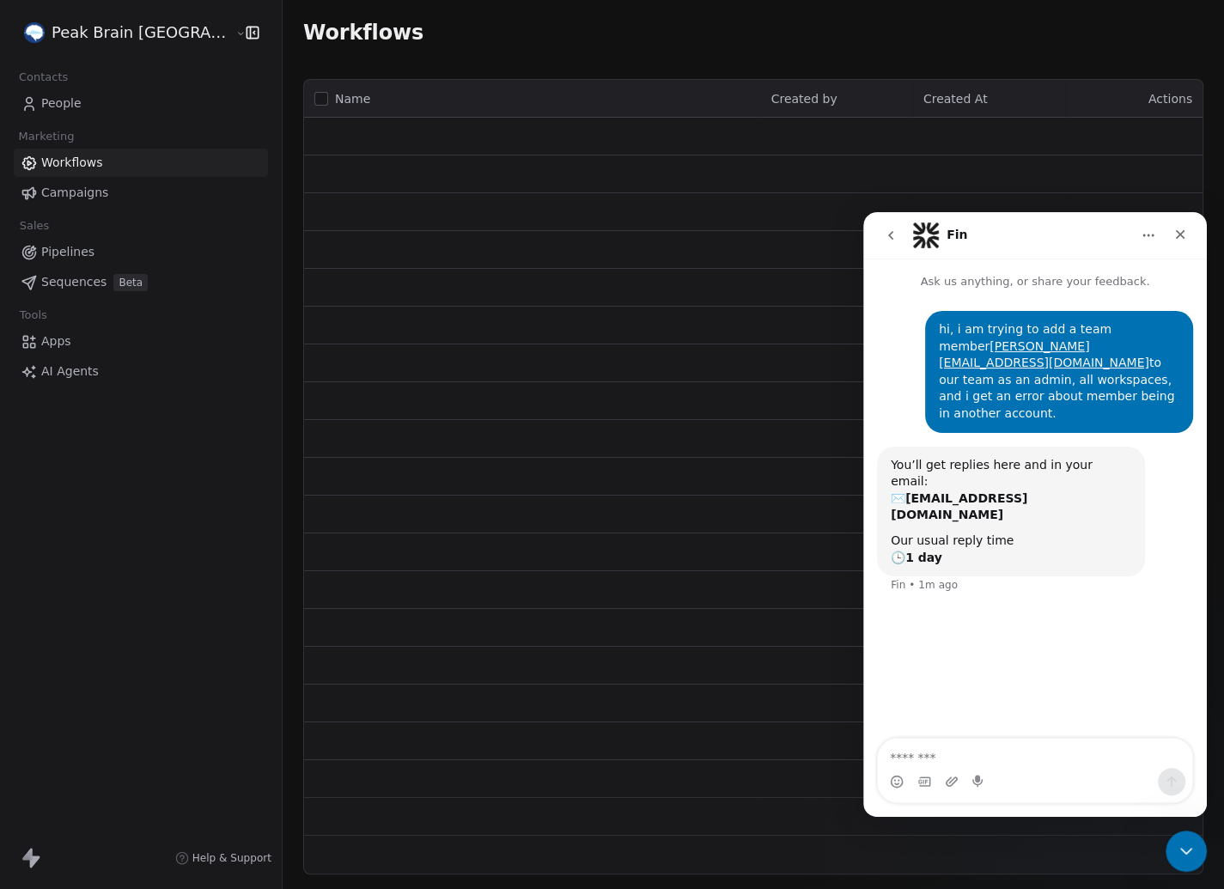
click at [52, 113] on link "People" at bounding box center [141, 103] width 254 height 28
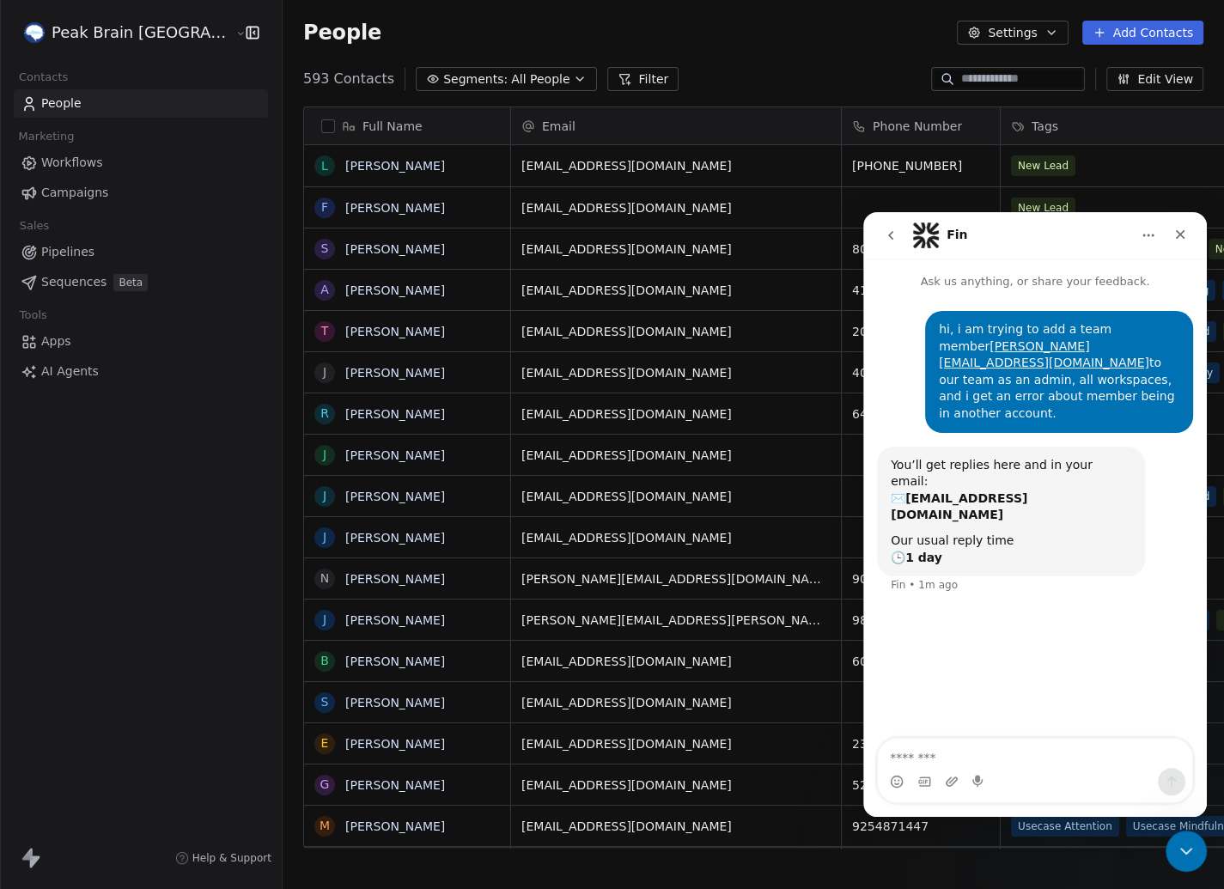
scroll to position [782, 991]
click at [1027, 28] on button "Settings" at bounding box center [1012, 33] width 111 height 24
click at [130, 39] on html "Peak Brain USA Contacts People Marketing Workflows Campaigns Sales Pipelines Se…" at bounding box center [612, 444] width 1224 height 889
click at [181, 34] on html "Peak Brain USA Contacts People Marketing Workflows Campaigns Sales Pipelines Se…" at bounding box center [612, 444] width 1224 height 889
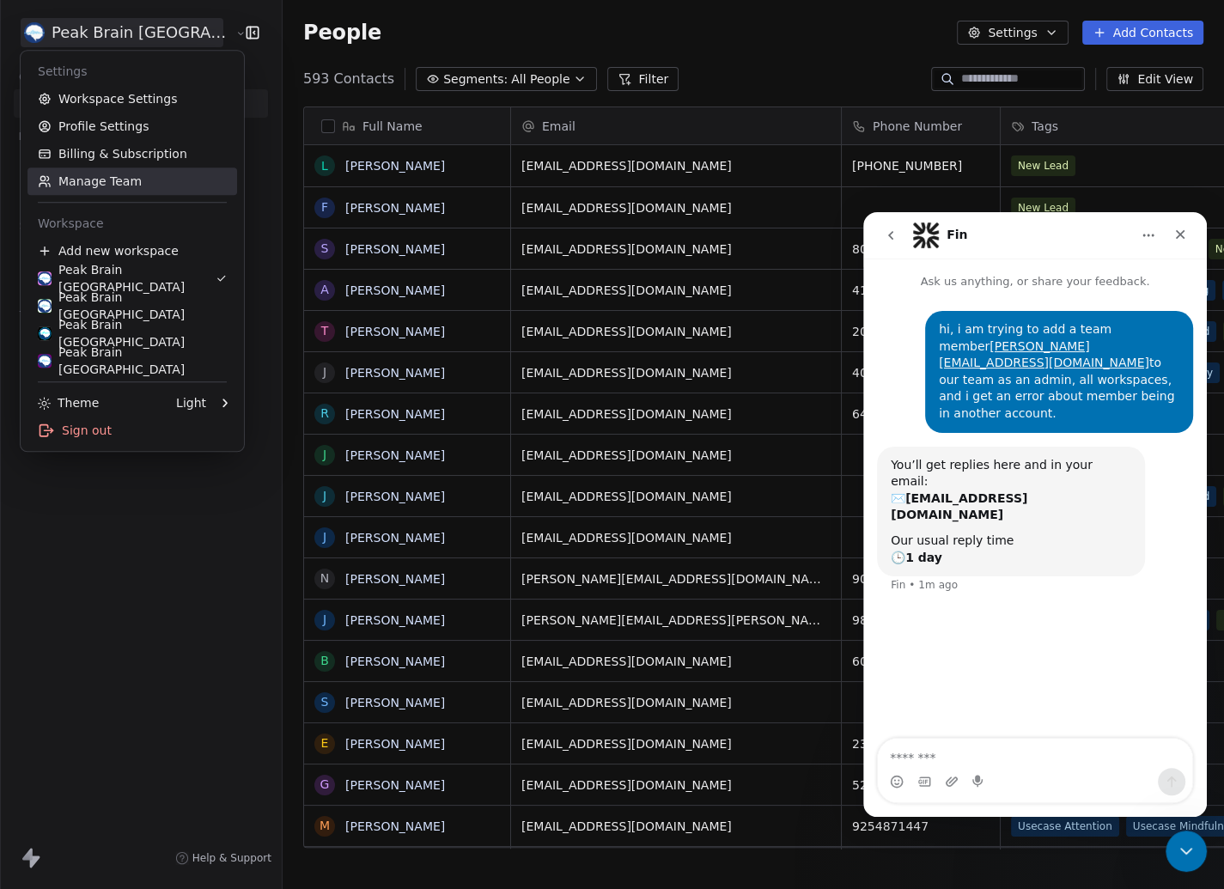
click at [104, 179] on link "Manage Team" at bounding box center [132, 181] width 210 height 27
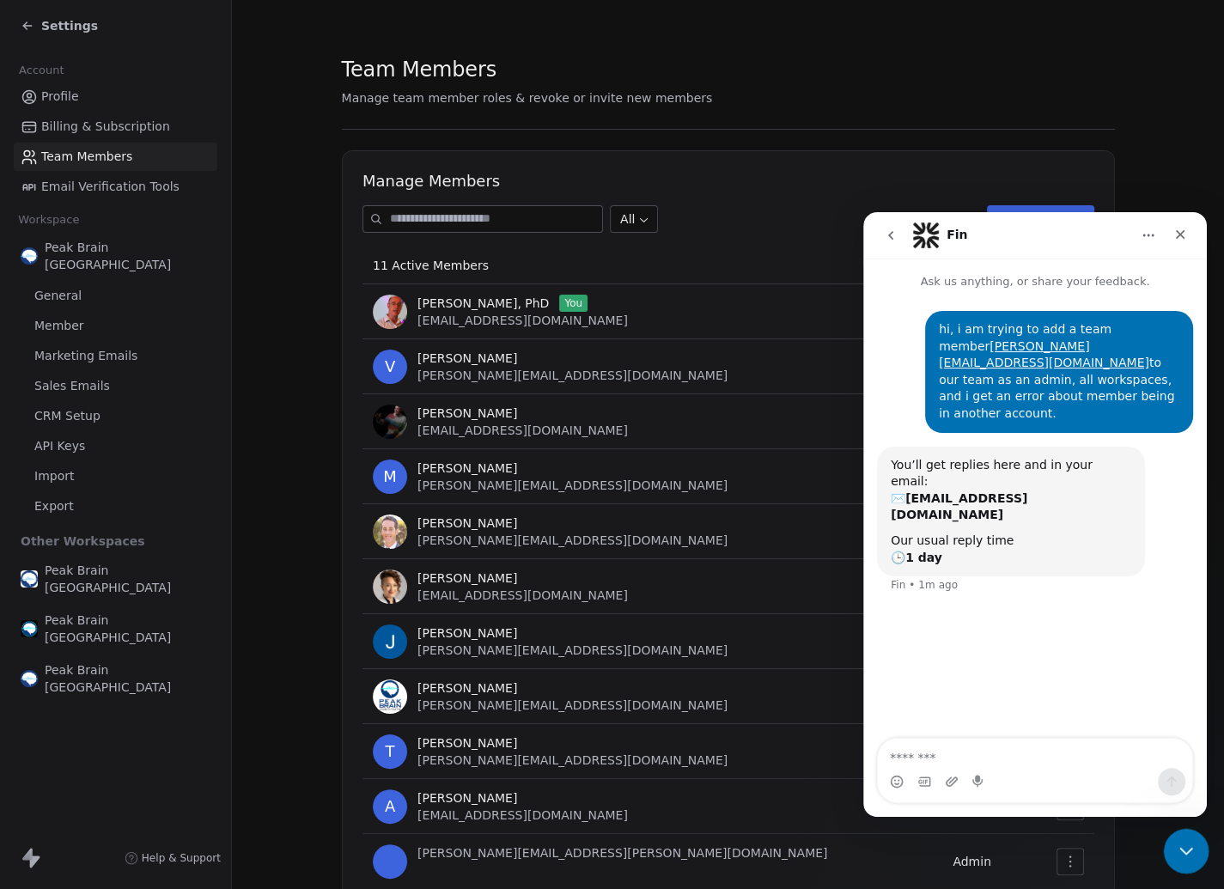
click at [1179, 835] on div "Close Intercom Messenger" at bounding box center [1183, 848] width 41 height 41
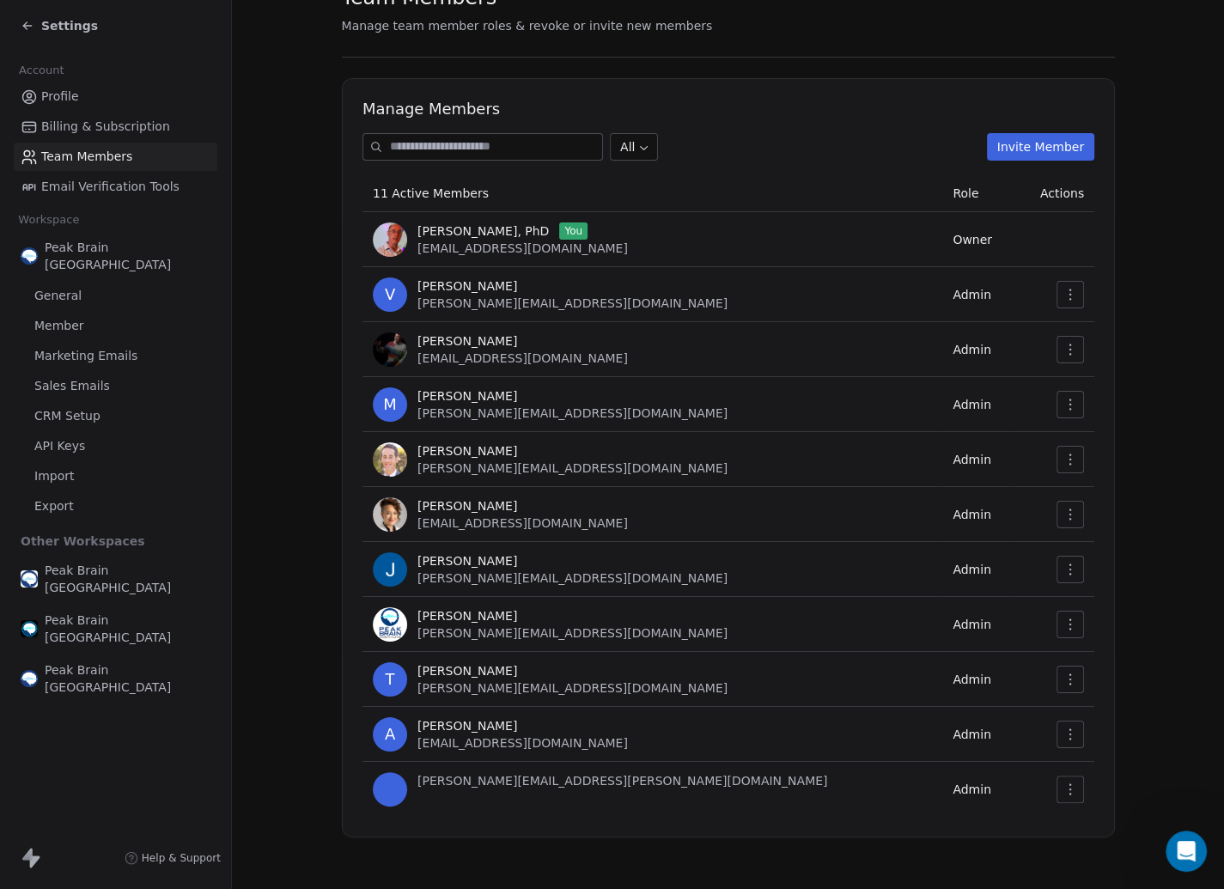
scroll to position [72, 0]
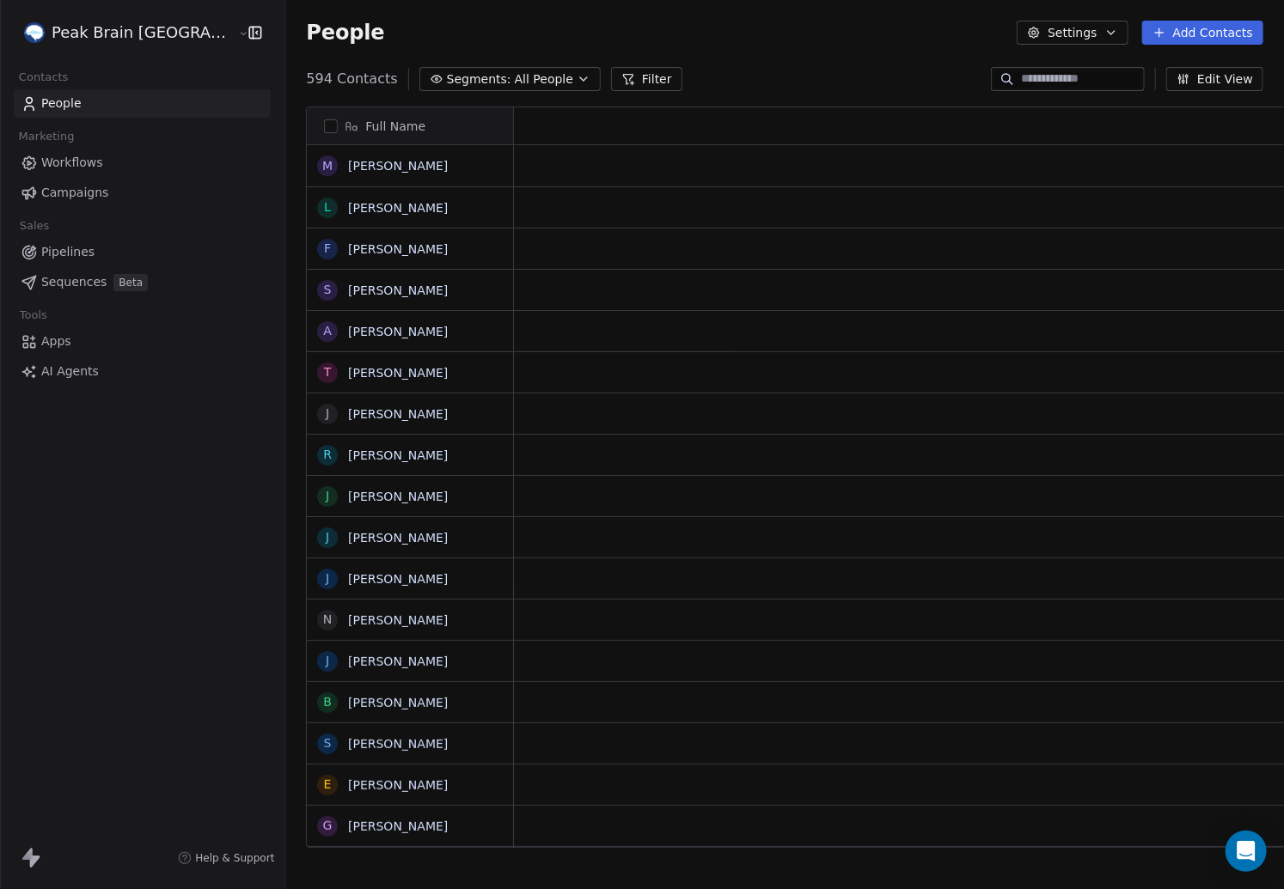
scroll to position [782, 1052]
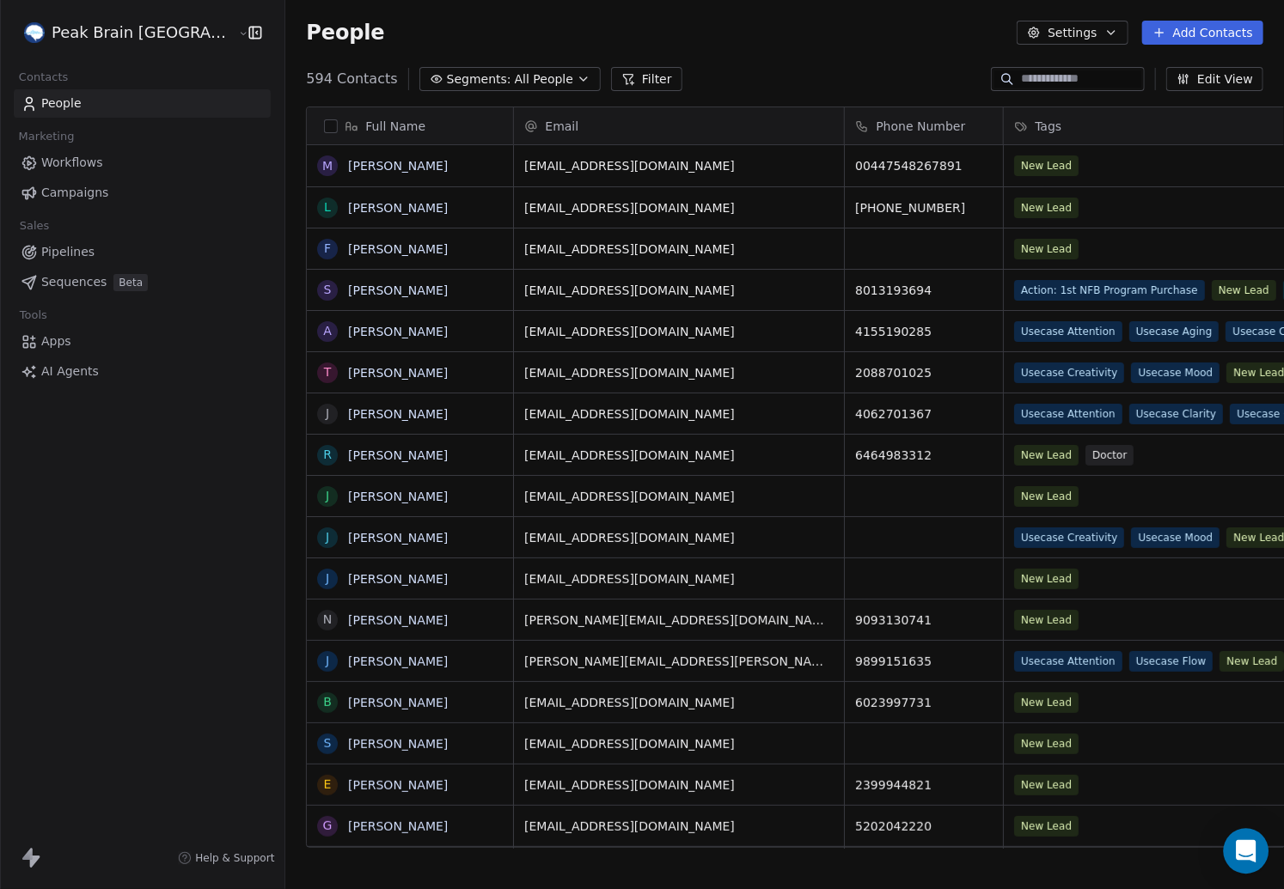
click at [1251, 863] on div "Open Intercom Messenger" at bounding box center [1246, 852] width 46 height 46
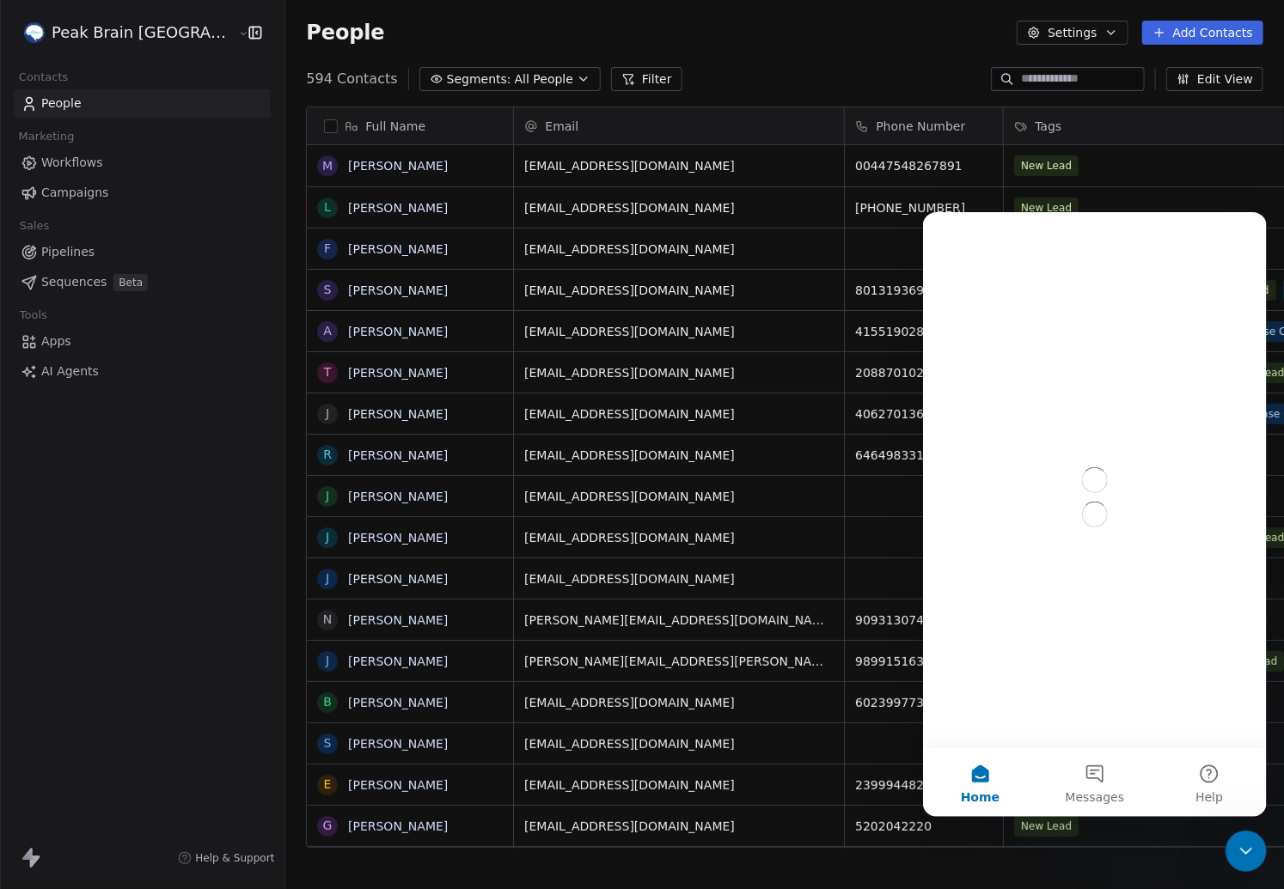
scroll to position [0, 0]
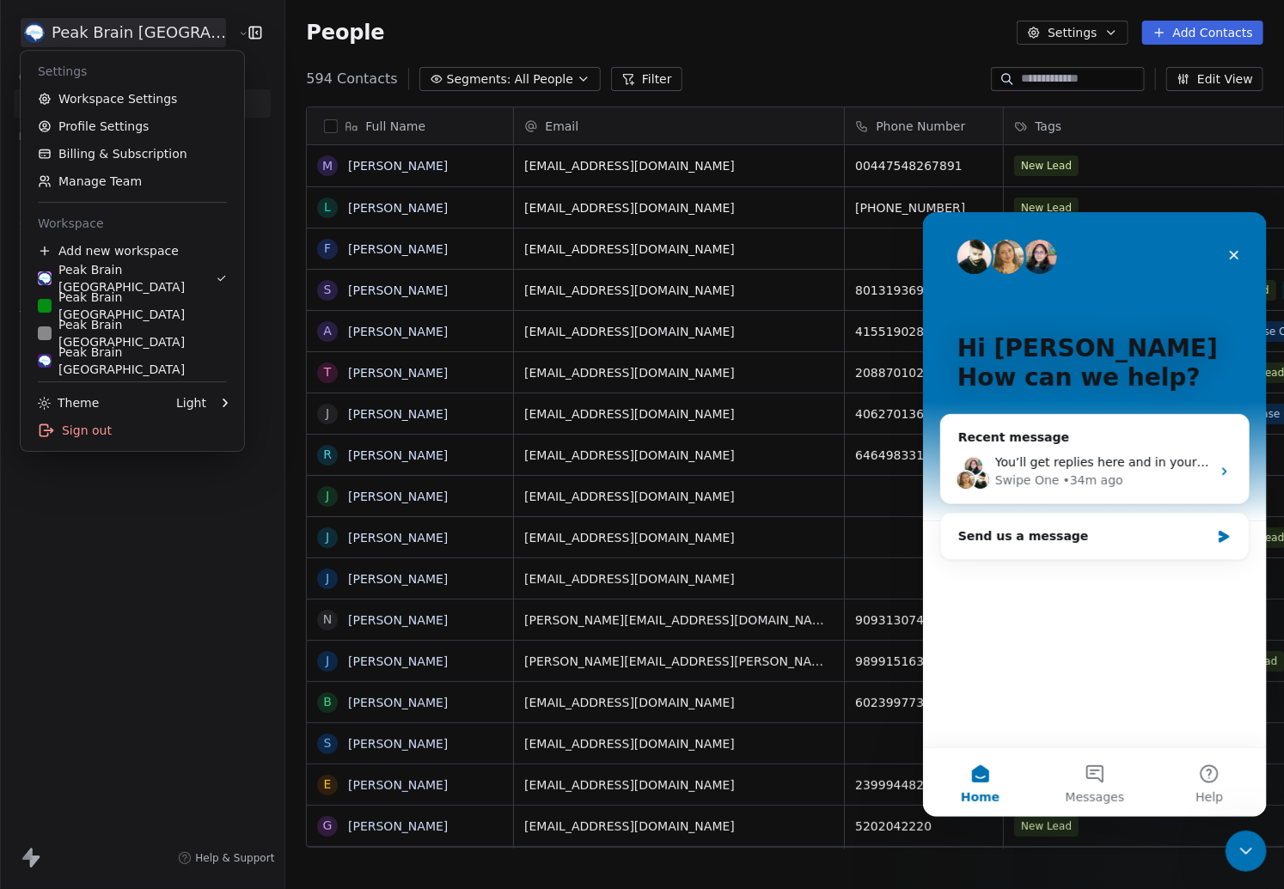
click at [129, 38] on html "Peak Brain [GEOGRAPHIC_DATA] Contacts People Marketing Workflows Campaigns Sale…" at bounding box center [642, 444] width 1284 height 889
click at [70, 186] on link "Manage Team" at bounding box center [132, 181] width 210 height 27
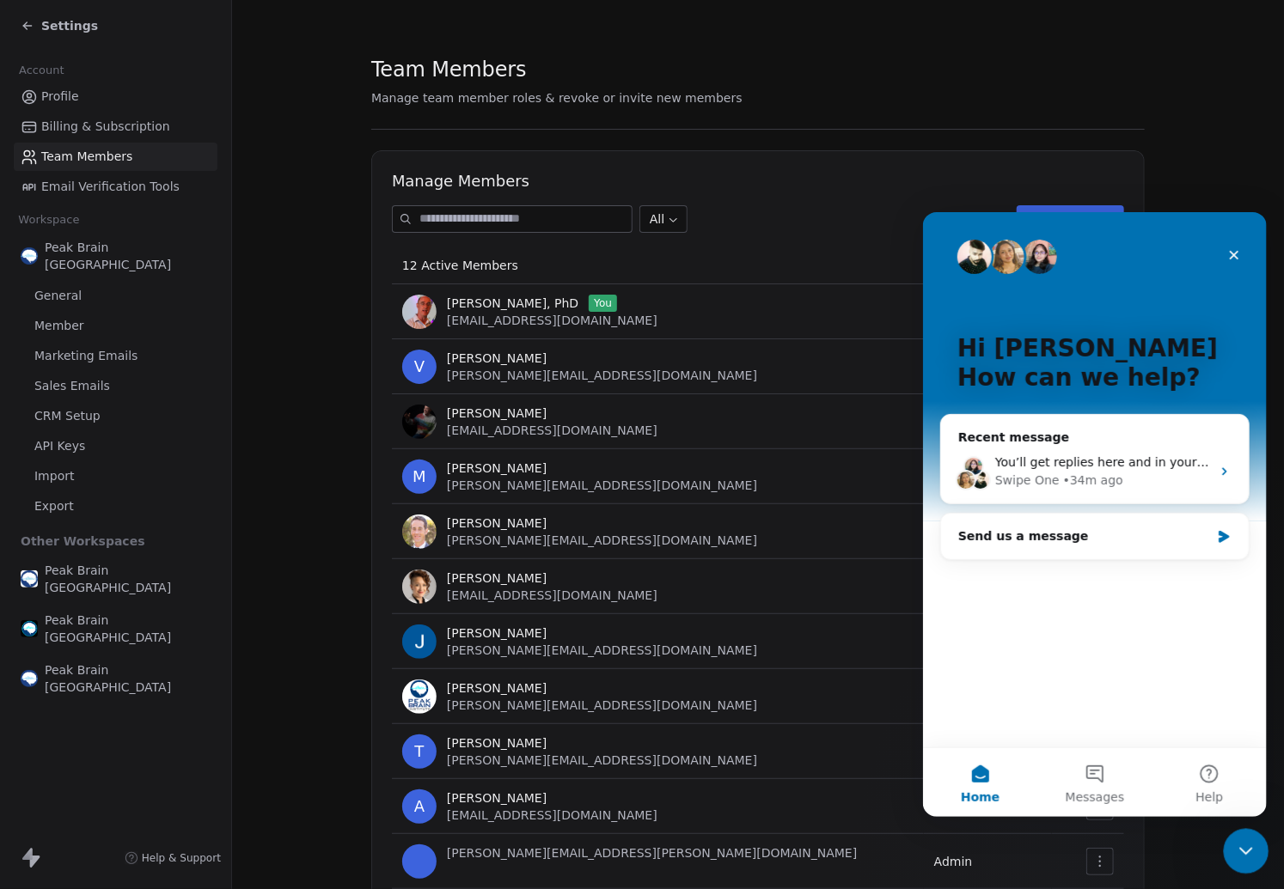
click at [1237, 841] on icon "Close Intercom Messenger" at bounding box center [1243, 849] width 21 height 21
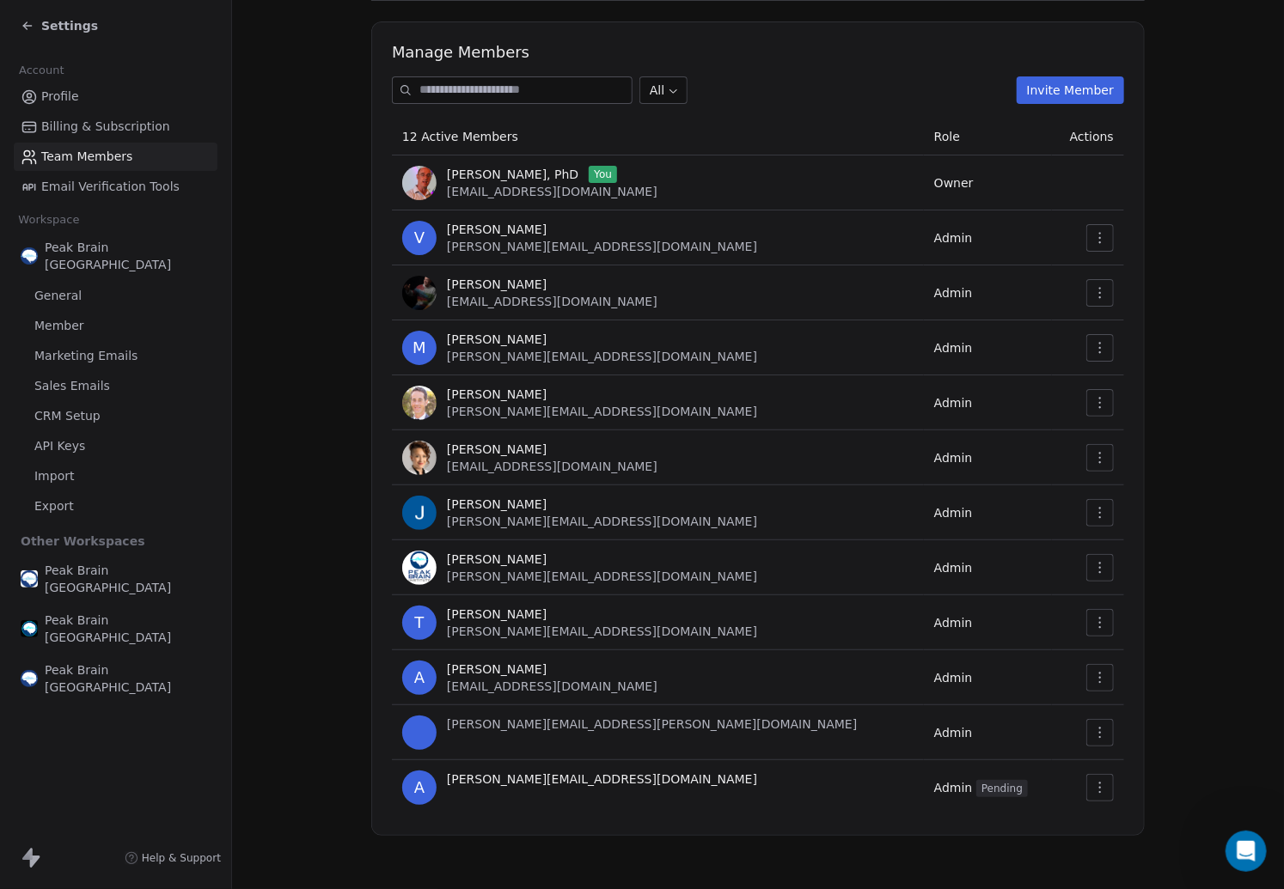
scroll to position [131, 0]
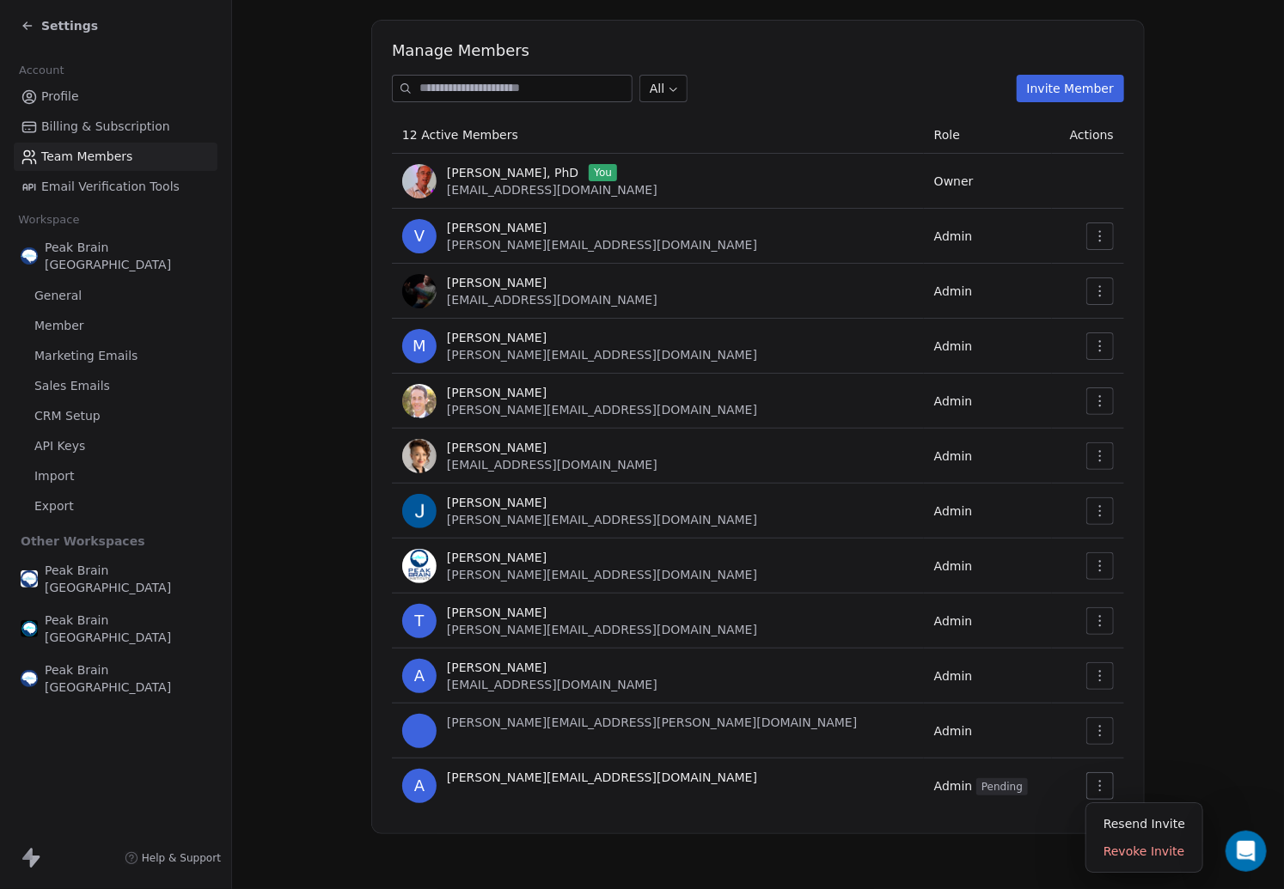
click at [1107, 791] on button "button" at bounding box center [1099, 785] width 27 height 27
click at [1119, 817] on div "Resend Invite" at bounding box center [1144, 823] width 102 height 27
click at [281, 58] on section "Team Members Manage team member roles & revoke or invite new members Manage Mem…" at bounding box center [758, 379] width 1052 height 1020
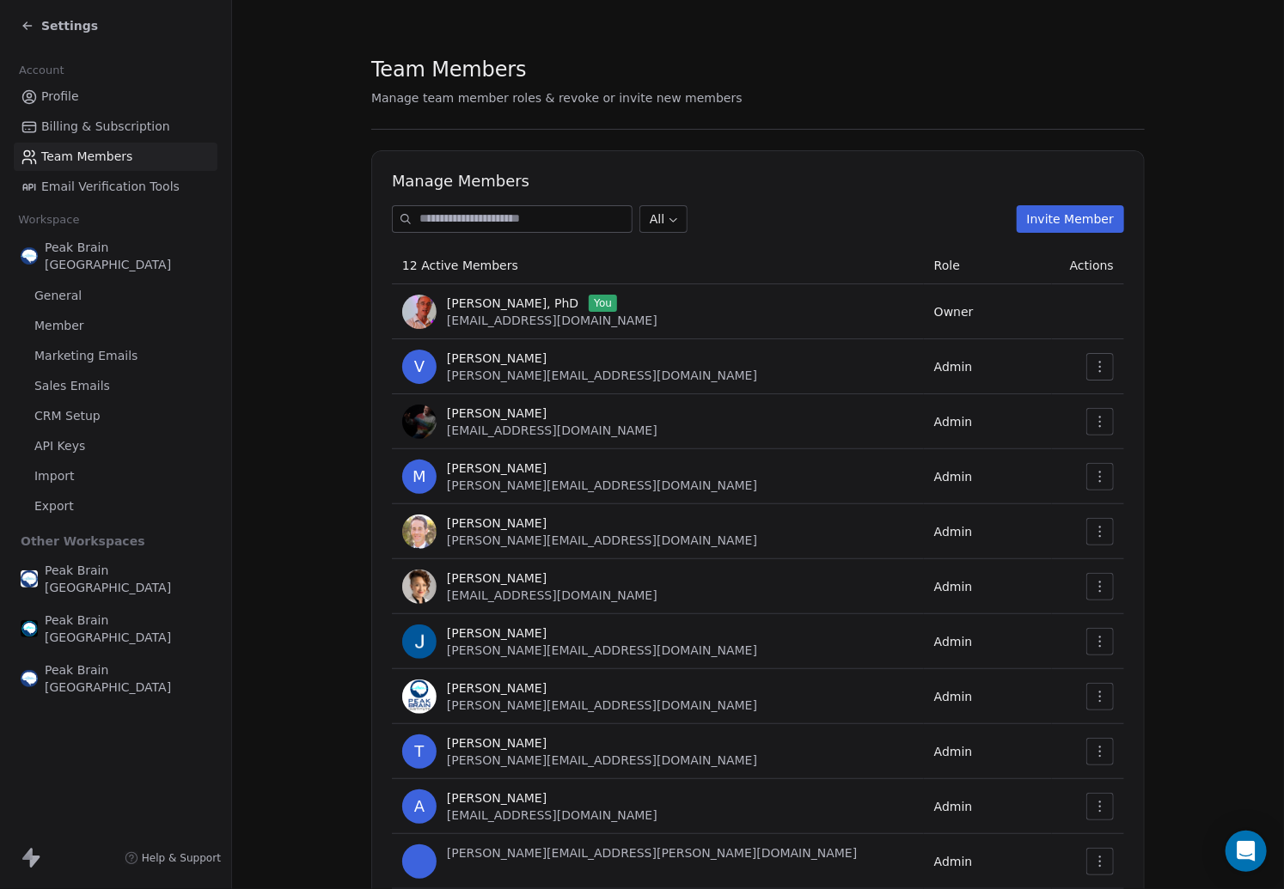
scroll to position [131, 0]
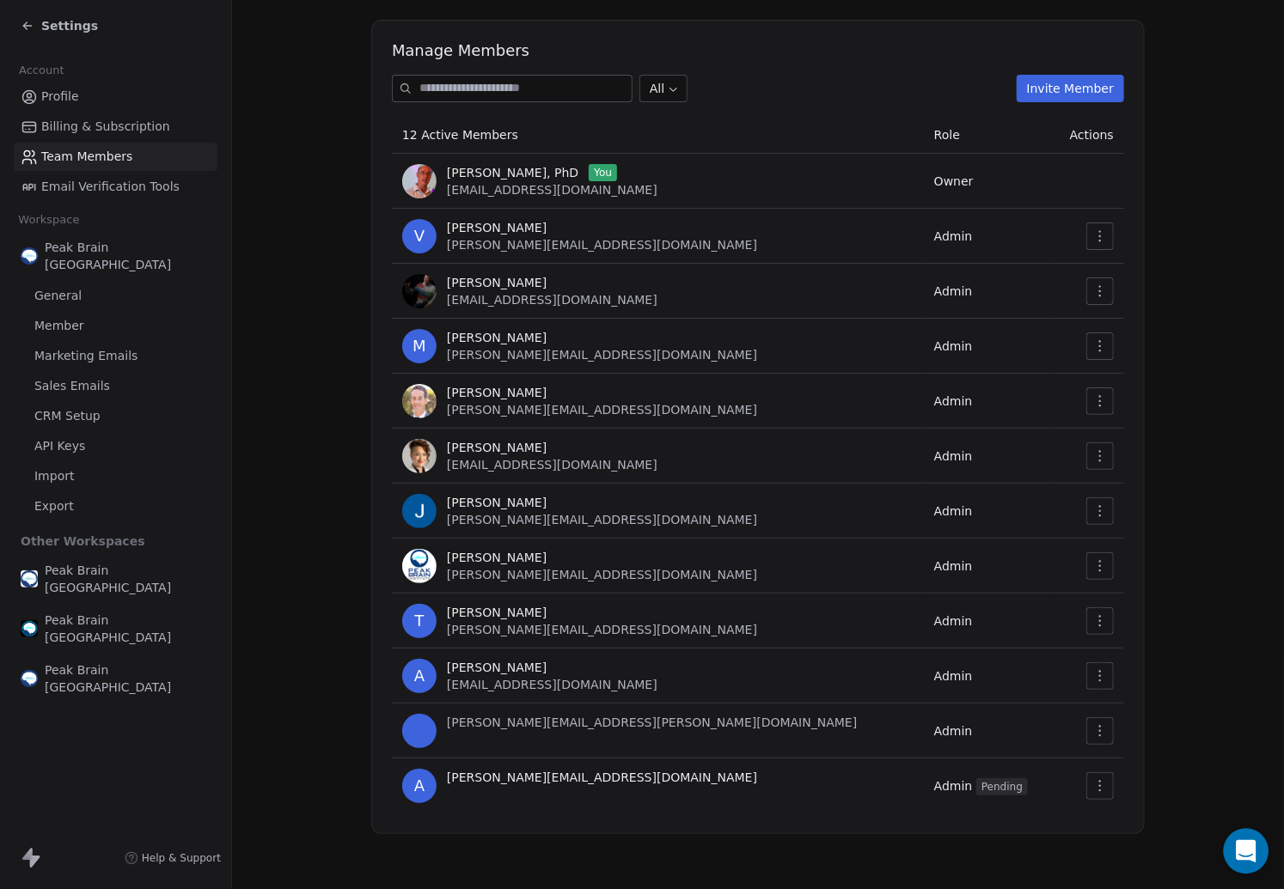
click at [1228, 847] on div "Open Intercom Messenger" at bounding box center [1246, 852] width 46 height 46
click at [1223, 847] on div "Open Intercom Messenger" at bounding box center [1245, 850] width 57 height 57
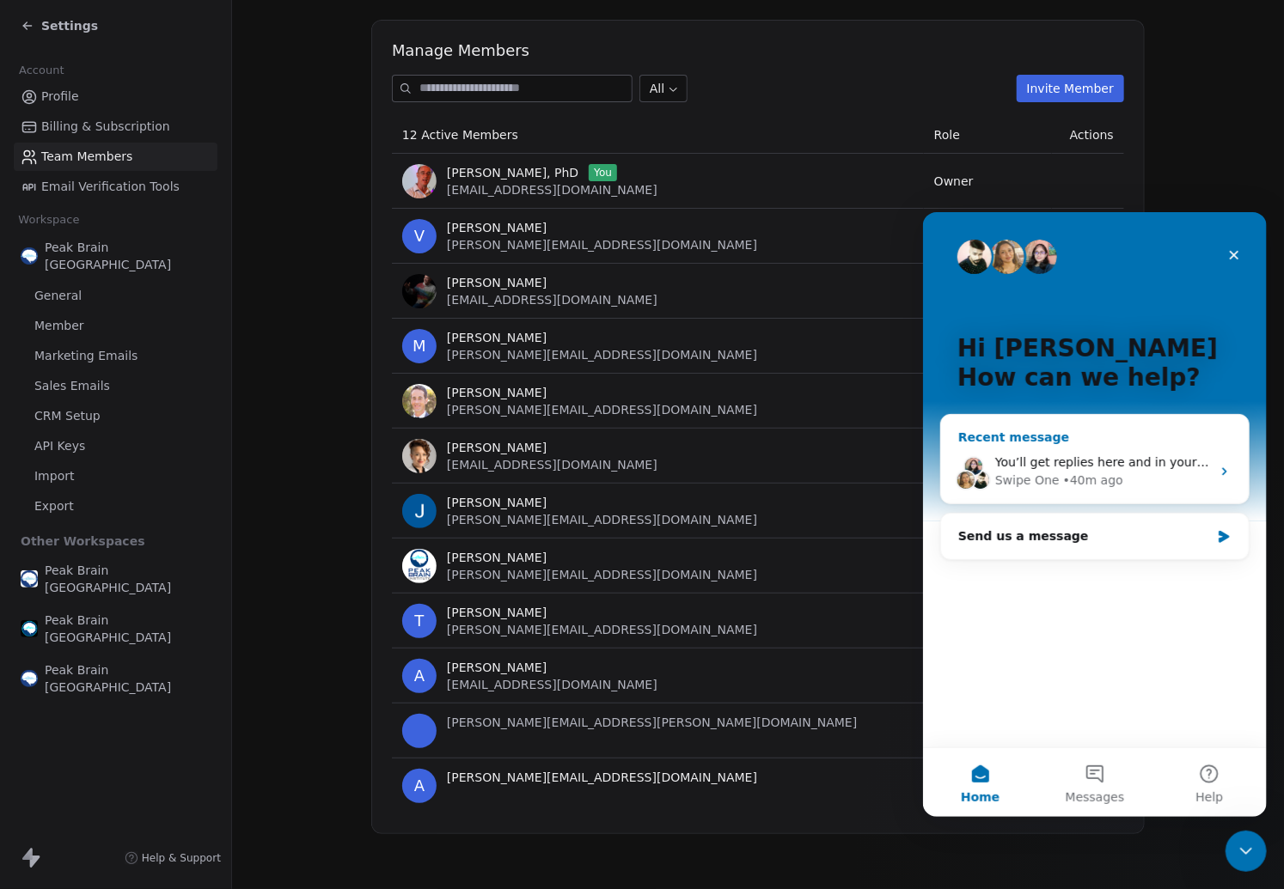
click at [1112, 479] on div "• 40m ago" at bounding box center [1092, 480] width 60 height 18
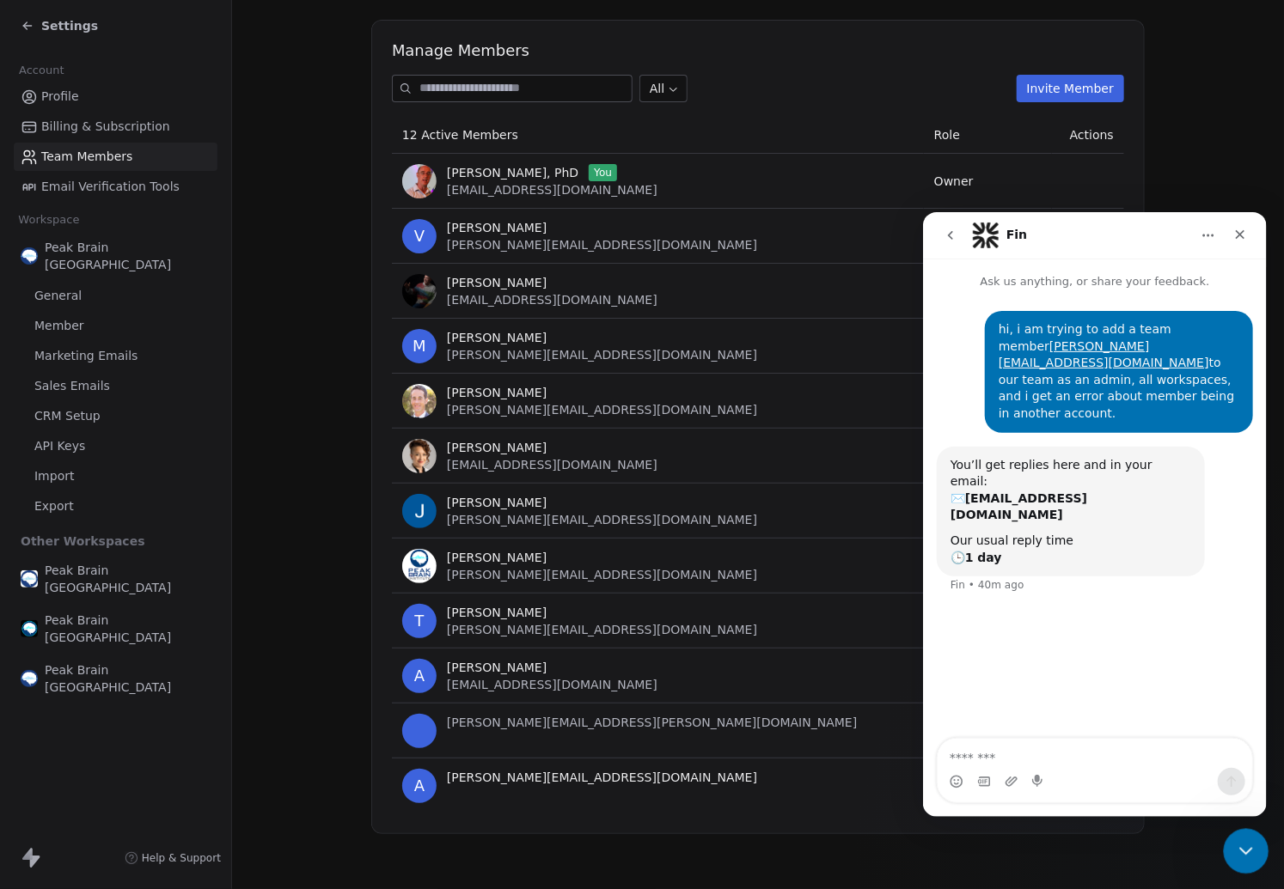
click at [1238, 850] on icon "Close Intercom Messenger" at bounding box center [1243, 849] width 21 height 21
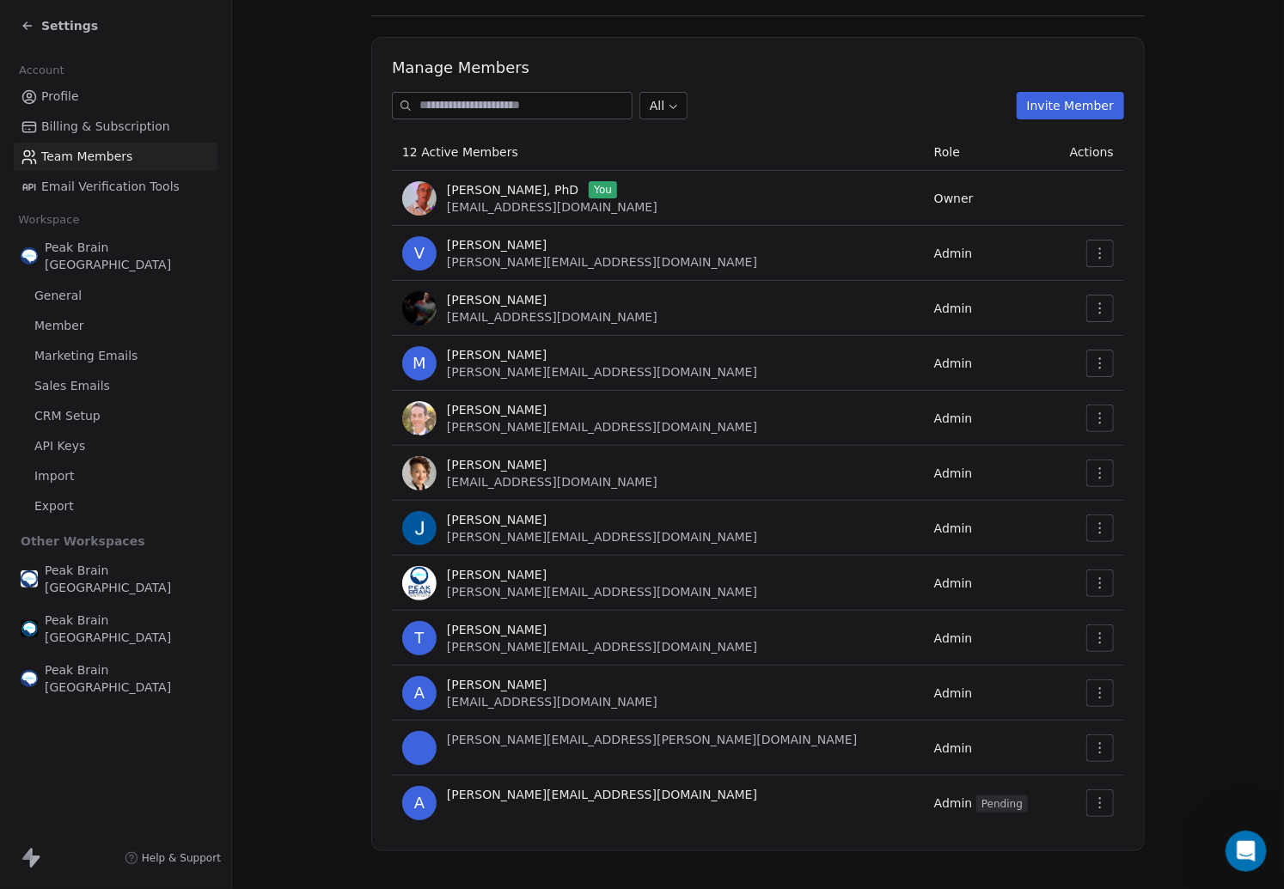
scroll to position [119, 0]
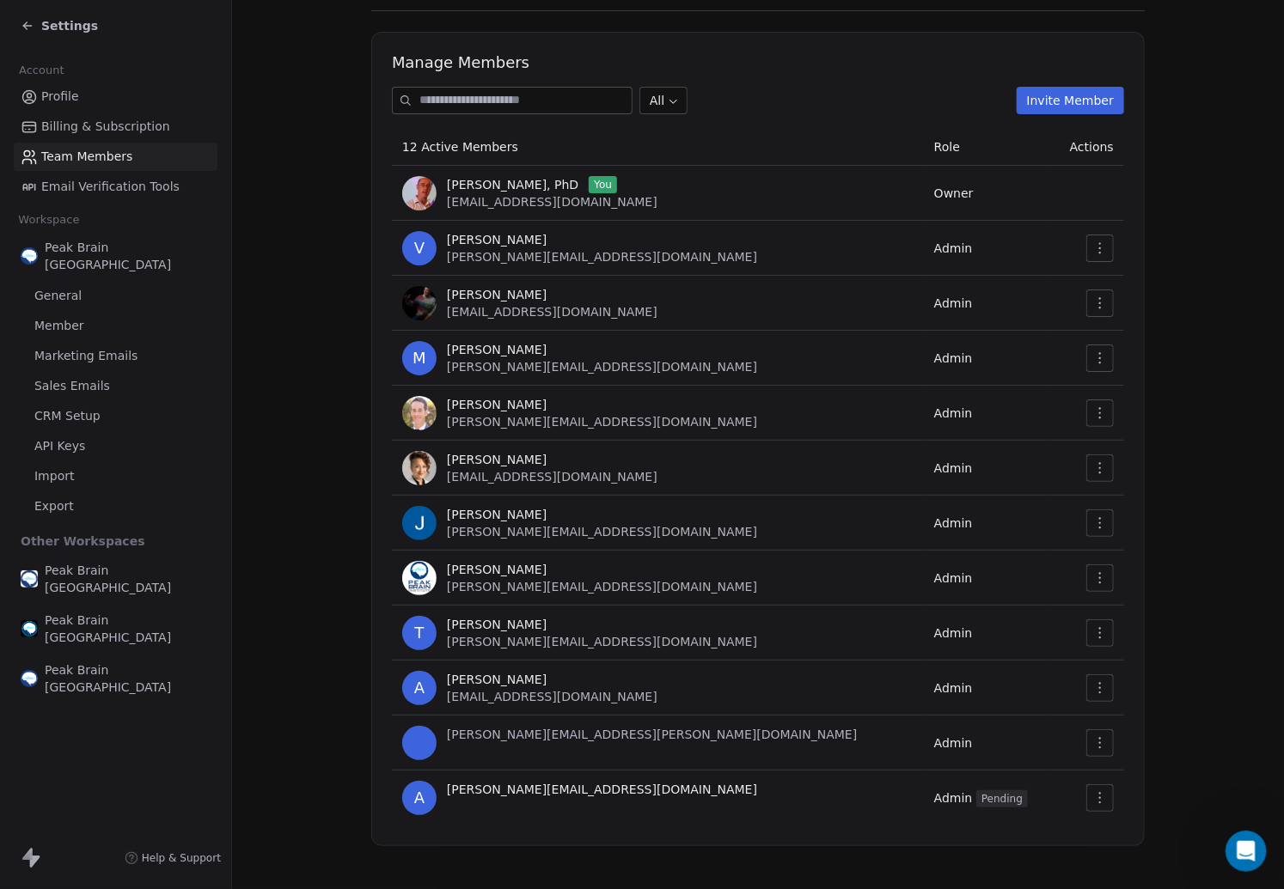
click at [65, 27] on span "Settings" at bounding box center [69, 25] width 57 height 17
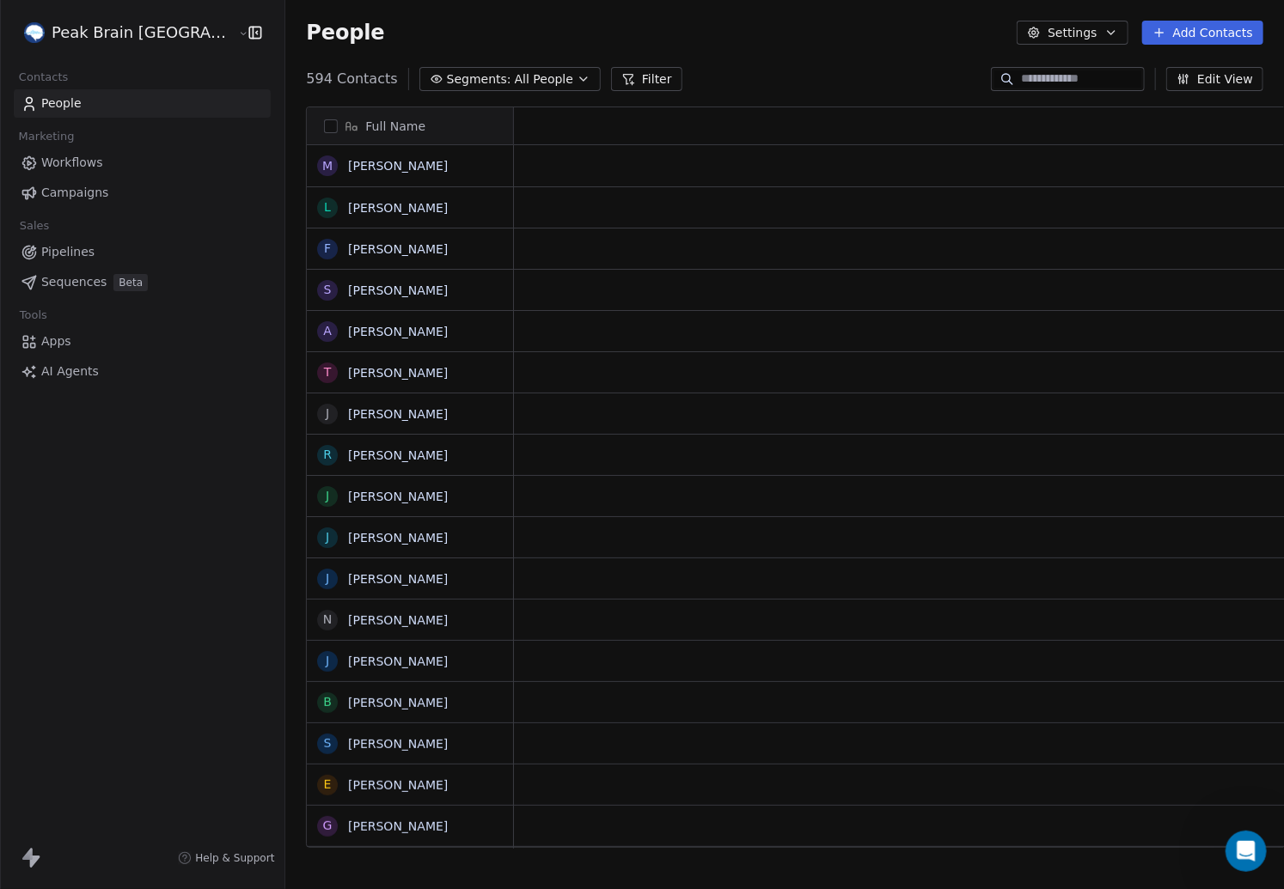
scroll to position [782, 1052]
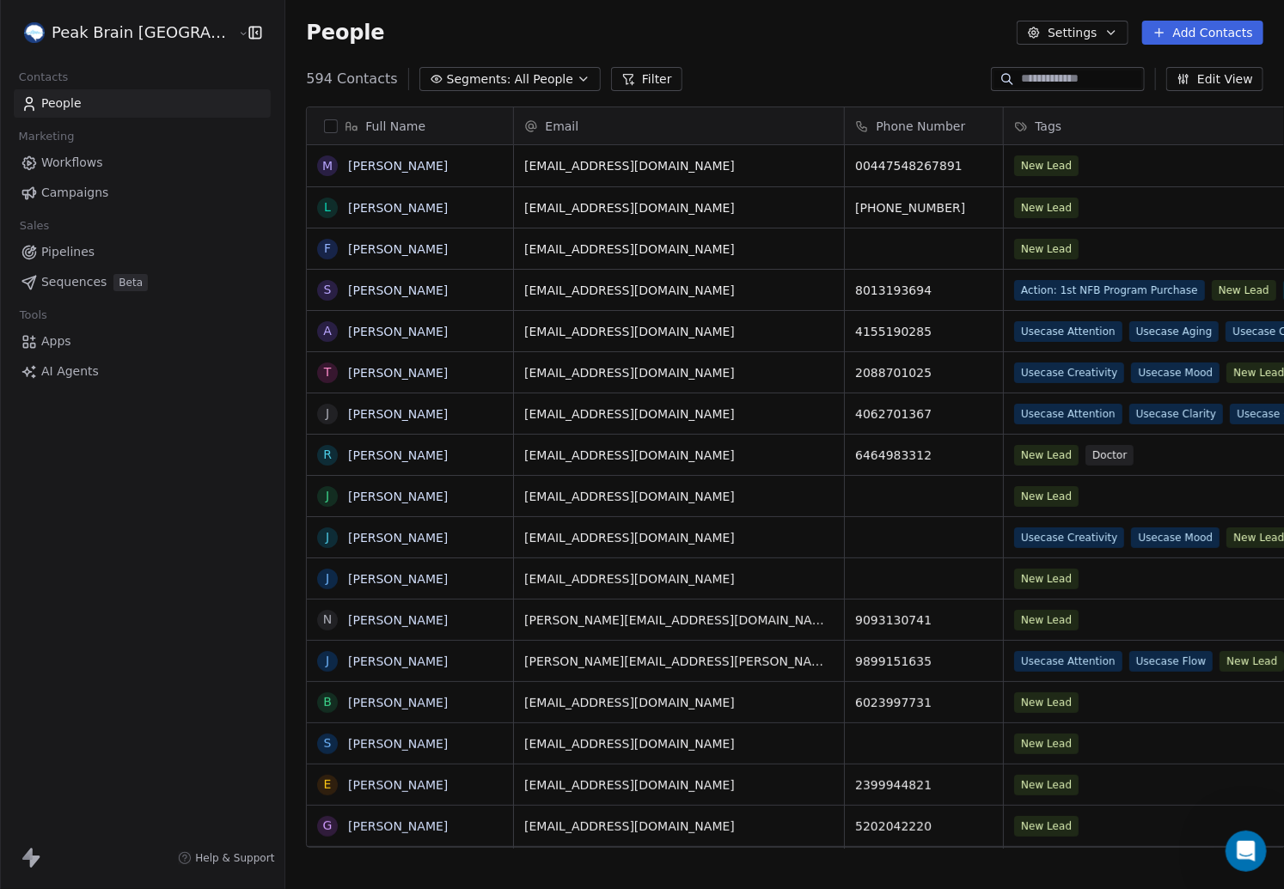
click at [91, 163] on span "Workflows" at bounding box center [72, 163] width 62 height 18
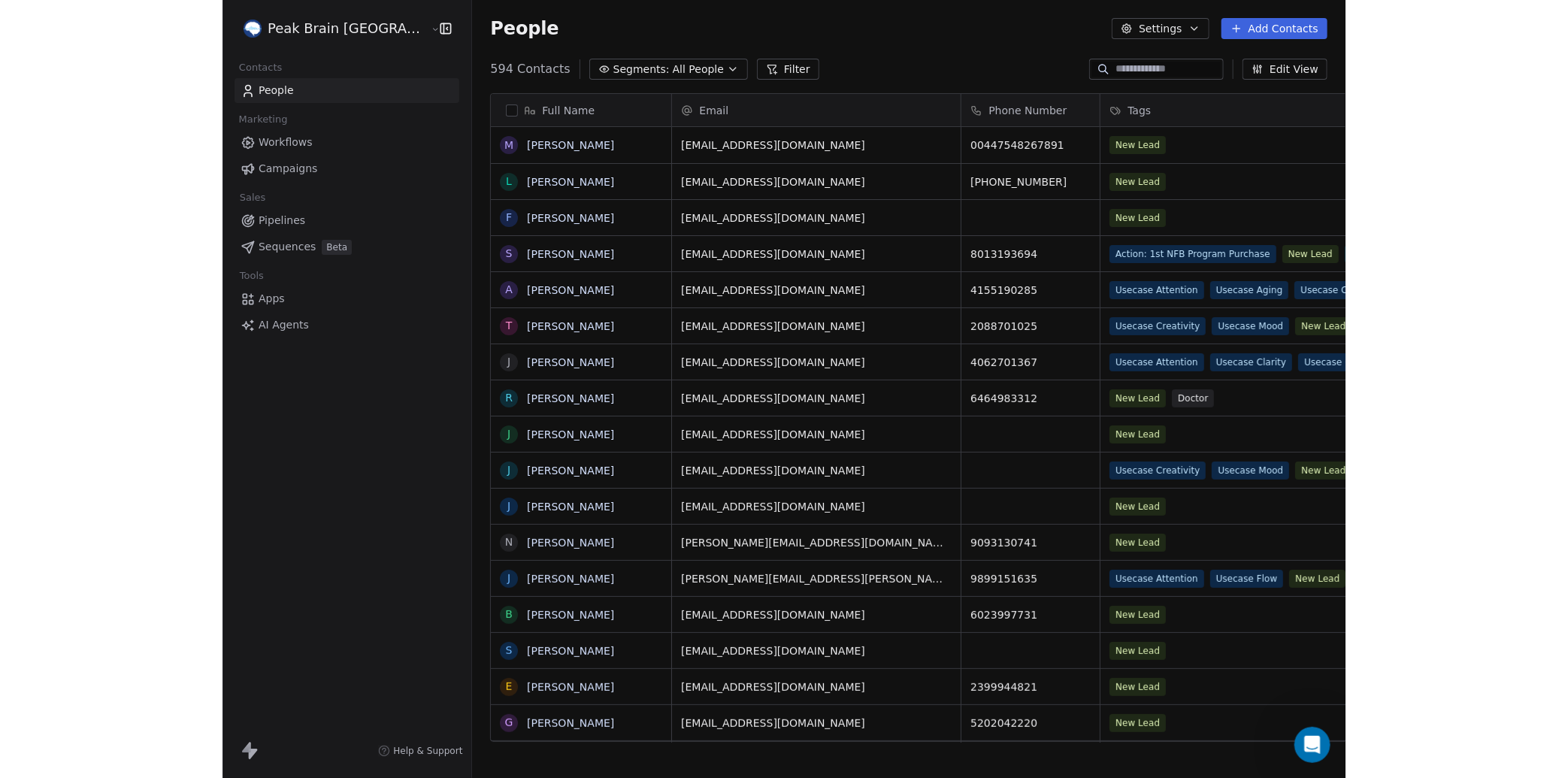
scroll to position [684, 920]
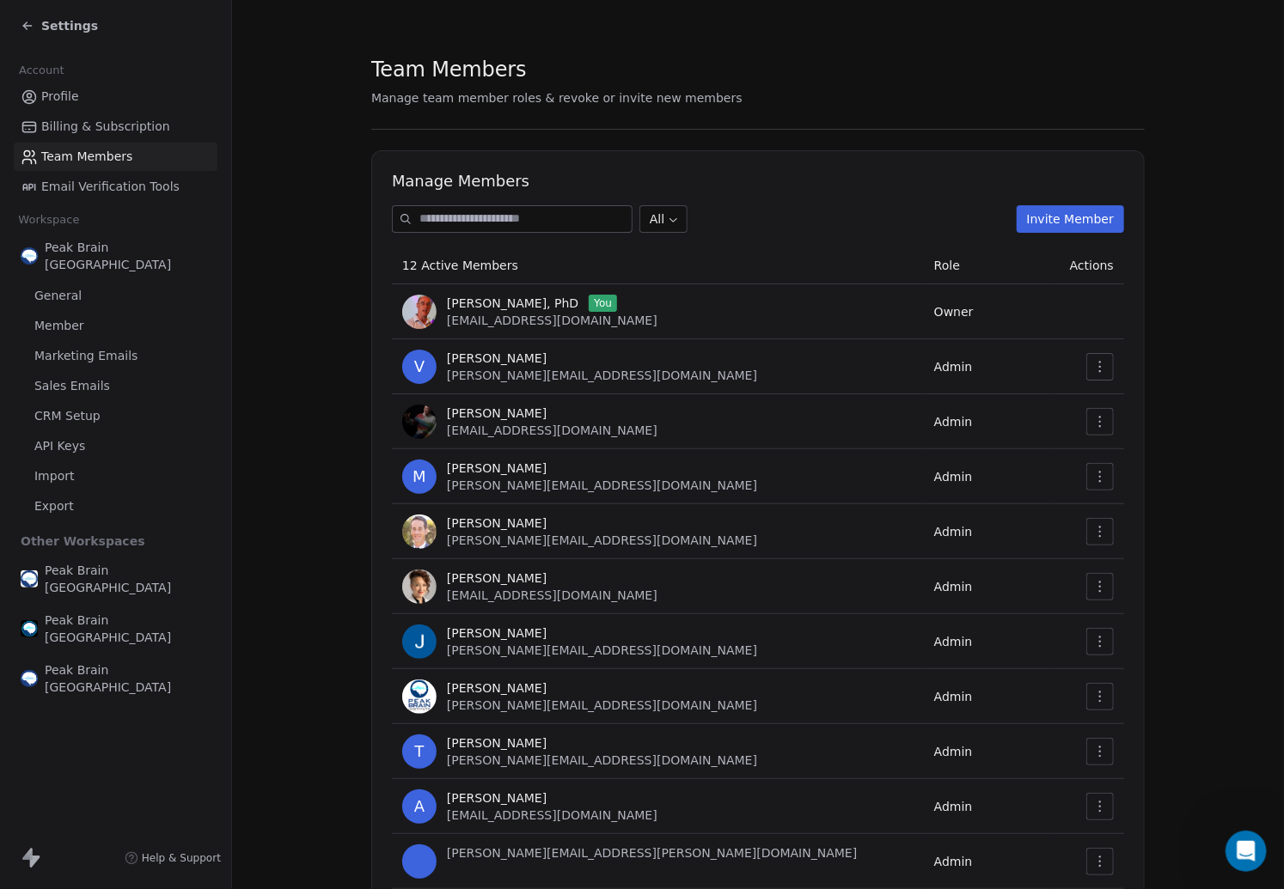
click at [1089, 220] on button "Invite Member" at bounding box center [1069, 218] width 107 height 27
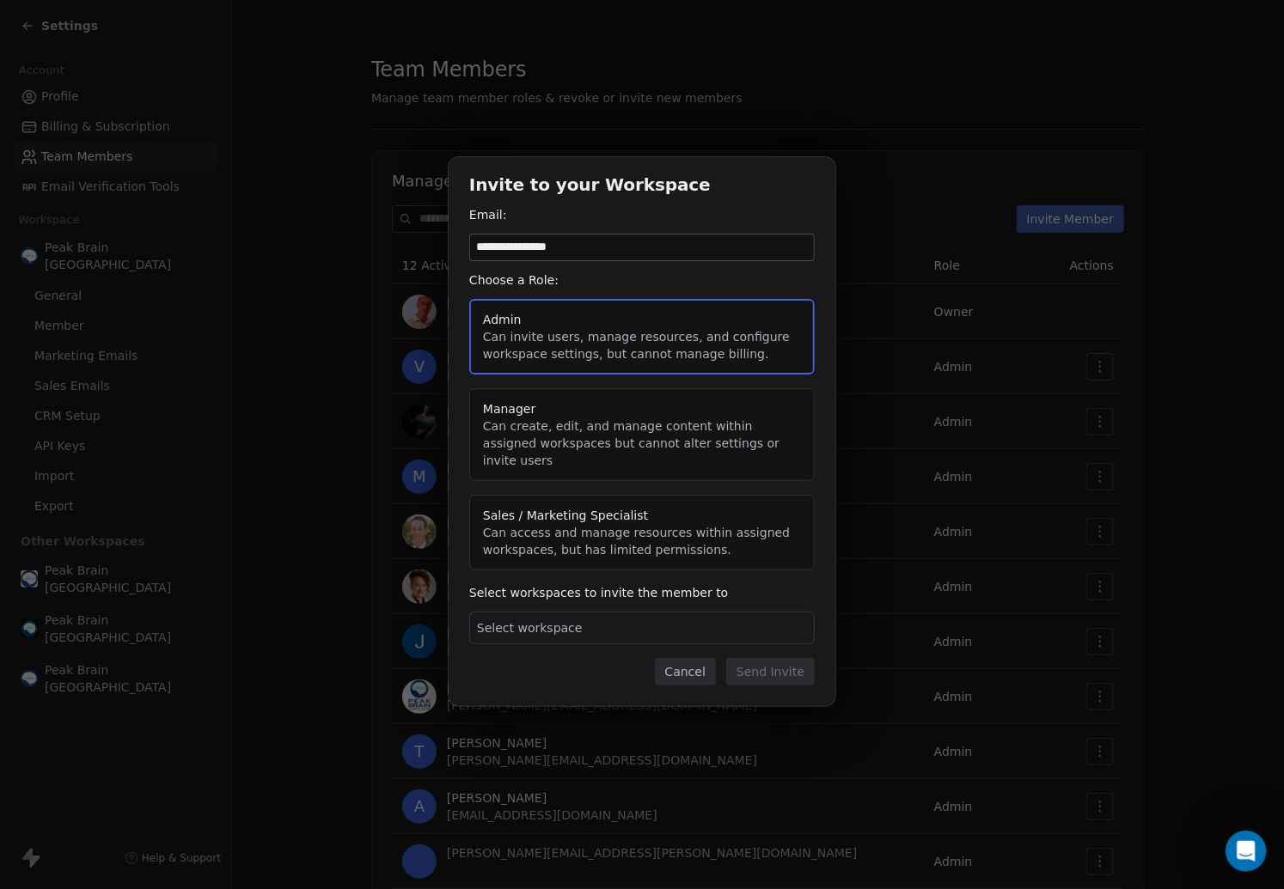
click at [528, 622] on span "Select workspace" at bounding box center [530, 627] width 106 height 17
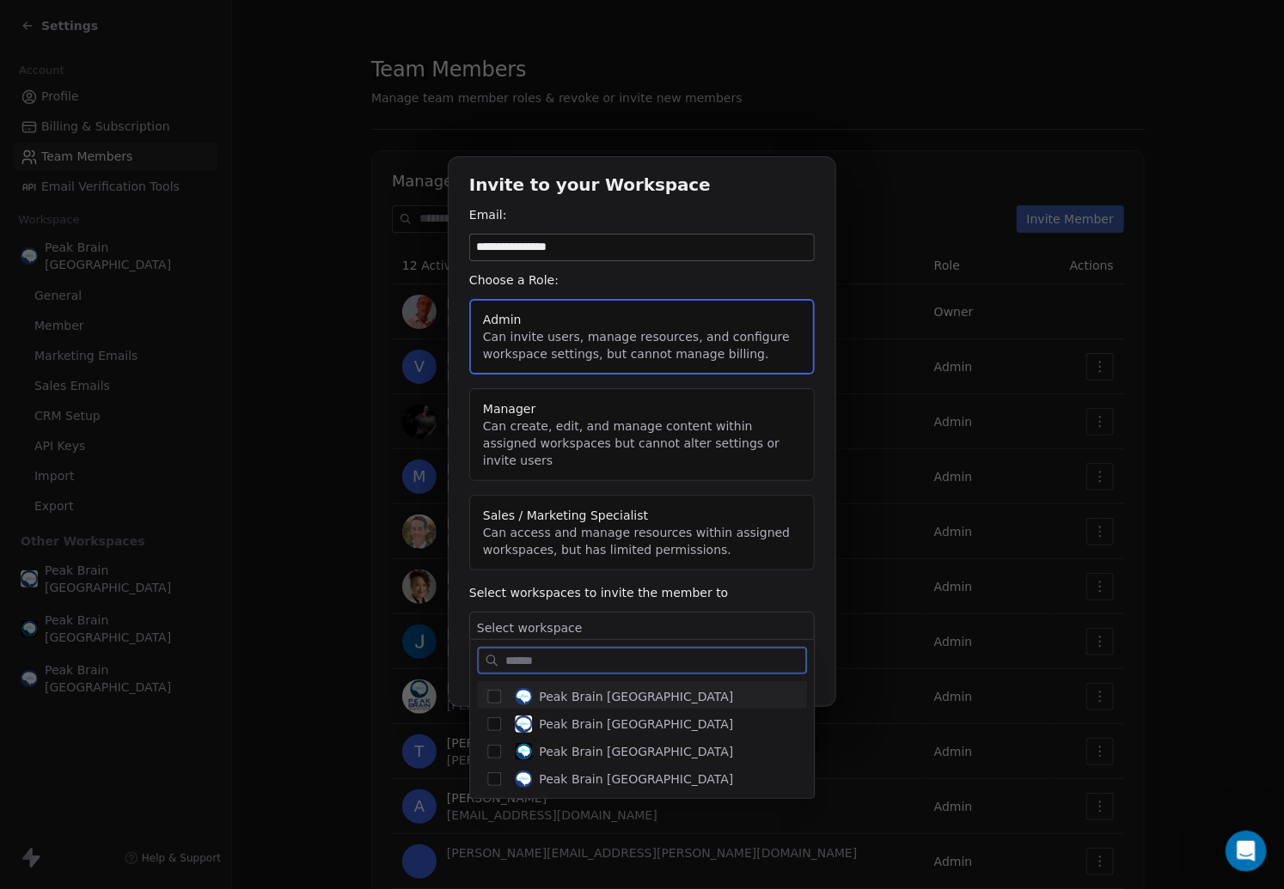
click at [493, 692] on button "Suggestions" at bounding box center [494, 697] width 14 height 14
click at [494, 720] on button "Suggestions" at bounding box center [494, 724] width 14 height 14
click at [493, 752] on button "Suggestions" at bounding box center [494, 752] width 14 height 14
click at [493, 776] on button "Suggestions" at bounding box center [494, 779] width 14 height 14
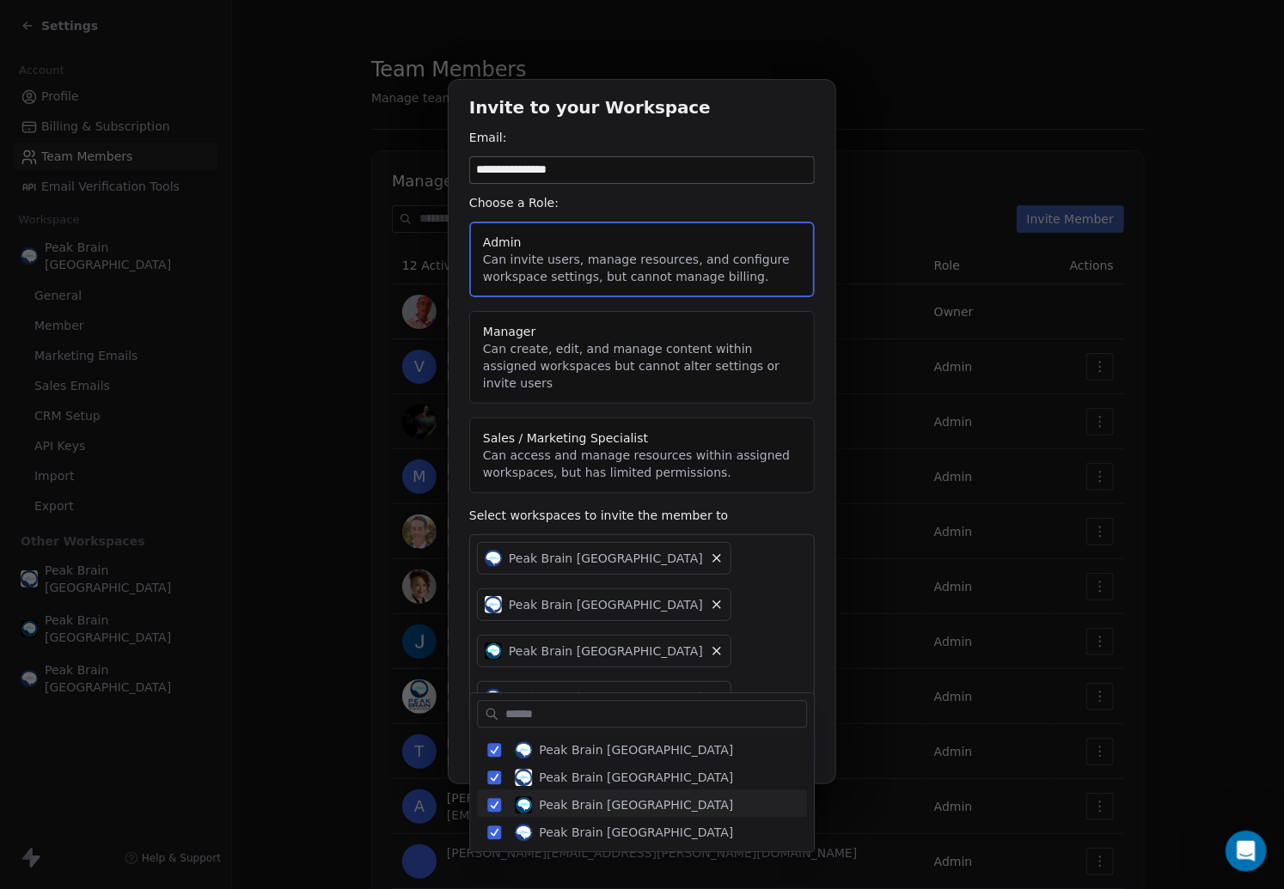
click at [462, 652] on div "**********" at bounding box center [642, 444] width 1284 height 785
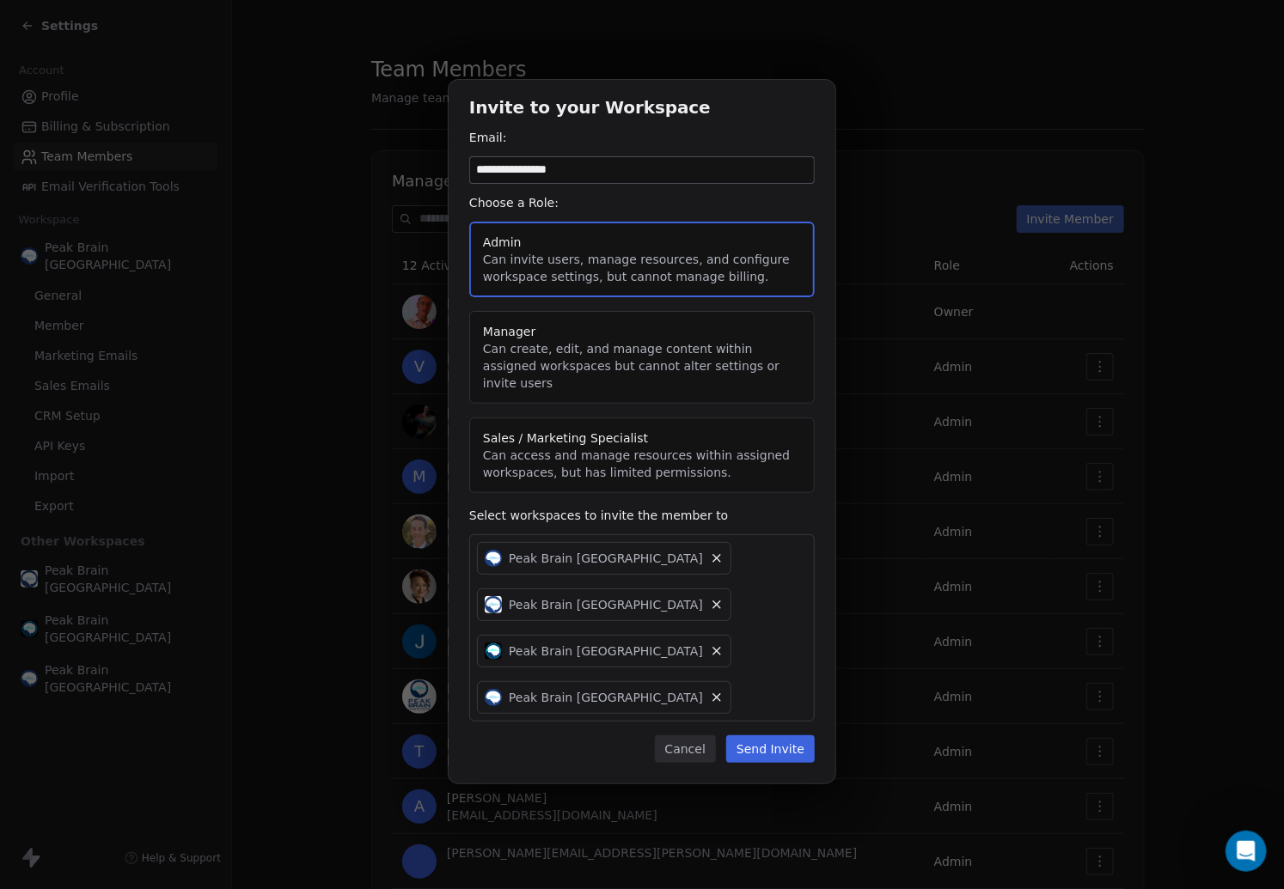
click at [561, 183] on input "**********" at bounding box center [642, 170] width 344 height 26
drag, startPoint x: 605, startPoint y: 200, endPoint x: 345, endPoint y: 198, distance: 260.3
click at [345, 198] on div "**********" at bounding box center [642, 444] width 1284 height 785
type input "**********"
click at [754, 735] on button "Send Invite" at bounding box center [770, 748] width 88 height 27
